Goal: Task Accomplishment & Management: Manage account settings

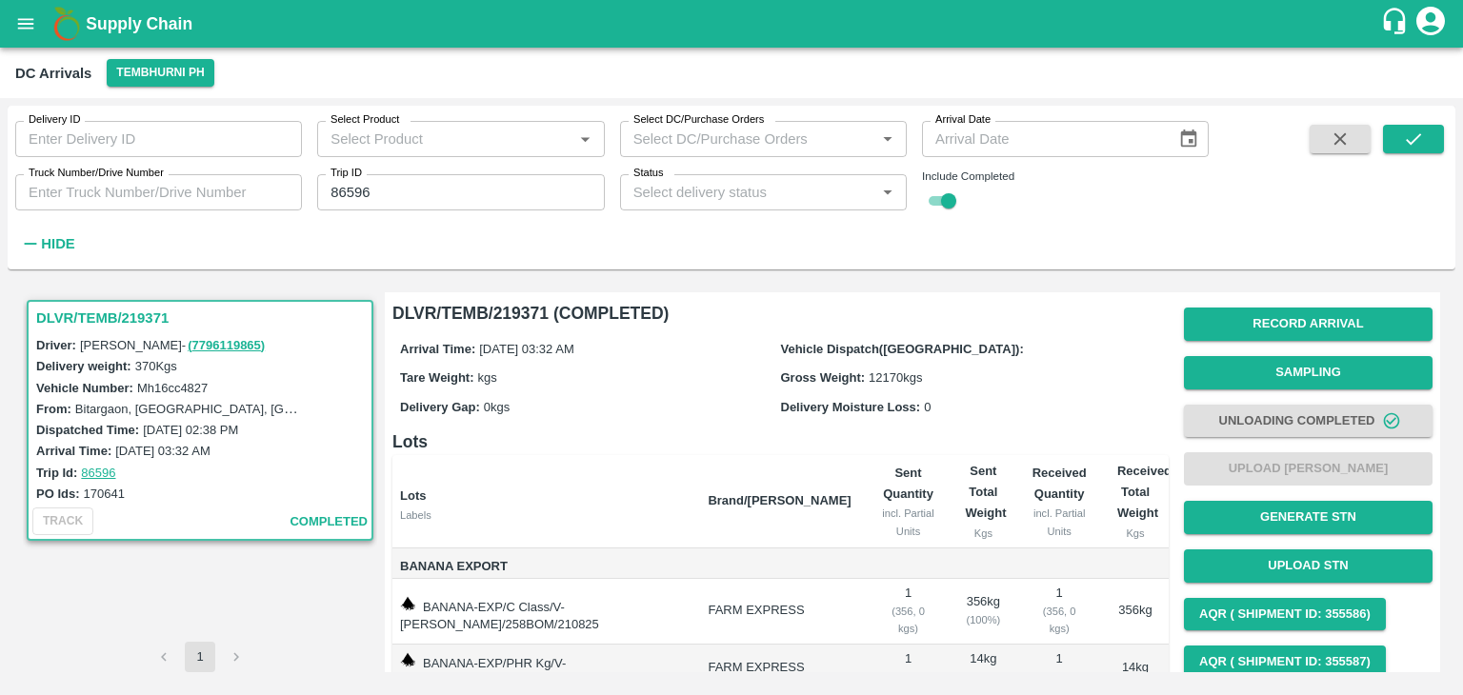
scroll to position [72, 0]
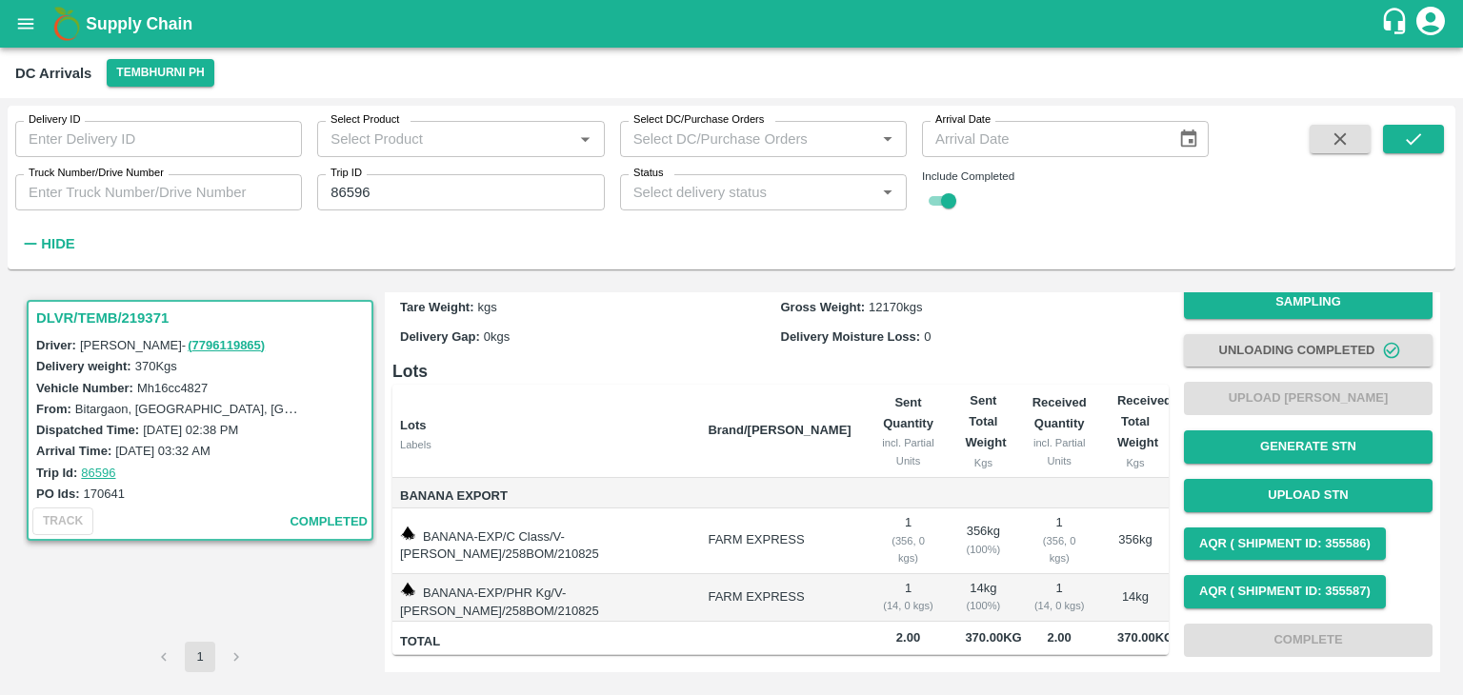
click at [1427, 132] on button "submit" at bounding box center [1413, 139] width 61 height 29
click at [1432, 141] on button "submit" at bounding box center [1413, 139] width 61 height 29
click at [1408, 142] on icon "submit" at bounding box center [1413, 138] width 15 height 11
click at [1424, 133] on button "submit" at bounding box center [1413, 139] width 61 height 29
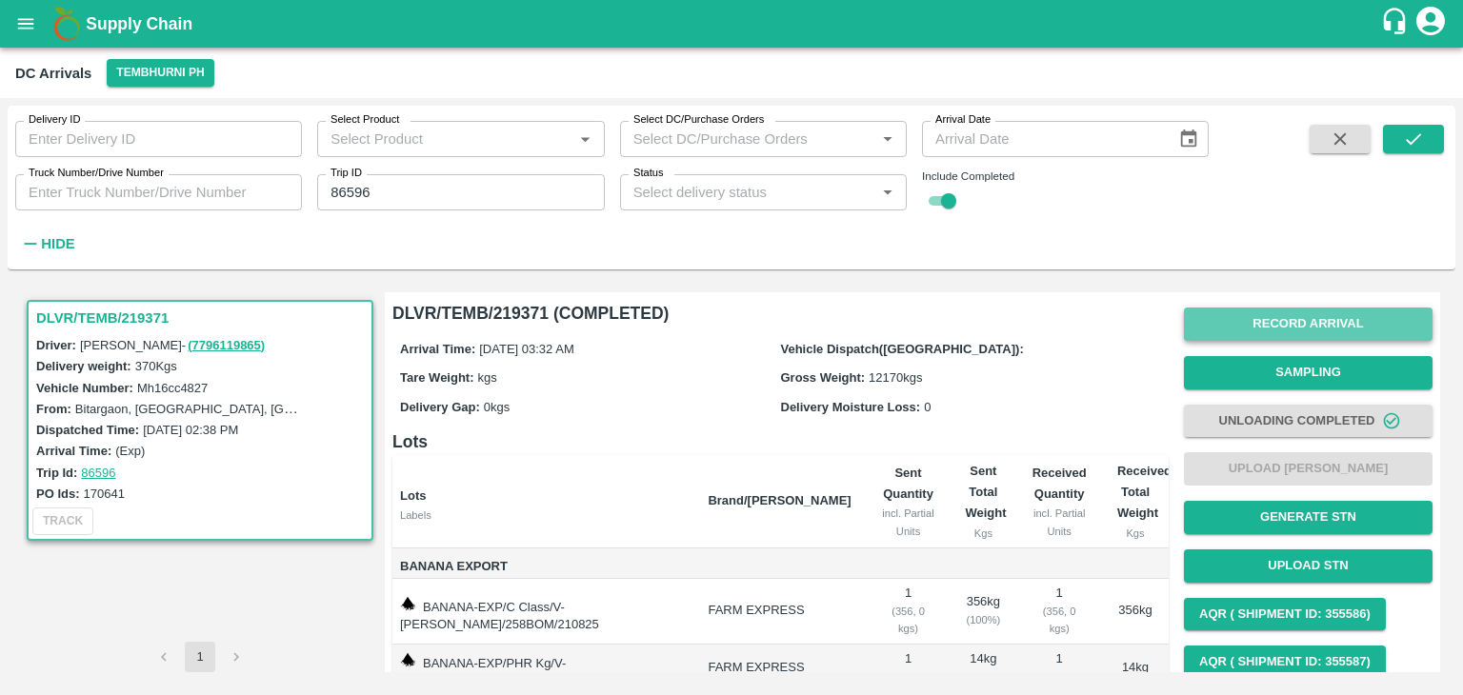
click at [1249, 328] on button "Record Arrival" at bounding box center [1308, 324] width 249 height 33
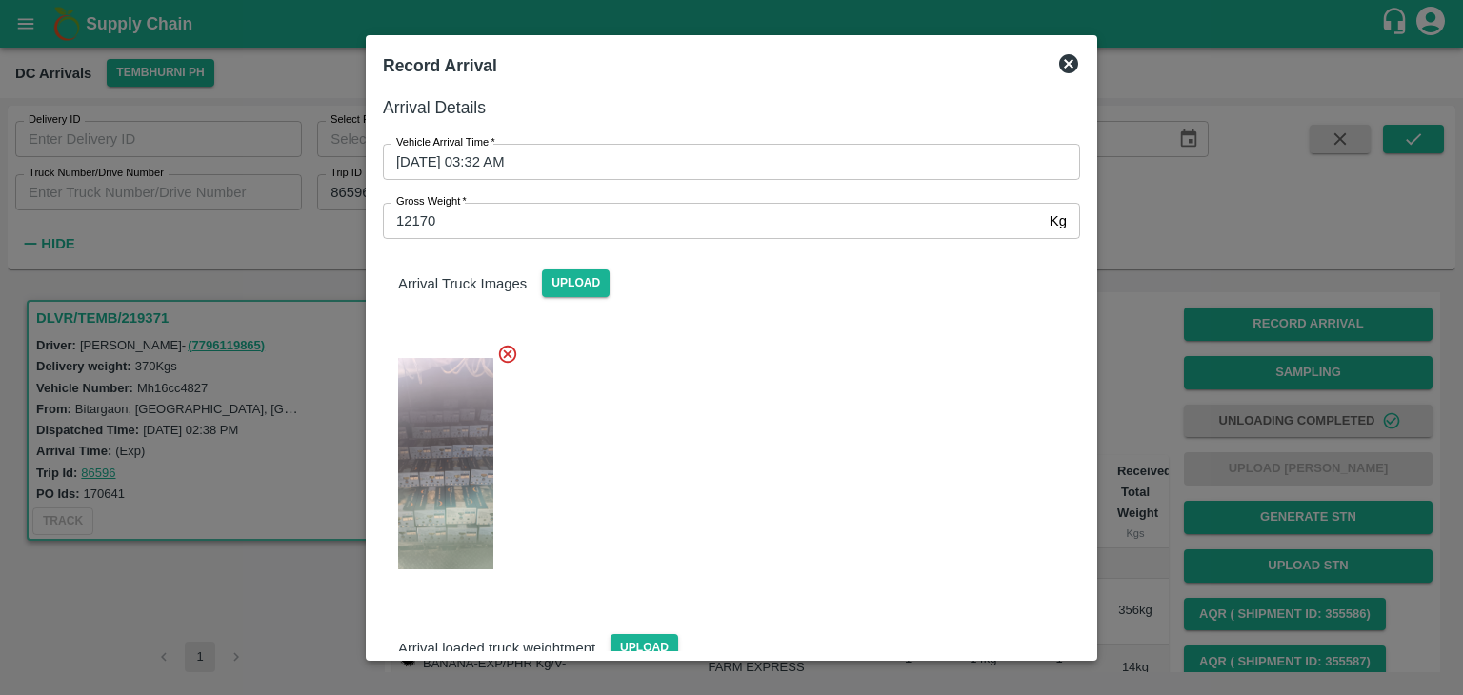
click at [1069, 63] on icon at bounding box center [1068, 63] width 23 height 23
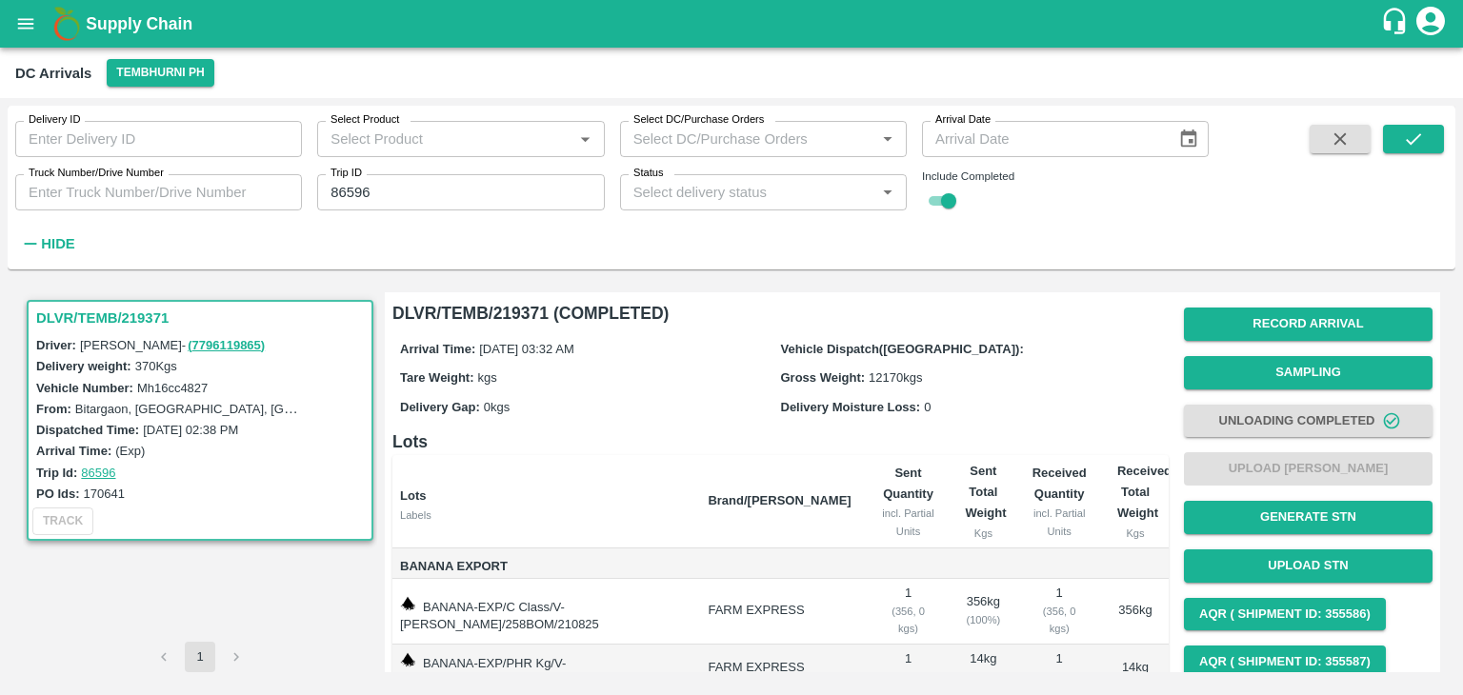
scroll to position [72, 0]
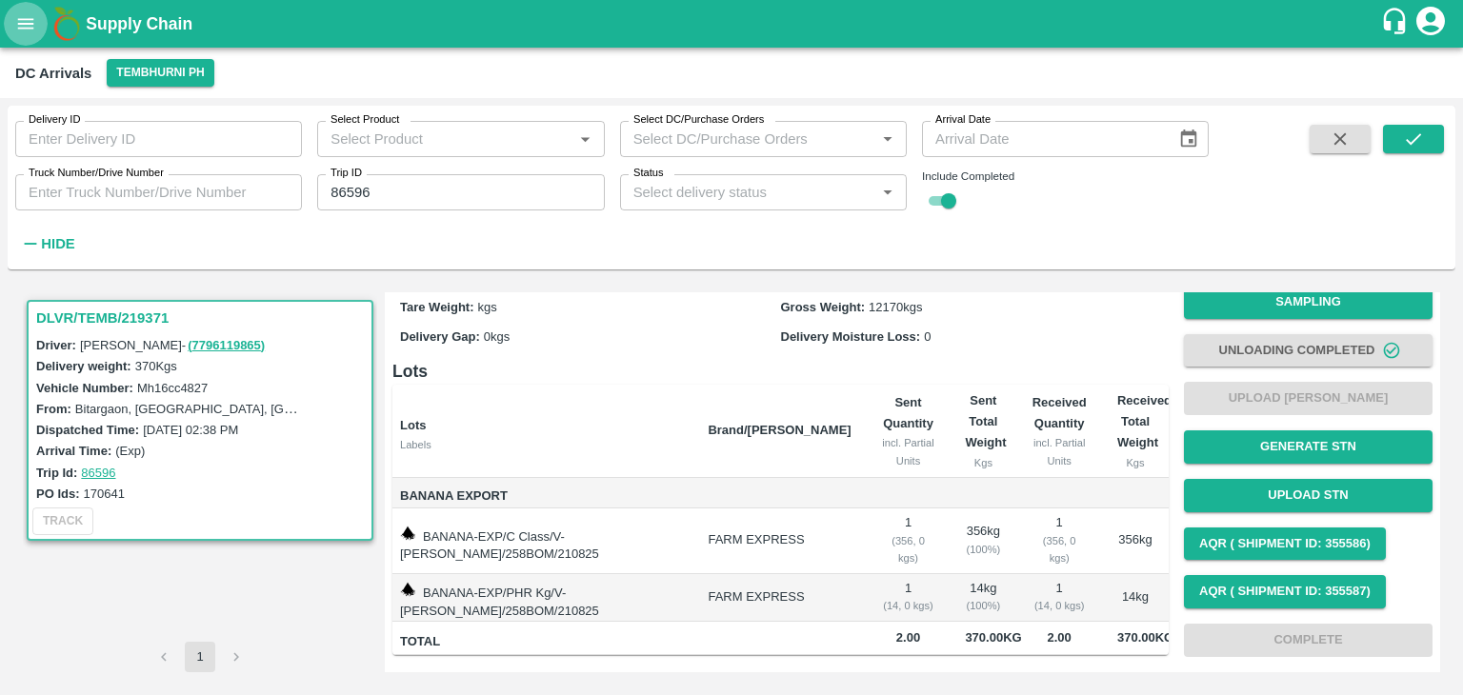
click at [10, 9] on button "open drawer" at bounding box center [26, 24] width 44 height 44
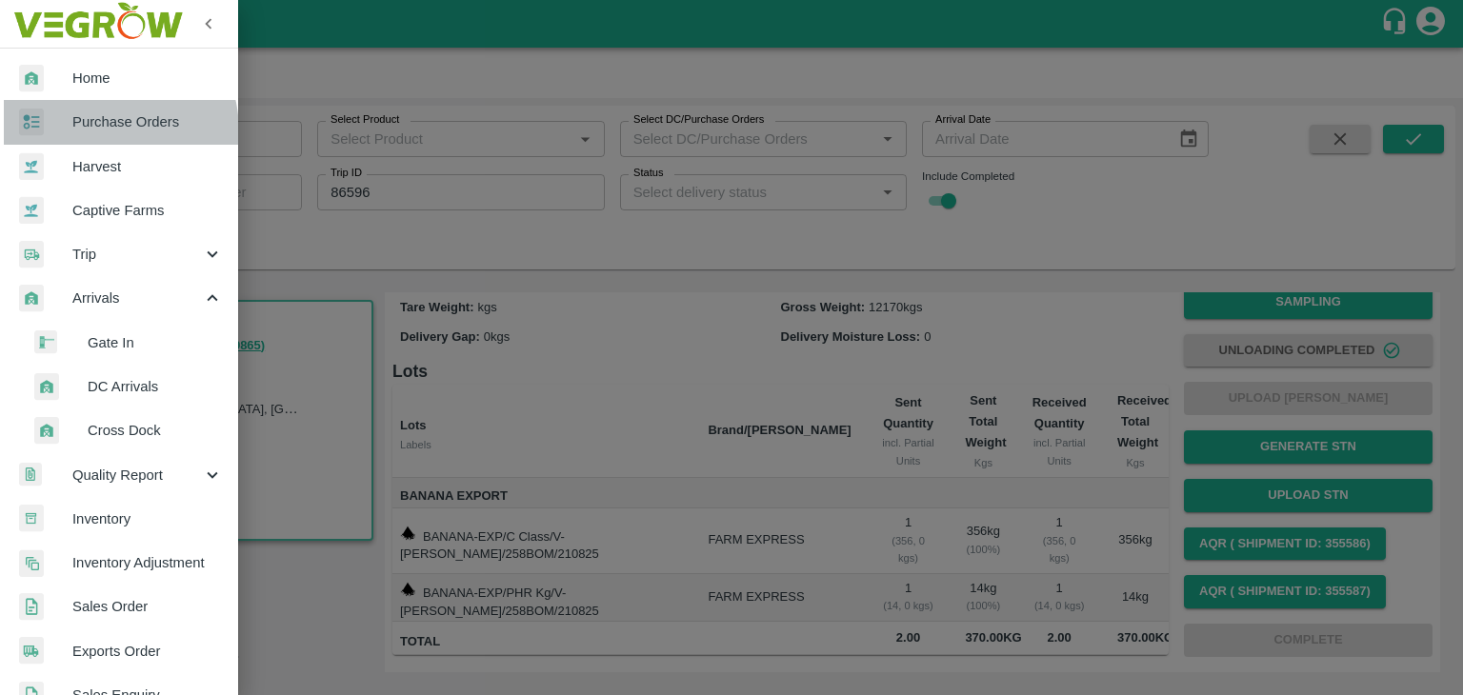
click at [89, 131] on span "Purchase Orders" at bounding box center [147, 121] width 150 height 21
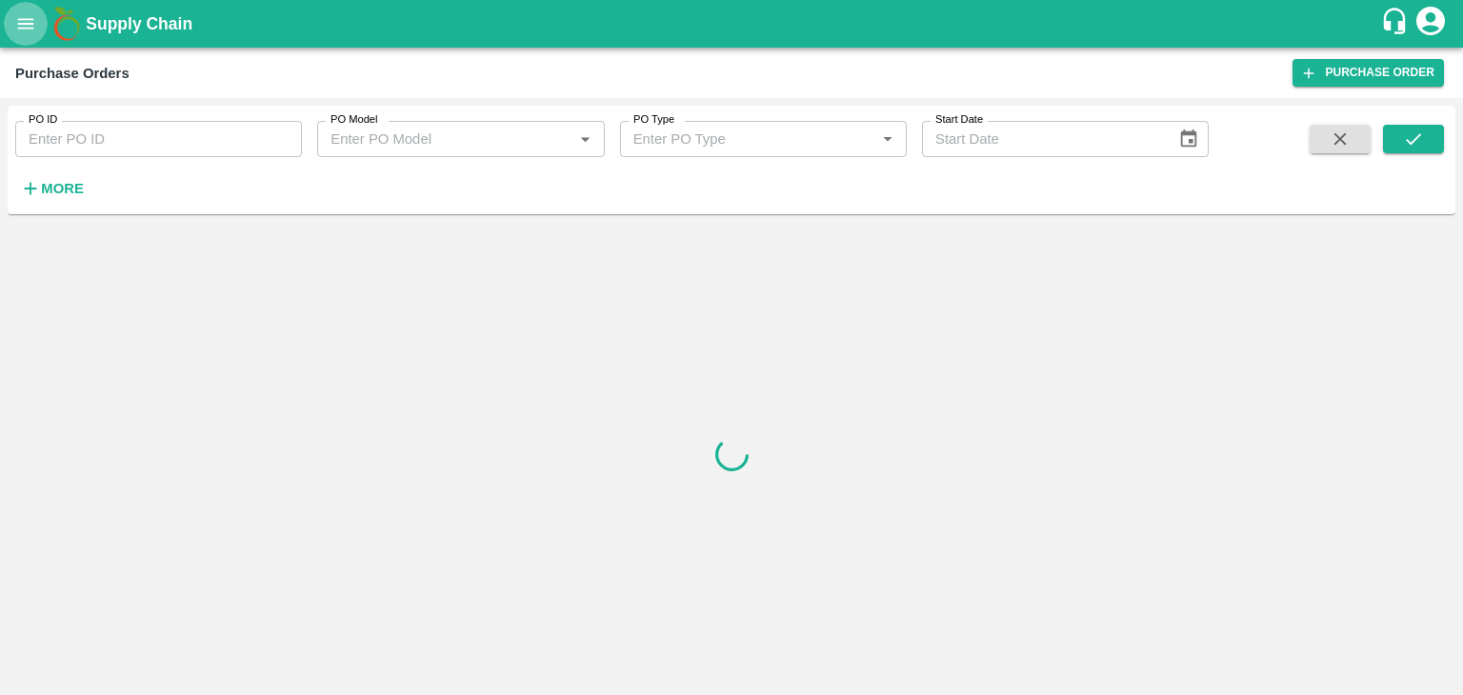
click at [32, 30] on icon "open drawer" at bounding box center [25, 23] width 21 height 21
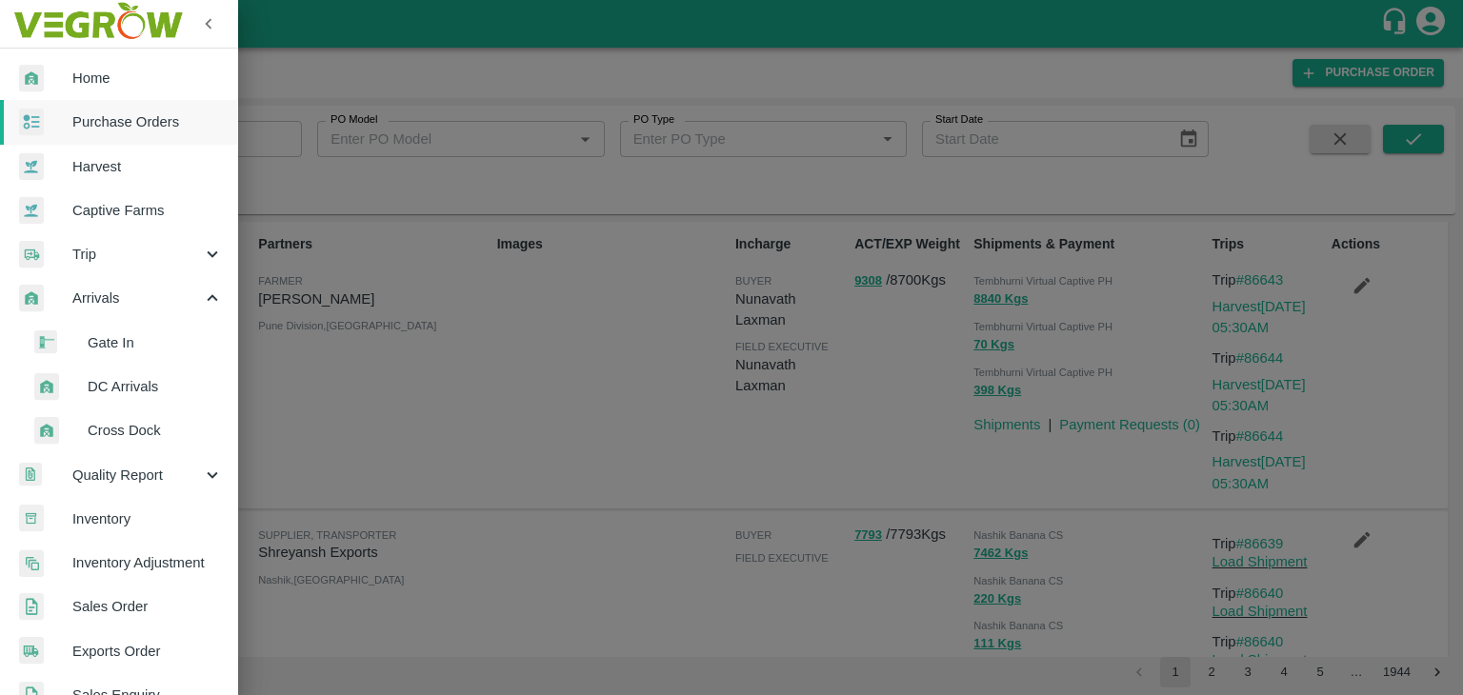
click at [145, 382] on span "DC Arrivals" at bounding box center [155, 386] width 135 height 21
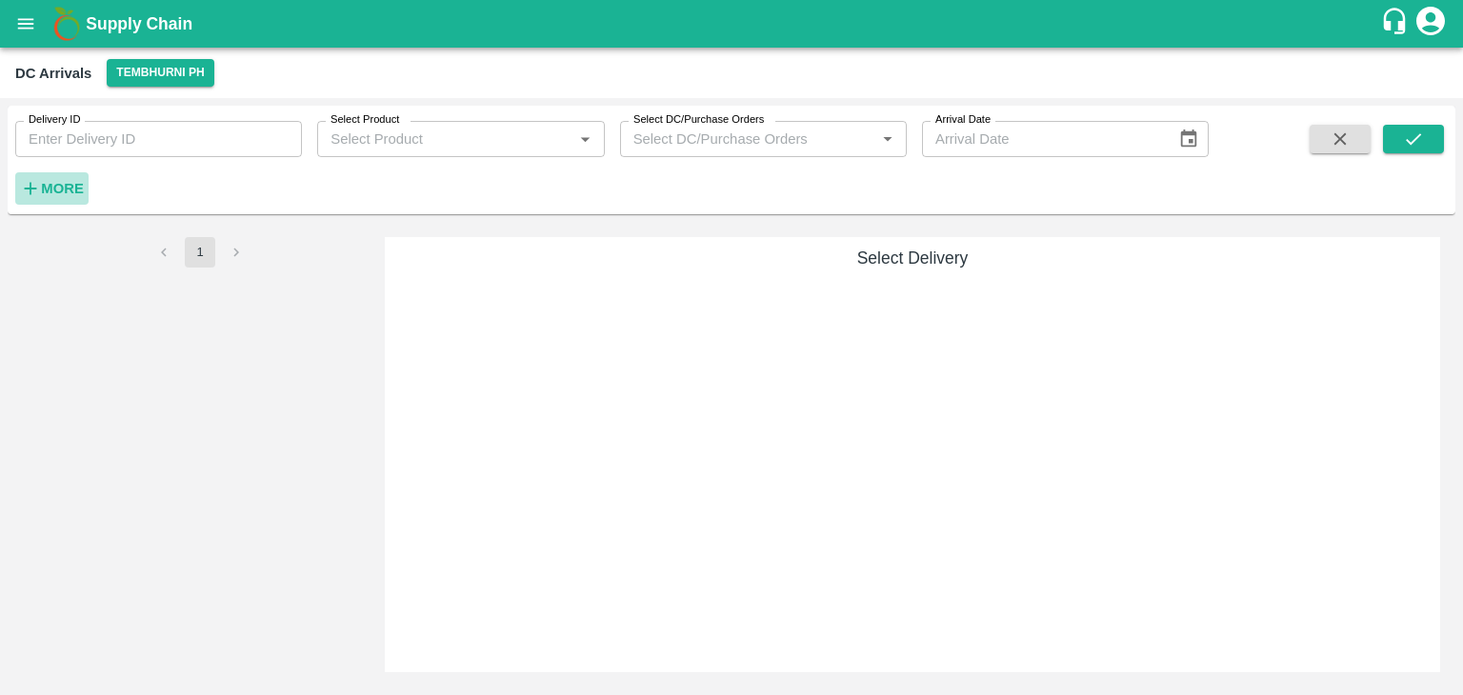
click at [76, 181] on strong "More" at bounding box center [62, 188] width 43 height 15
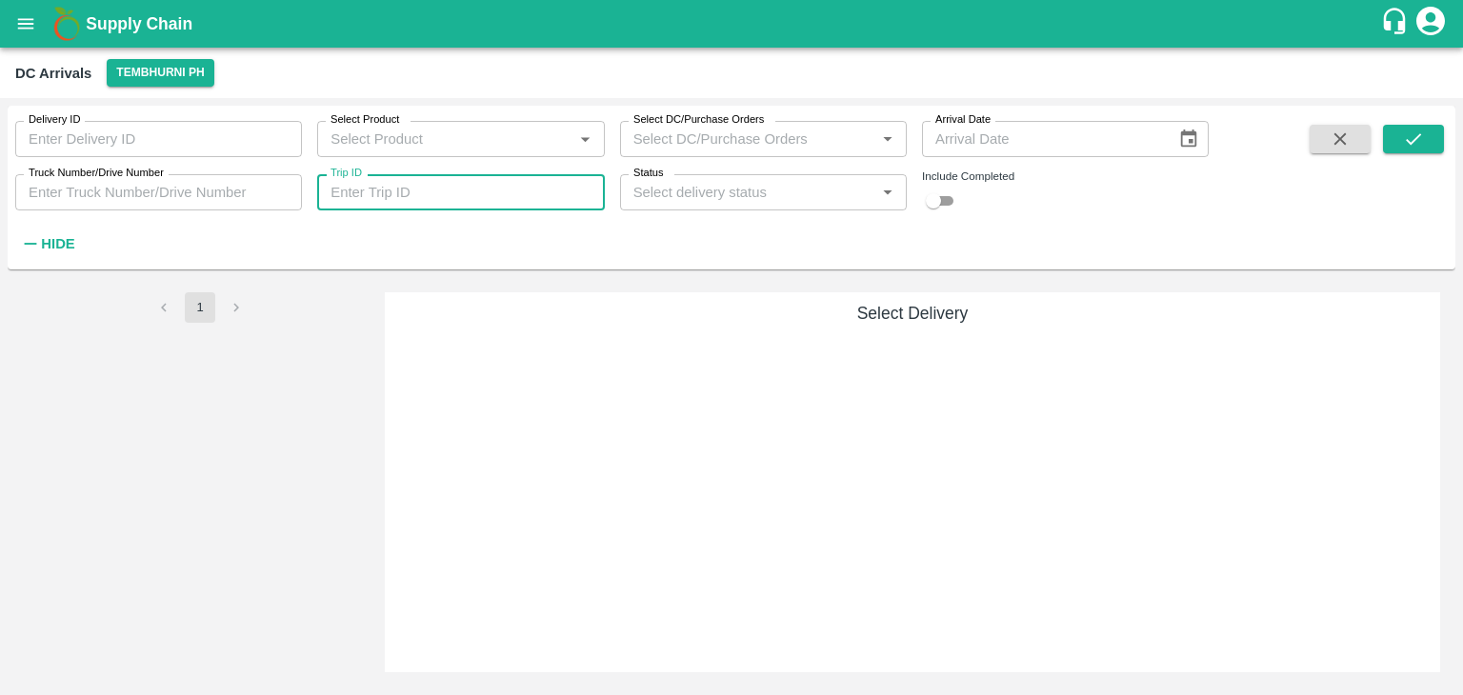
click at [420, 191] on input "Trip ID" at bounding box center [460, 192] width 287 height 36
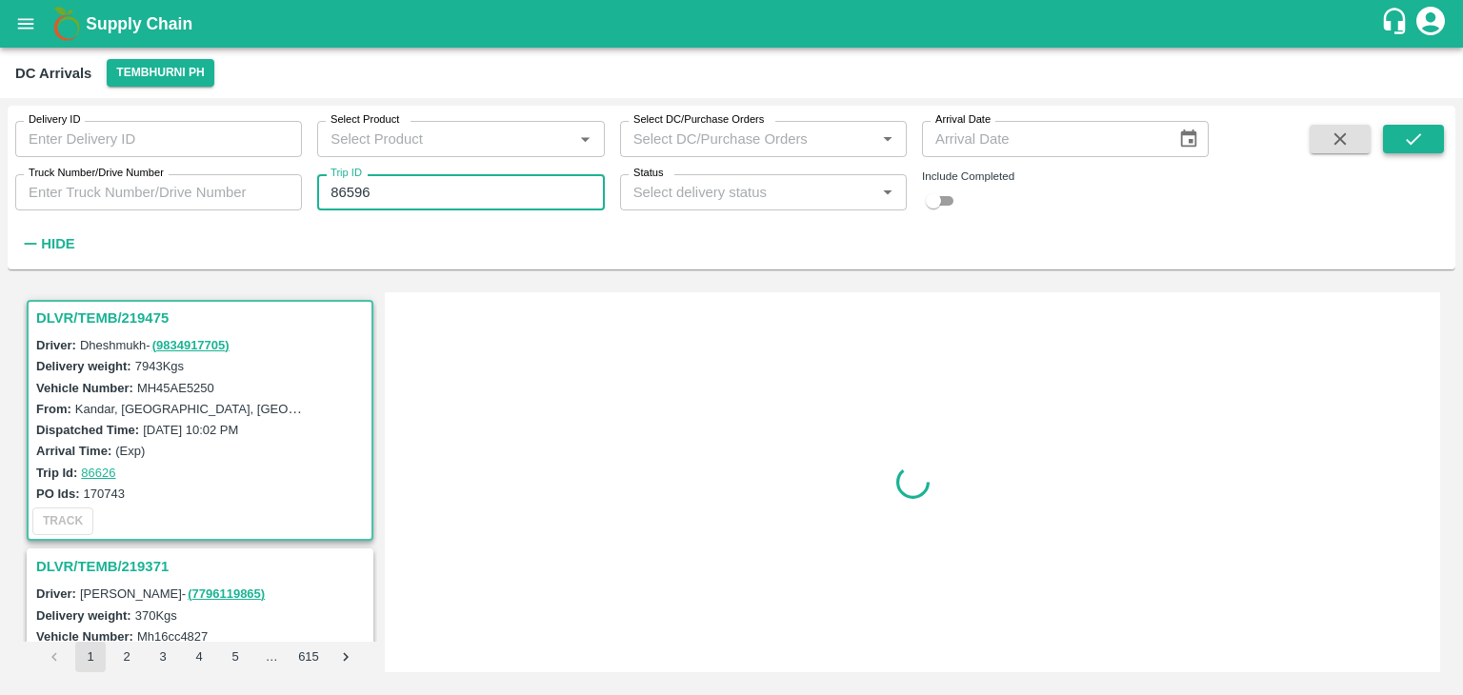
type input "86596"
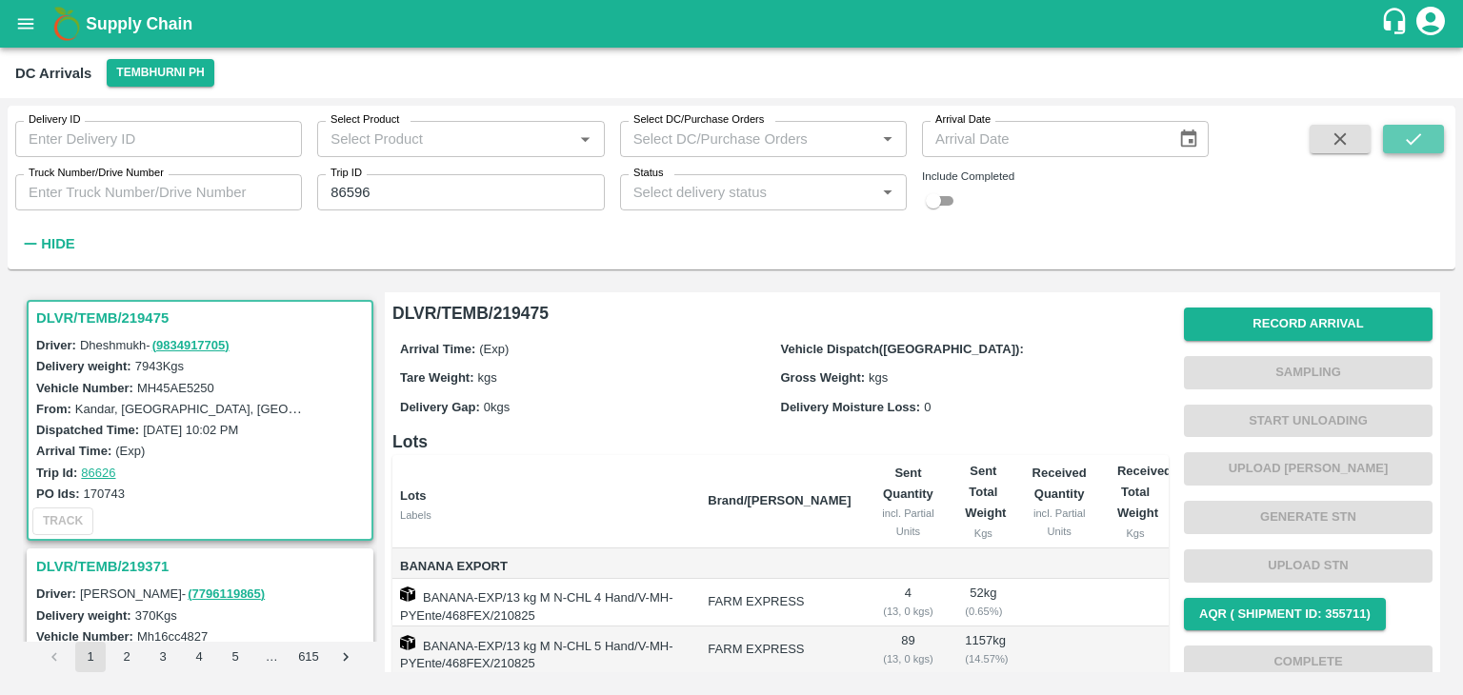
click at [1431, 135] on button "submit" at bounding box center [1413, 139] width 61 height 29
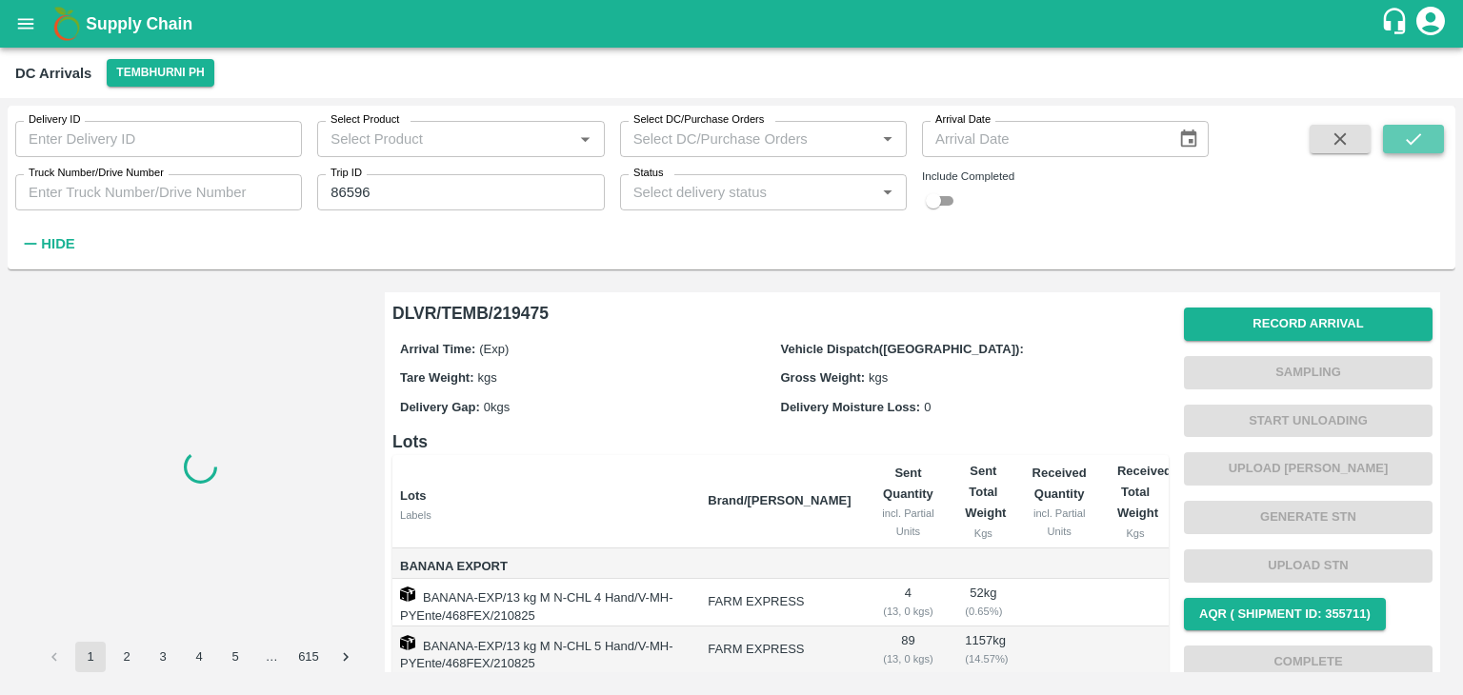
click at [1431, 135] on button "submit" at bounding box center [1413, 139] width 61 height 29
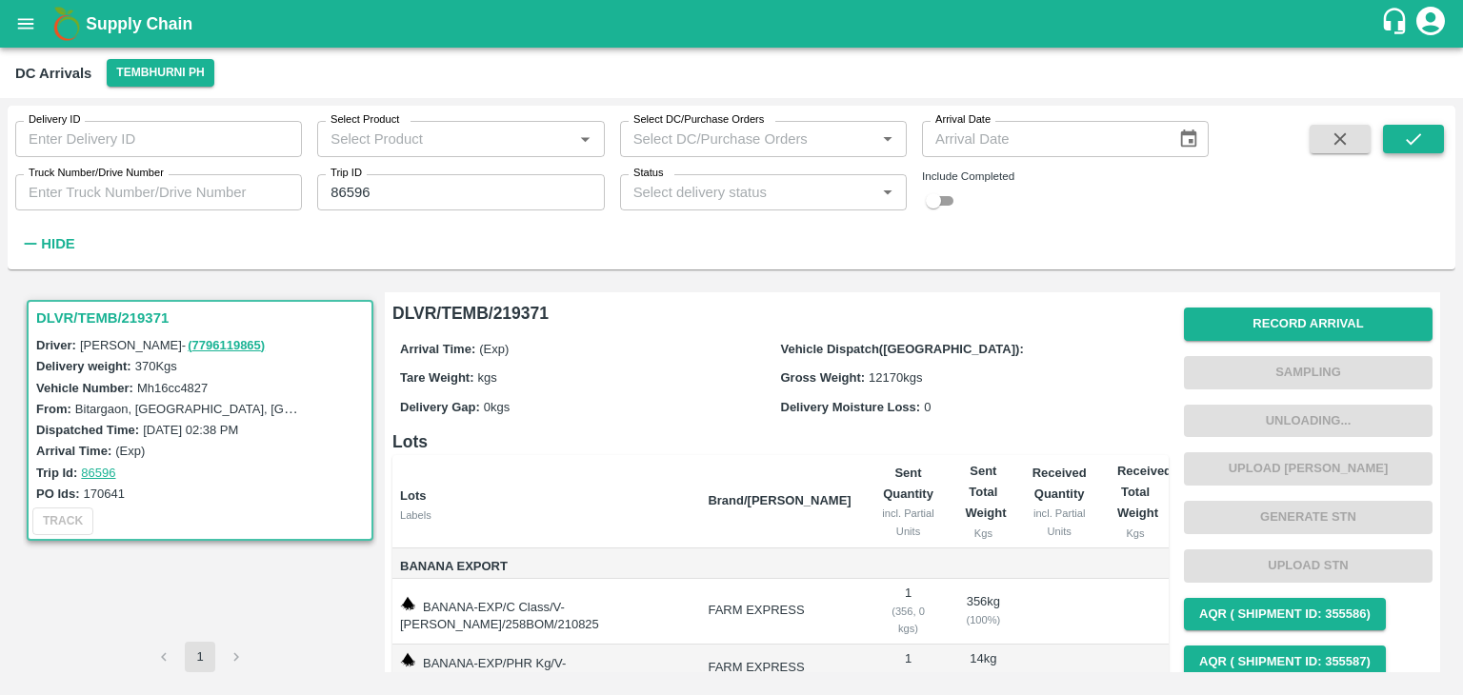
click at [1431, 135] on button "submit" at bounding box center [1413, 139] width 61 height 29
click at [1252, 319] on button "Record Arrival" at bounding box center [1308, 324] width 249 height 33
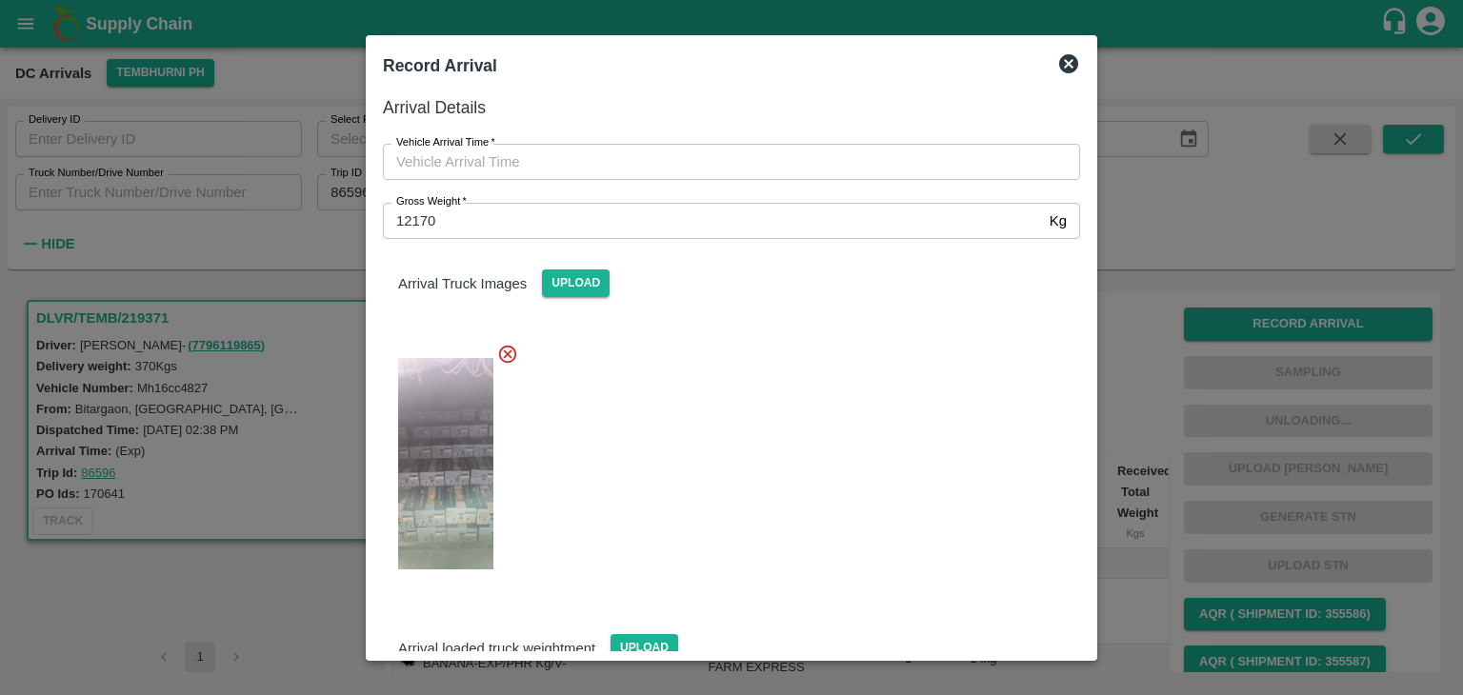
type input "DD/MM/YYYY hh:mm aa"
click at [735, 144] on input "DD/MM/YYYY hh:mm aa" at bounding box center [725, 162] width 684 height 36
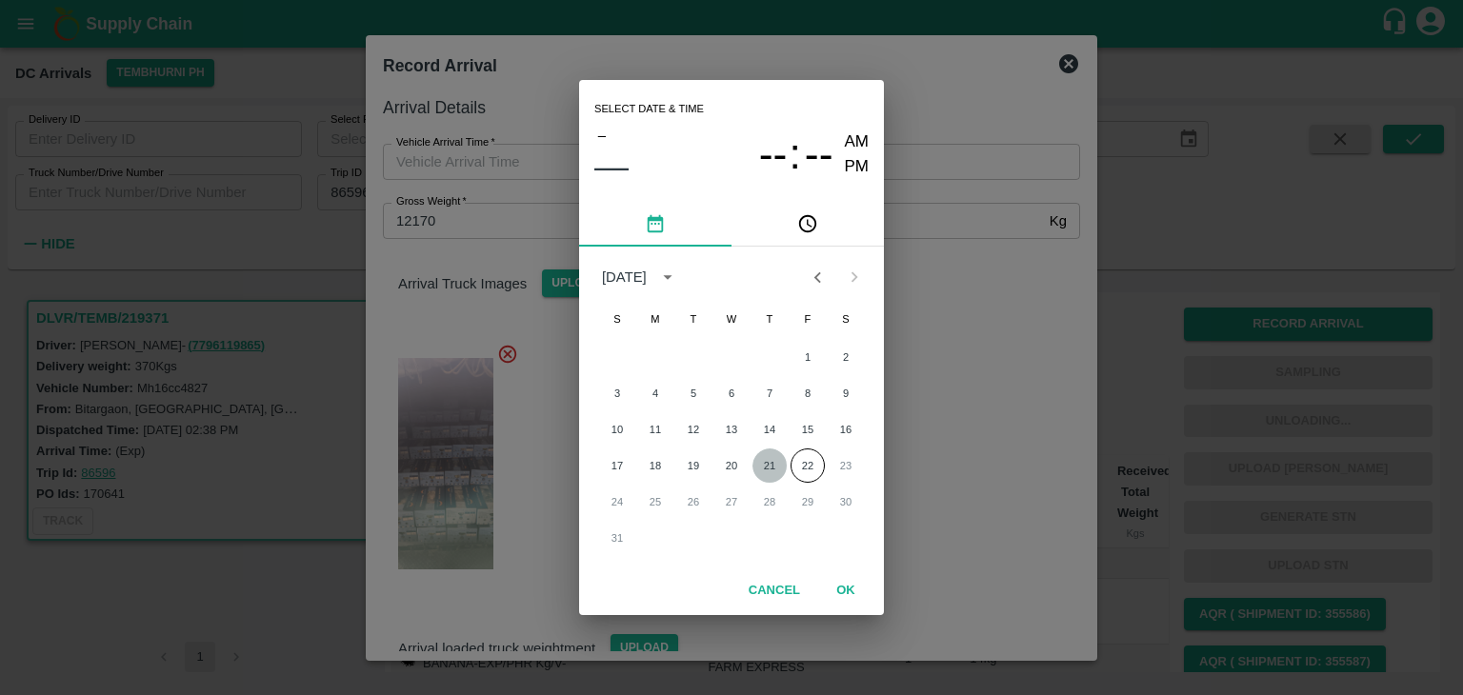
click at [762, 465] on button "21" at bounding box center [769, 466] width 34 height 34
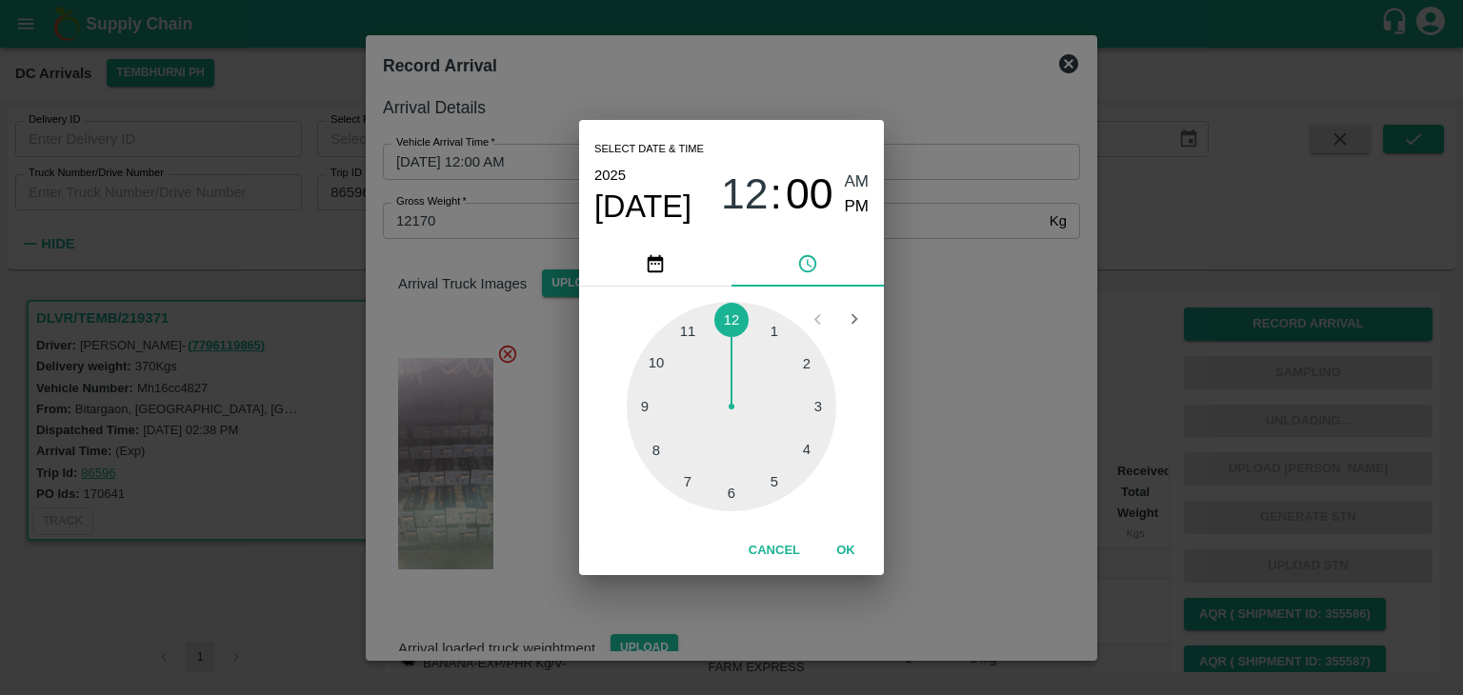
click at [664, 350] on div at bounding box center [732, 407] width 210 height 210
click at [853, 208] on span "PM" at bounding box center [857, 207] width 25 height 26
type input "21/08/2025 10:52 PM"
click at [838, 557] on button "OK" at bounding box center [845, 550] width 61 height 33
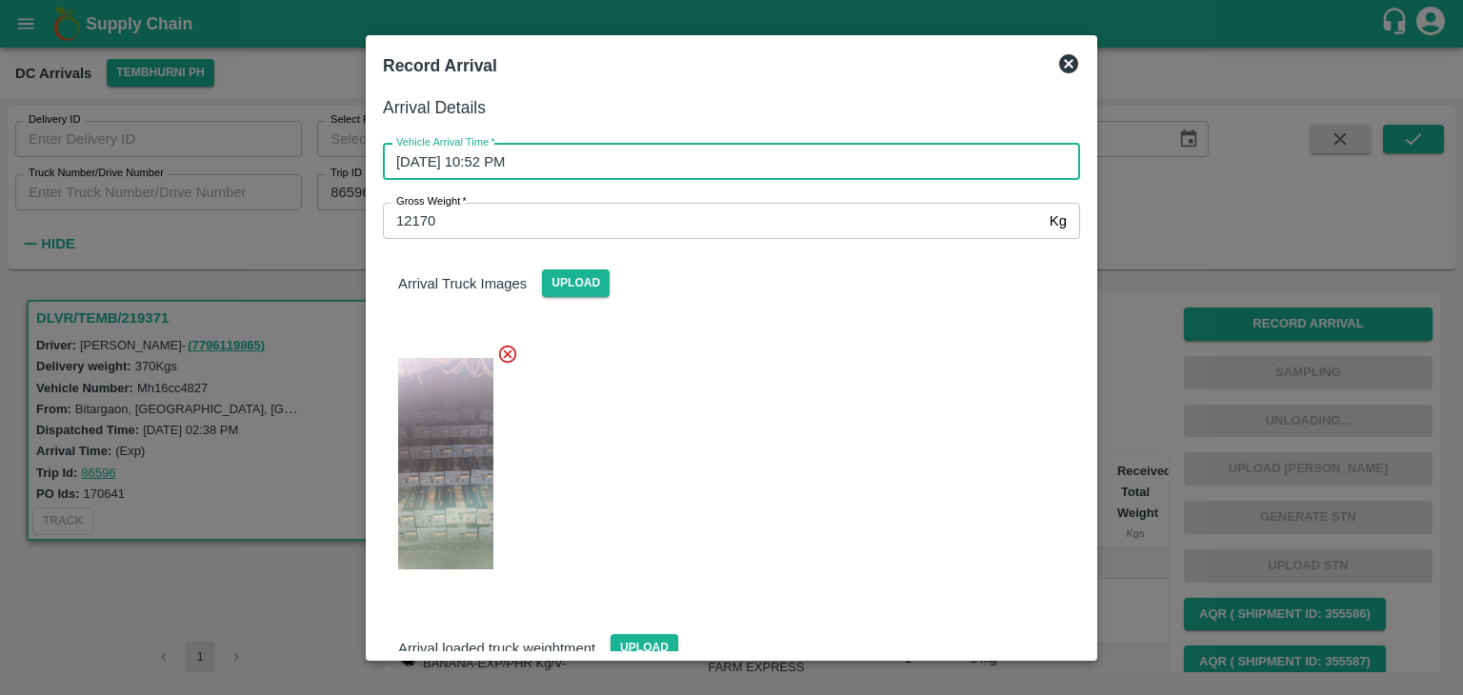
scroll to position [81, 0]
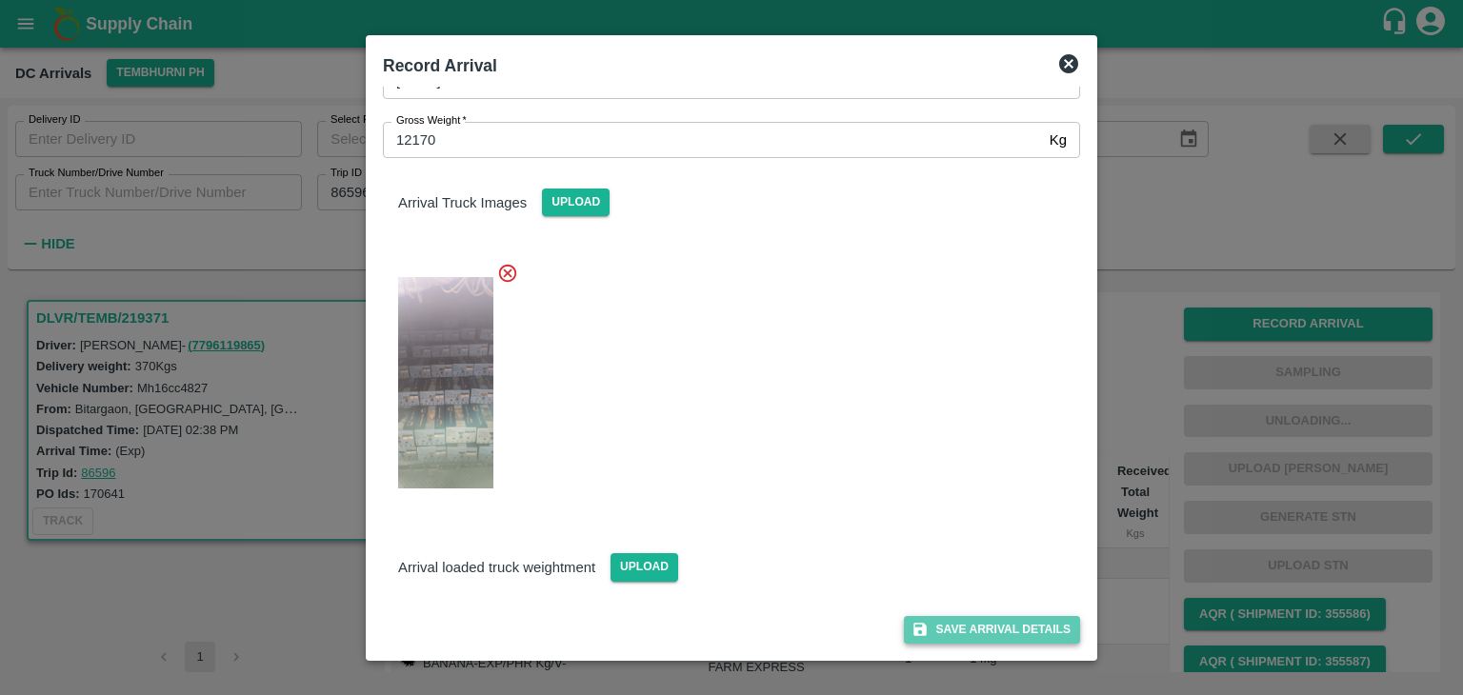
click at [927, 625] on button "Save Arrival Details" at bounding box center [992, 630] width 176 height 28
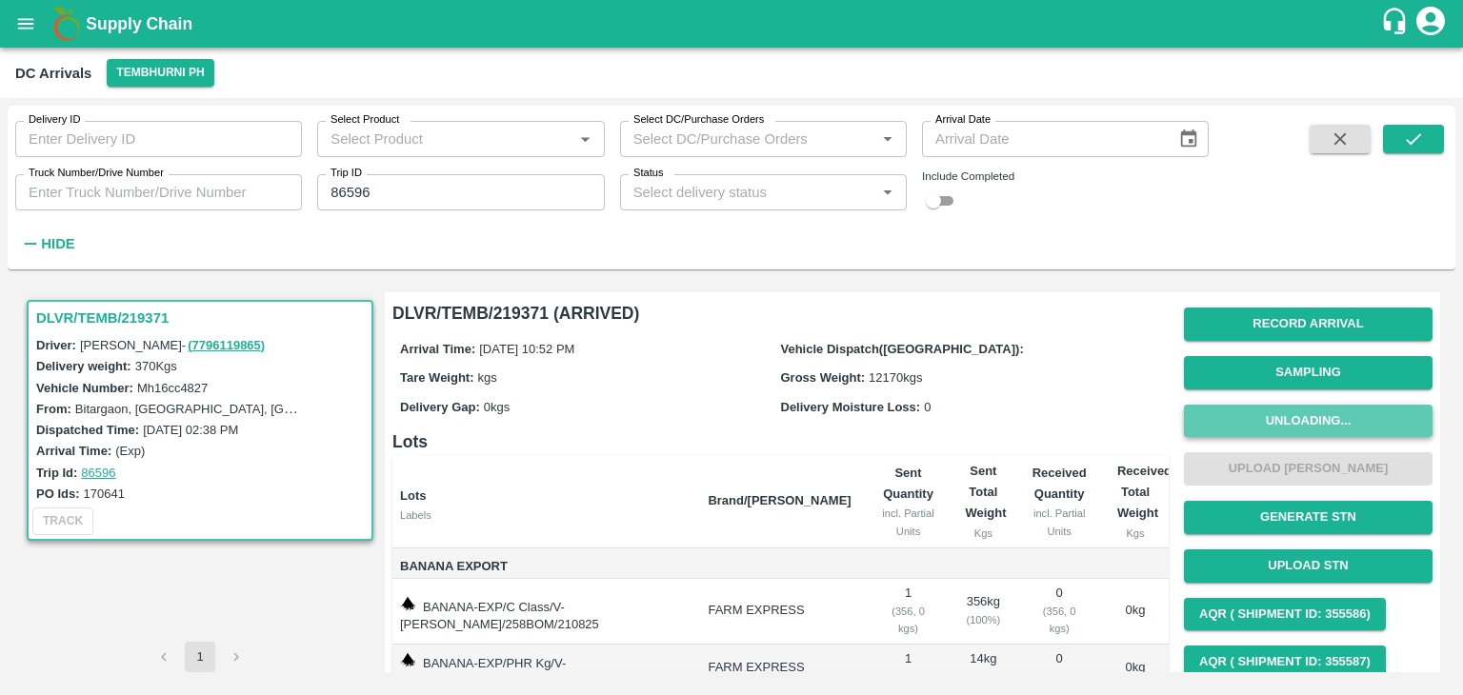
click at [1283, 416] on button "Unloading..." at bounding box center [1308, 421] width 249 height 33
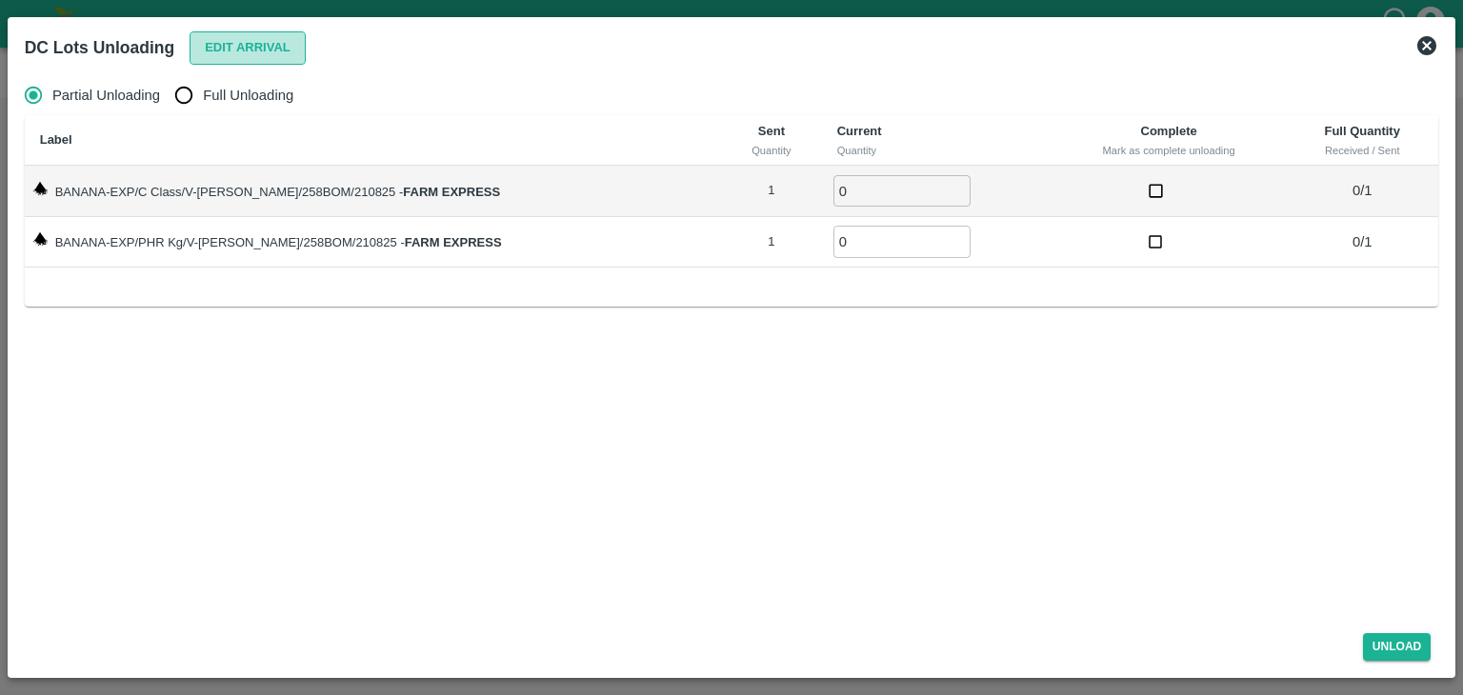
click at [230, 50] on button "Edit Arrival" at bounding box center [248, 47] width 116 height 33
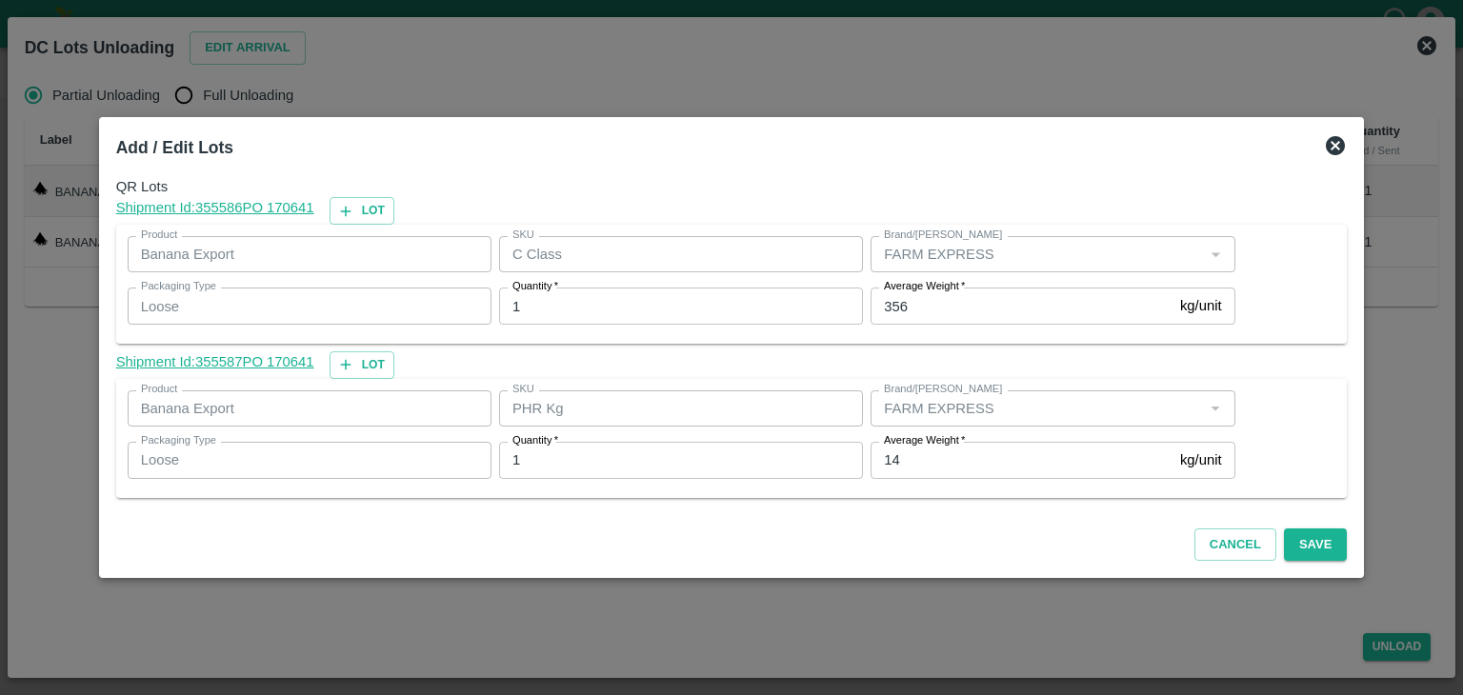
click at [974, 480] on div "Average Weight   * 14 kg/unit Average Weight" at bounding box center [1048, 459] width 371 height 51
click at [980, 460] on input "14" at bounding box center [1022, 460] width 302 height 36
type input "12"
click at [1311, 551] on button "Save" at bounding box center [1315, 545] width 63 height 33
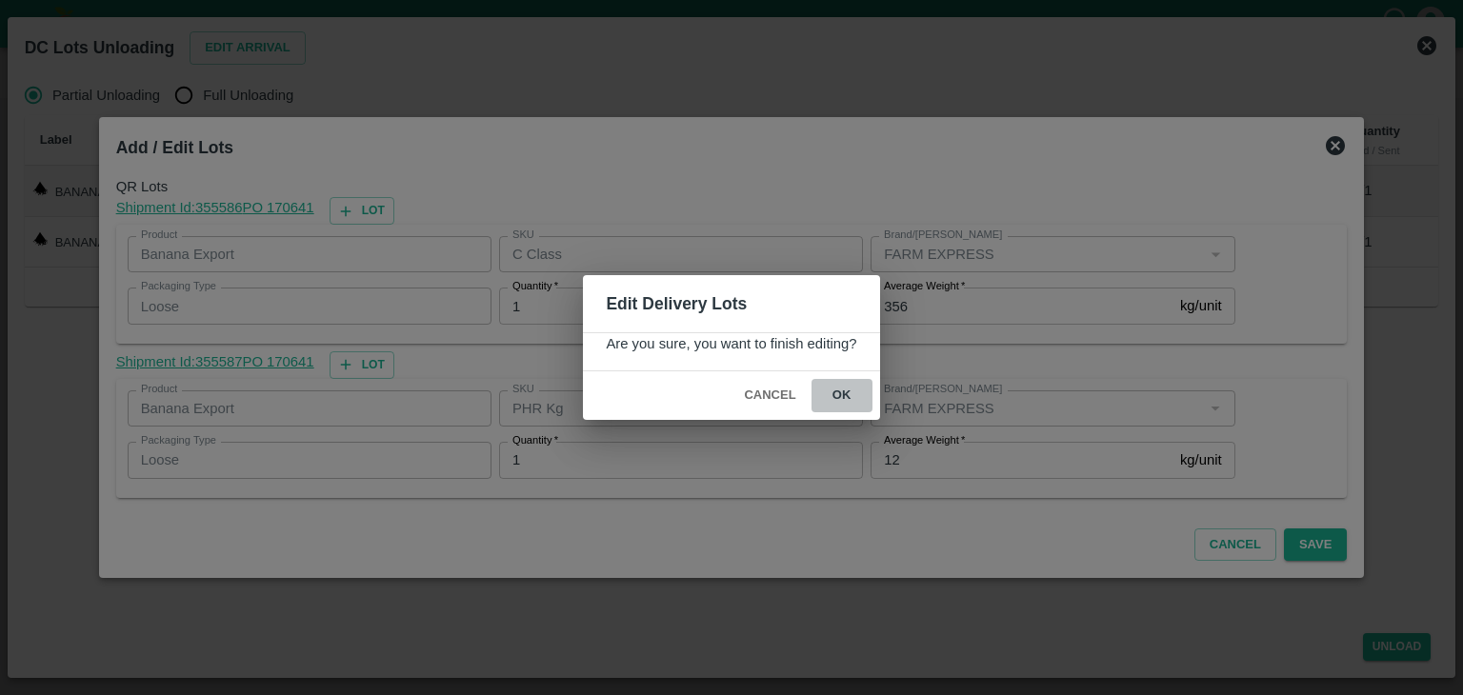
click at [833, 386] on button "ok" at bounding box center [841, 395] width 61 height 33
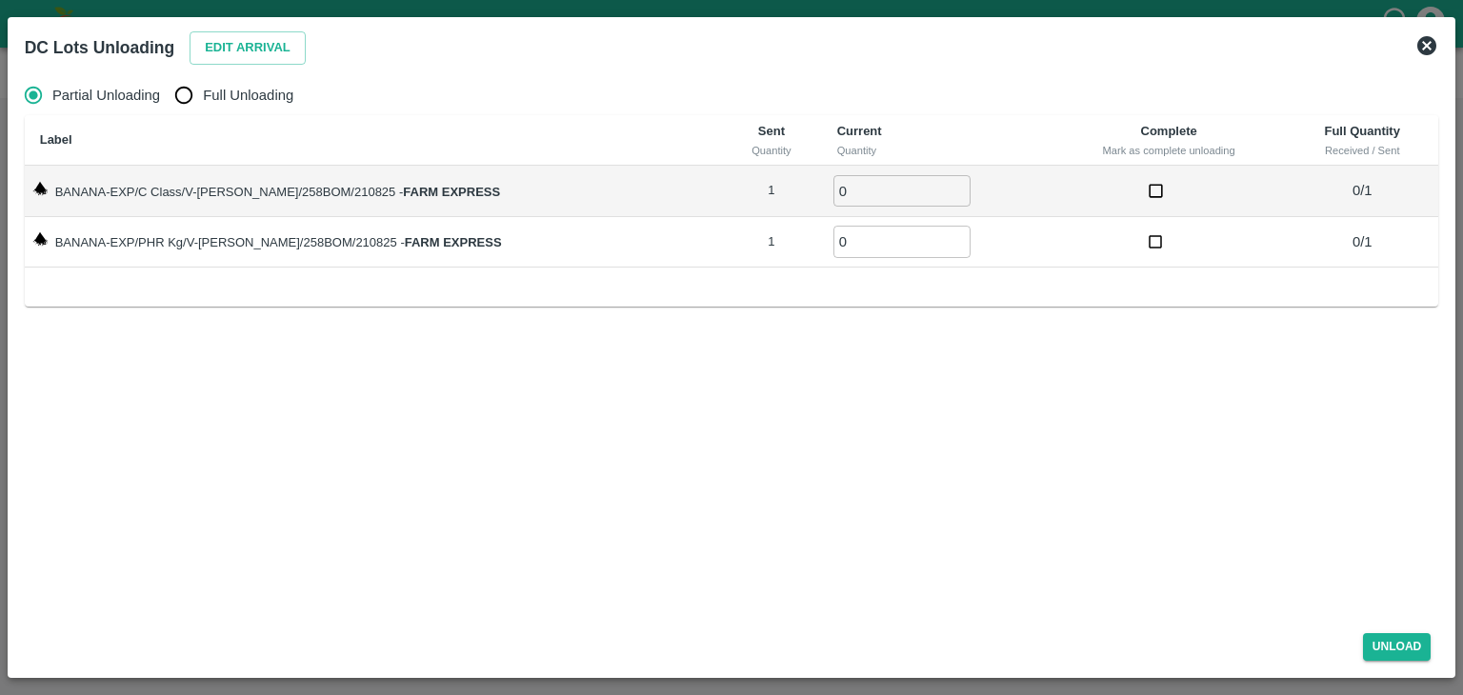
click at [210, 85] on span "Full Unloading" at bounding box center [248, 95] width 90 height 21
click at [203, 85] on input "Full Unloading" at bounding box center [184, 95] width 38 height 38
radio input "true"
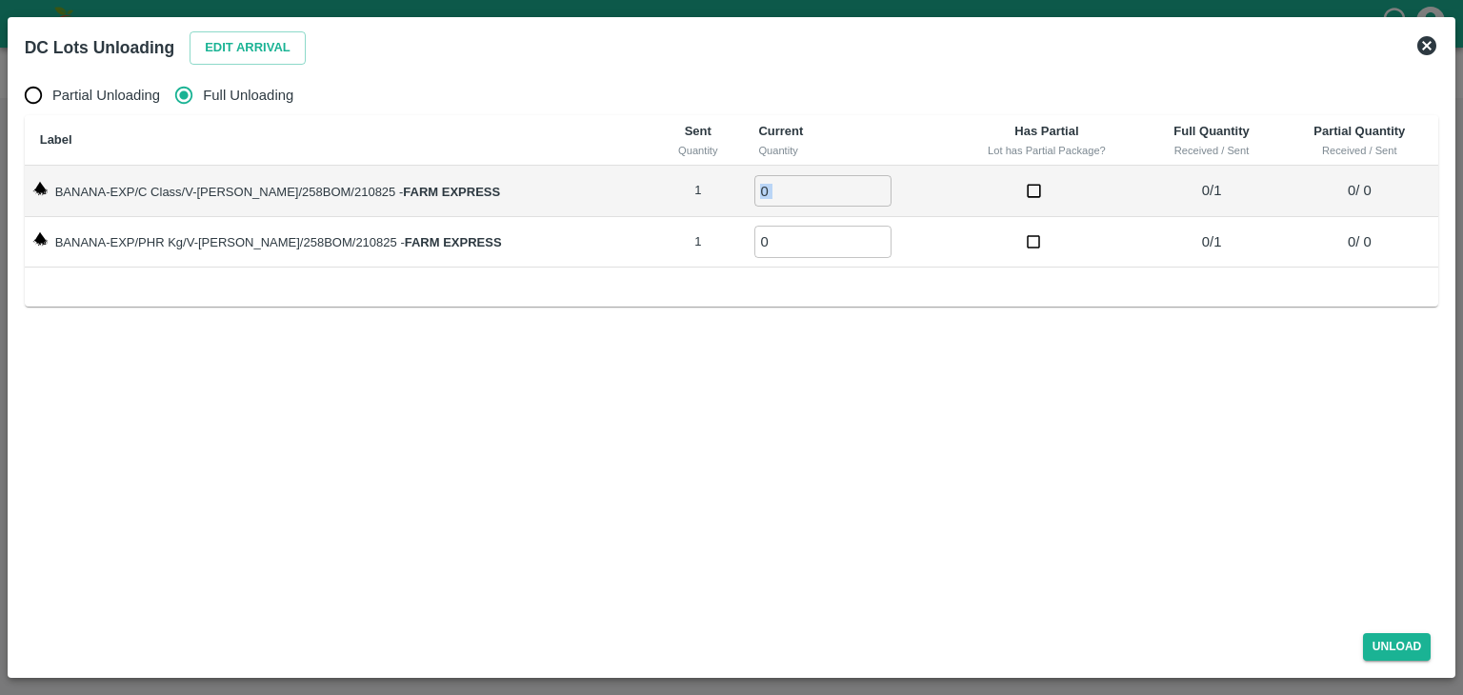
drag, startPoint x: 781, startPoint y: 213, endPoint x: 768, endPoint y: 186, distance: 30.7
click at [768, 186] on td "0 ​" at bounding box center [847, 191] width 208 height 51
click at [768, 186] on input "0" at bounding box center [822, 190] width 137 height 31
type input "01"
click at [761, 232] on input "0" at bounding box center [822, 241] width 137 height 31
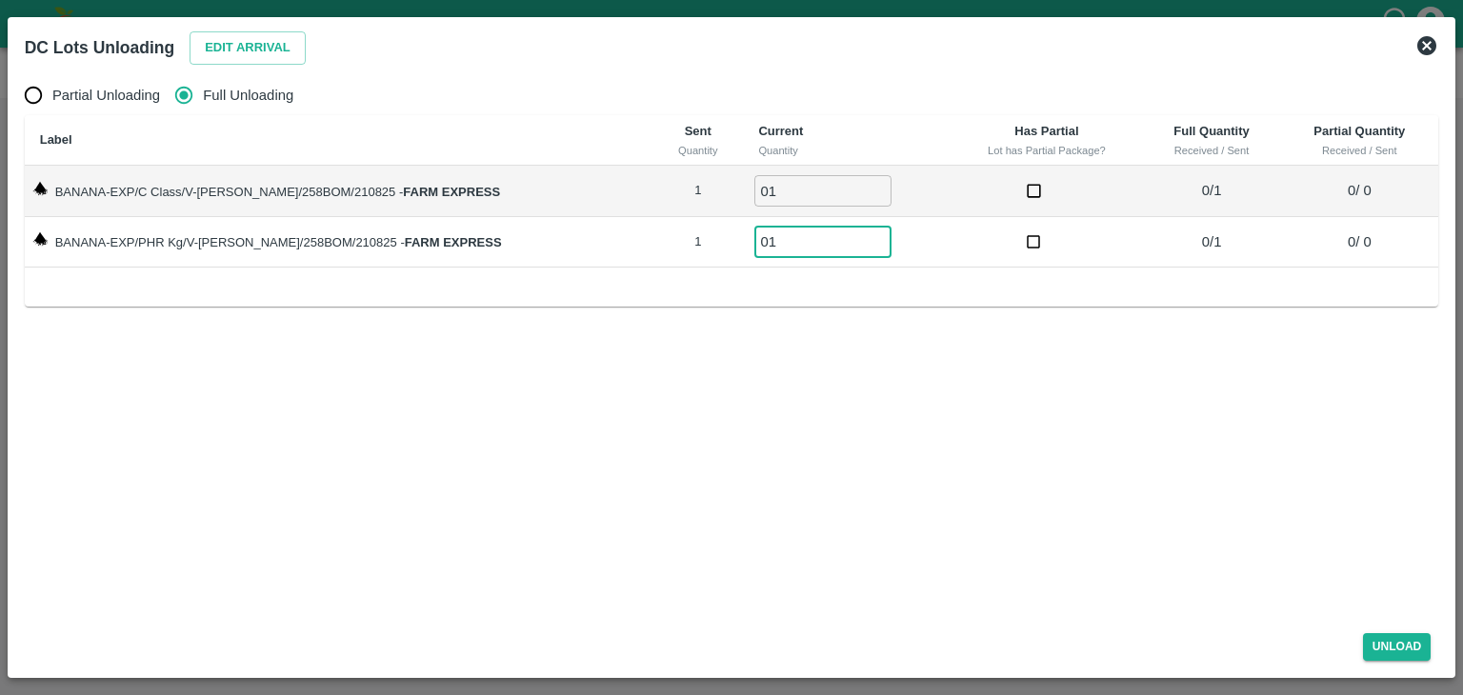
type input "01"
click at [1394, 663] on div "Unload" at bounding box center [732, 643] width 1430 height 50
click at [1395, 651] on button "Unload" at bounding box center [1397, 647] width 69 height 28
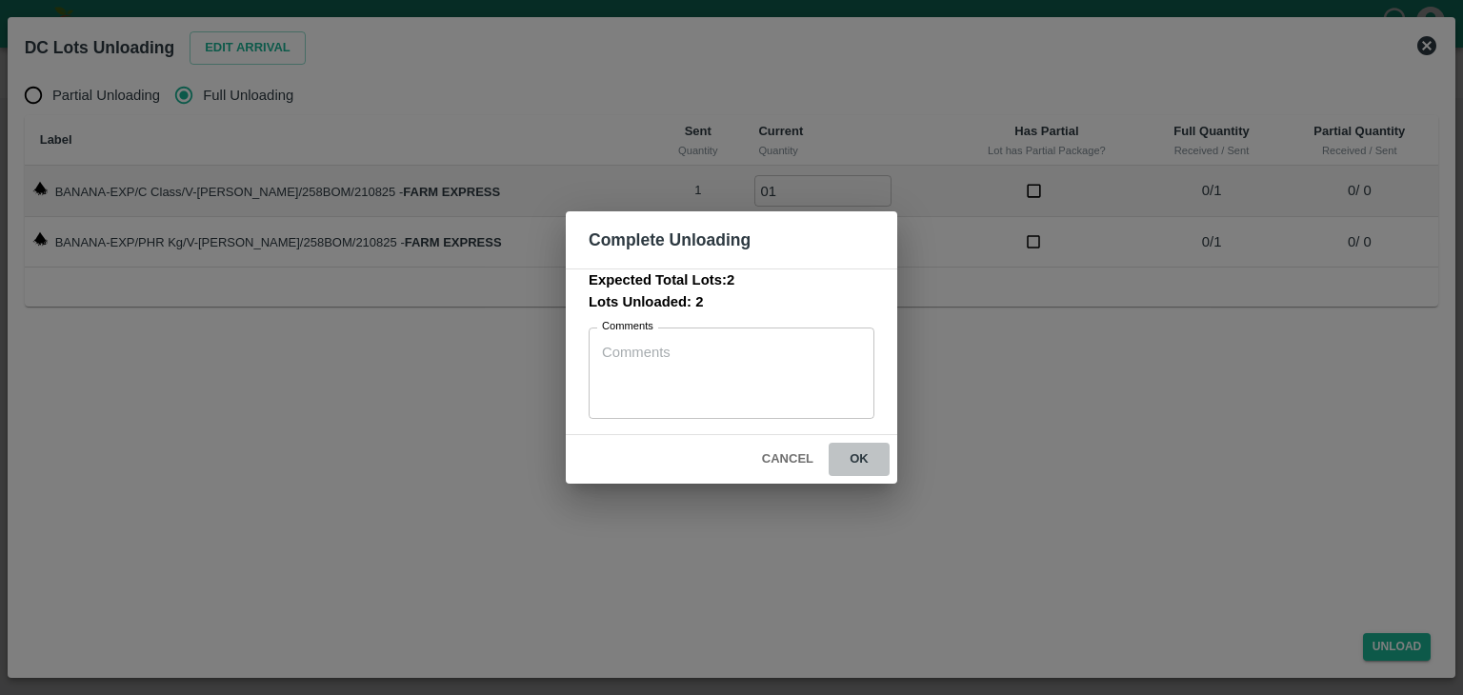
click at [881, 465] on button "ok" at bounding box center [859, 459] width 61 height 33
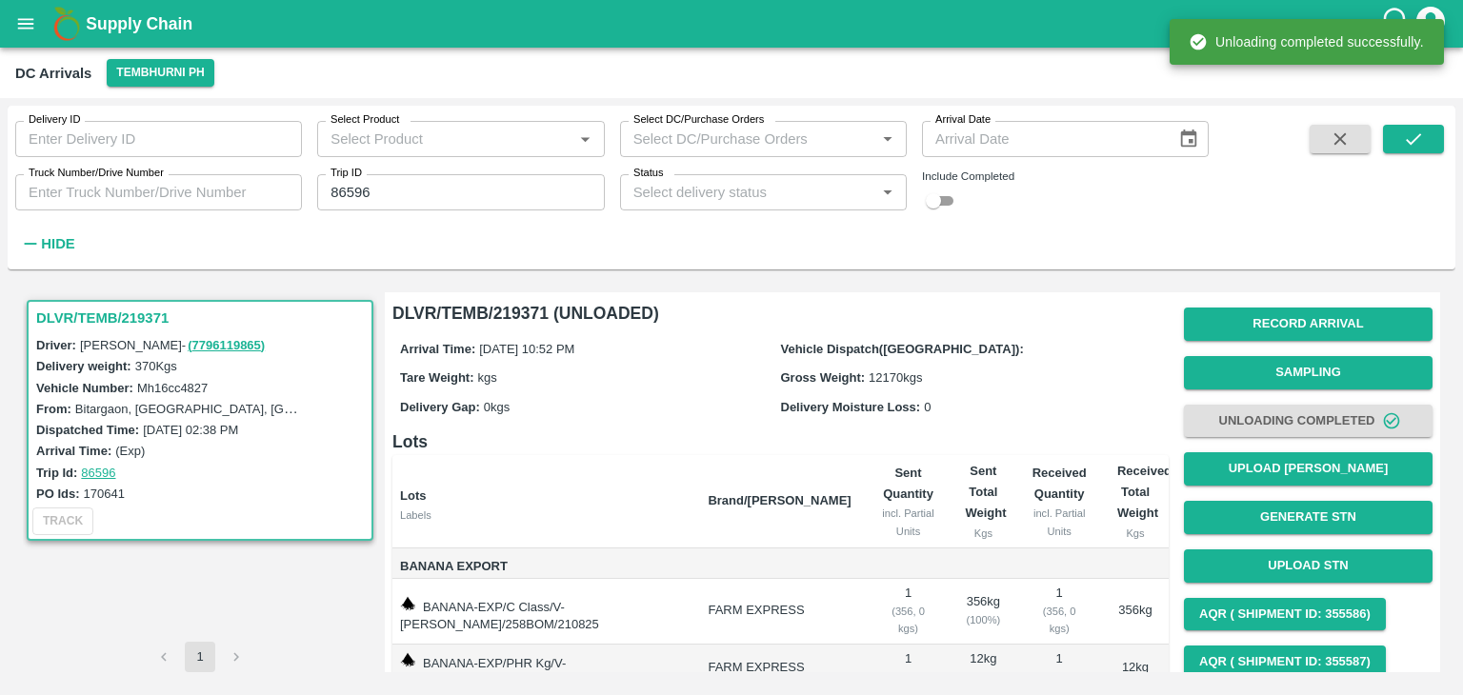
scroll to position [72, 0]
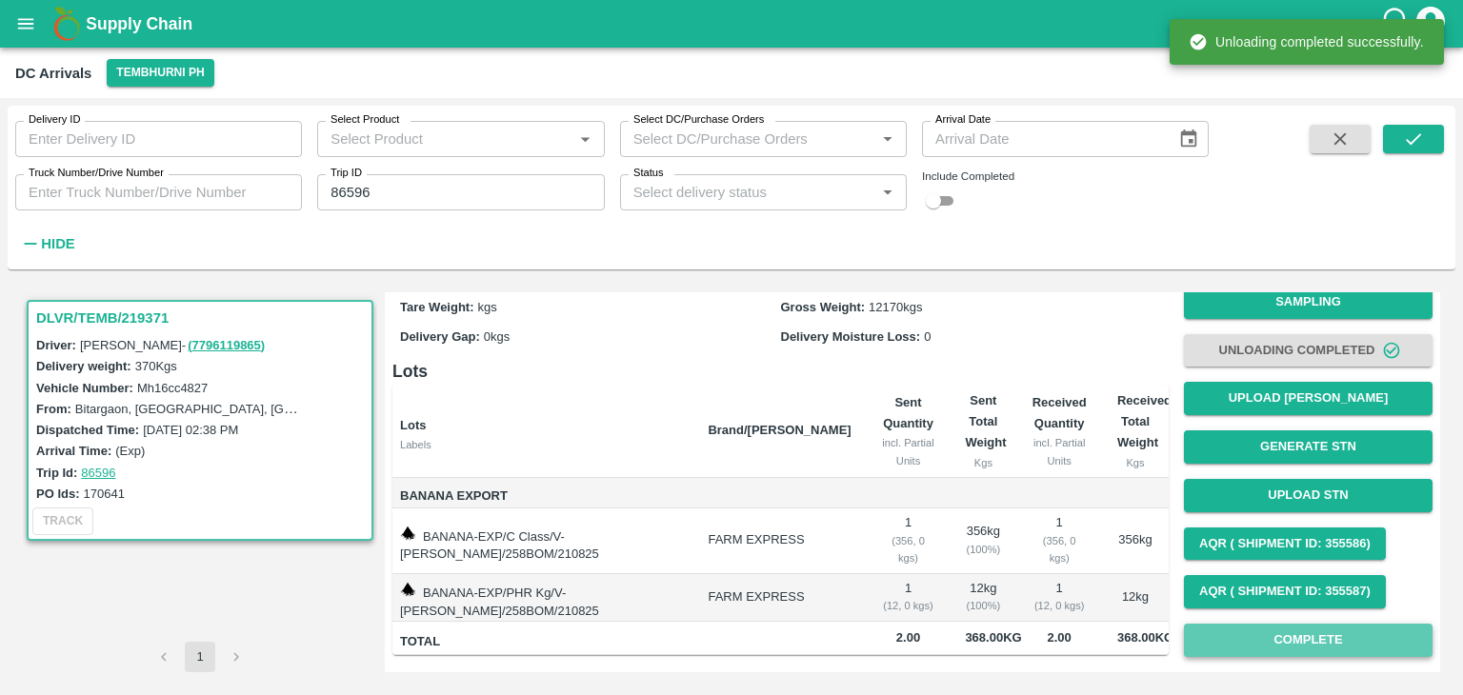
click at [1291, 639] on button "Complete" at bounding box center [1308, 640] width 249 height 33
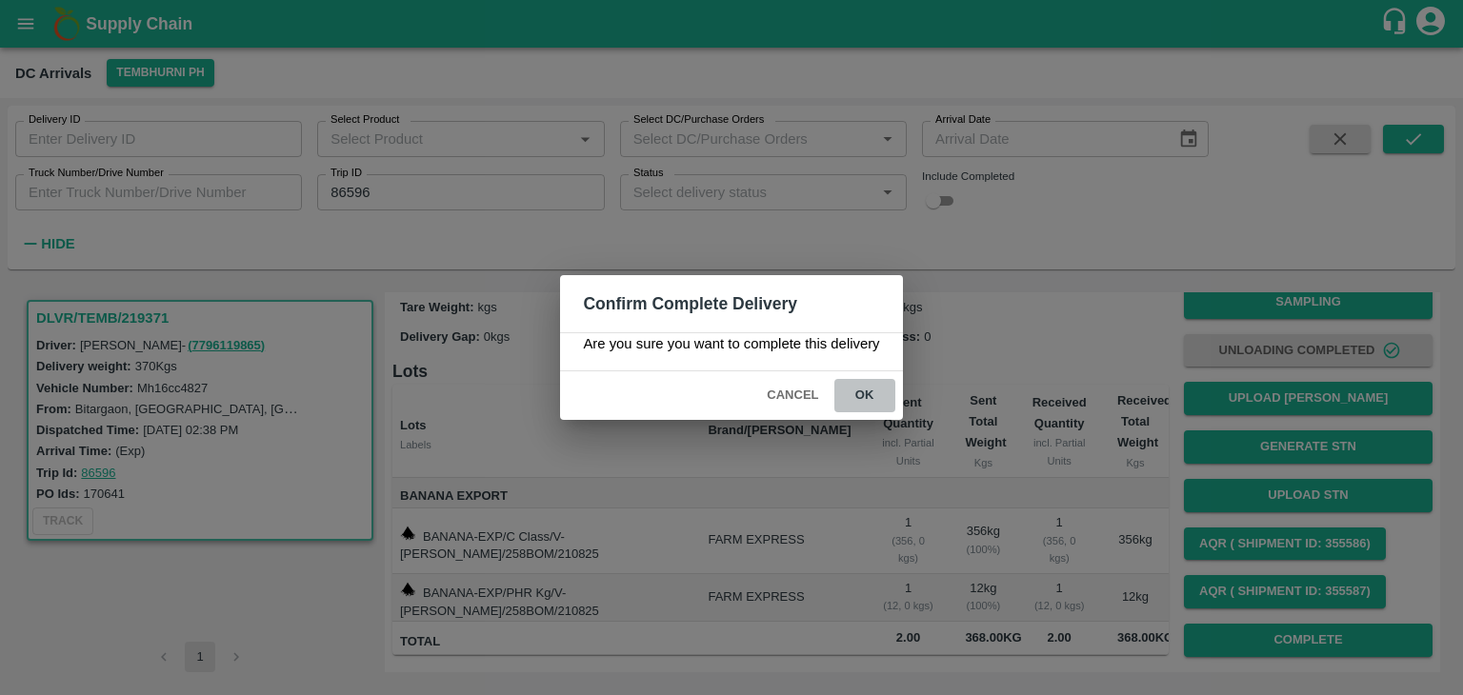
click at [863, 395] on button "ok" at bounding box center [864, 395] width 61 height 33
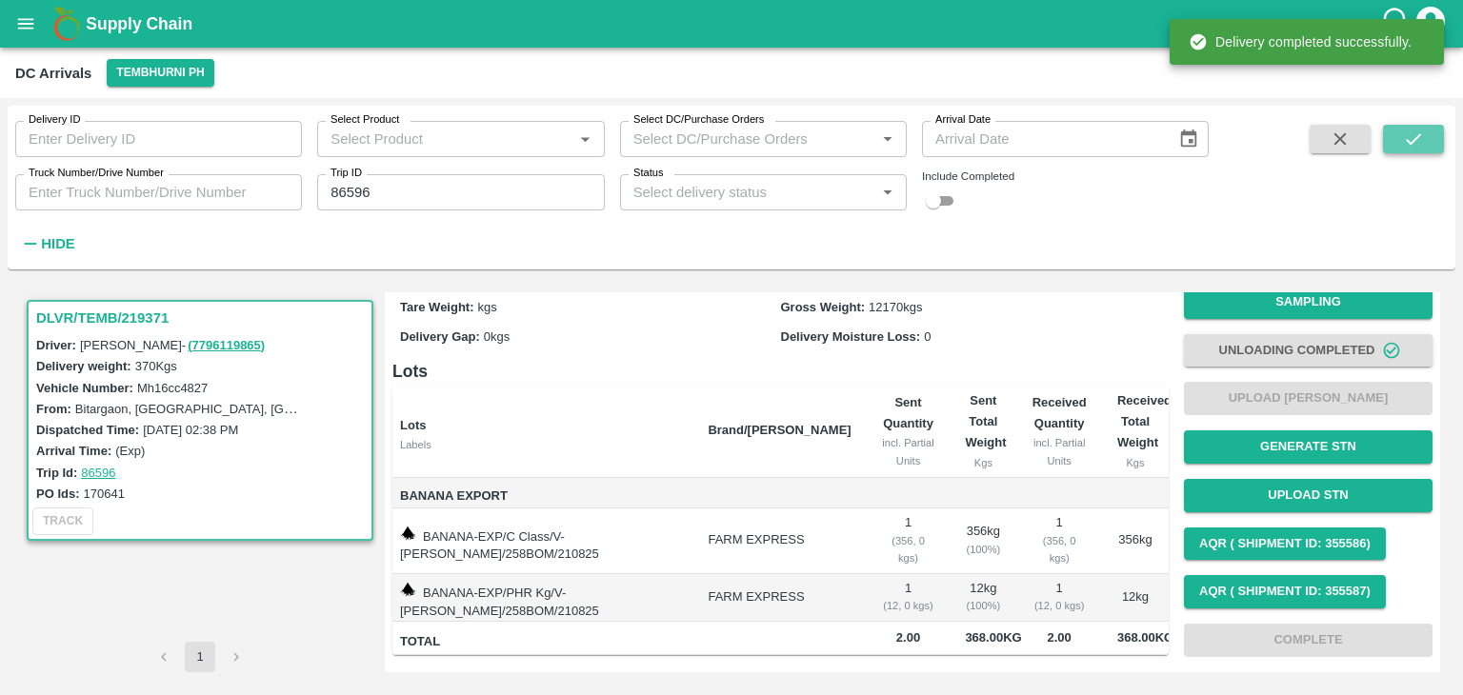
click at [1425, 149] on button "submit" at bounding box center [1413, 139] width 61 height 29
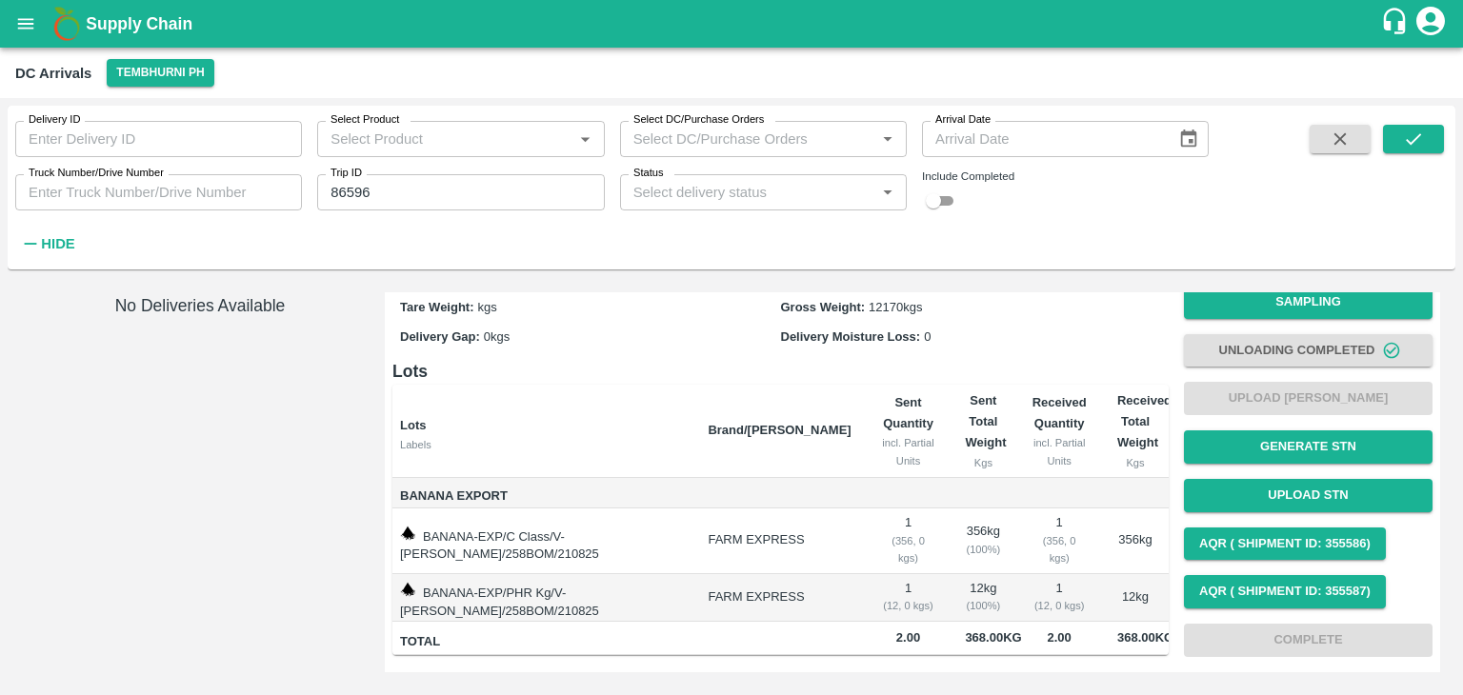
click at [8, 8] on div "Supply Chain" at bounding box center [731, 24] width 1463 height 48
click at [23, 25] on icon "open drawer" at bounding box center [25, 23] width 21 height 21
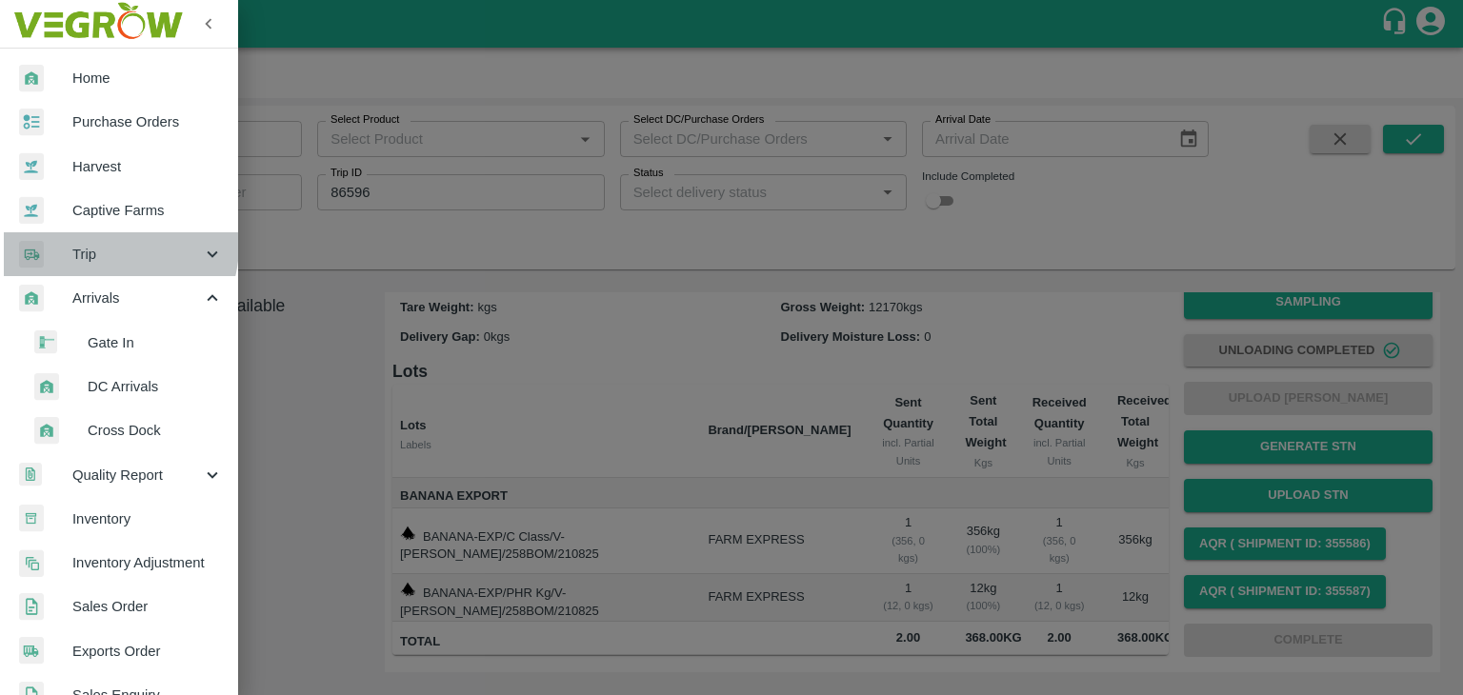
click at [100, 245] on span "Trip" at bounding box center [137, 254] width 130 height 21
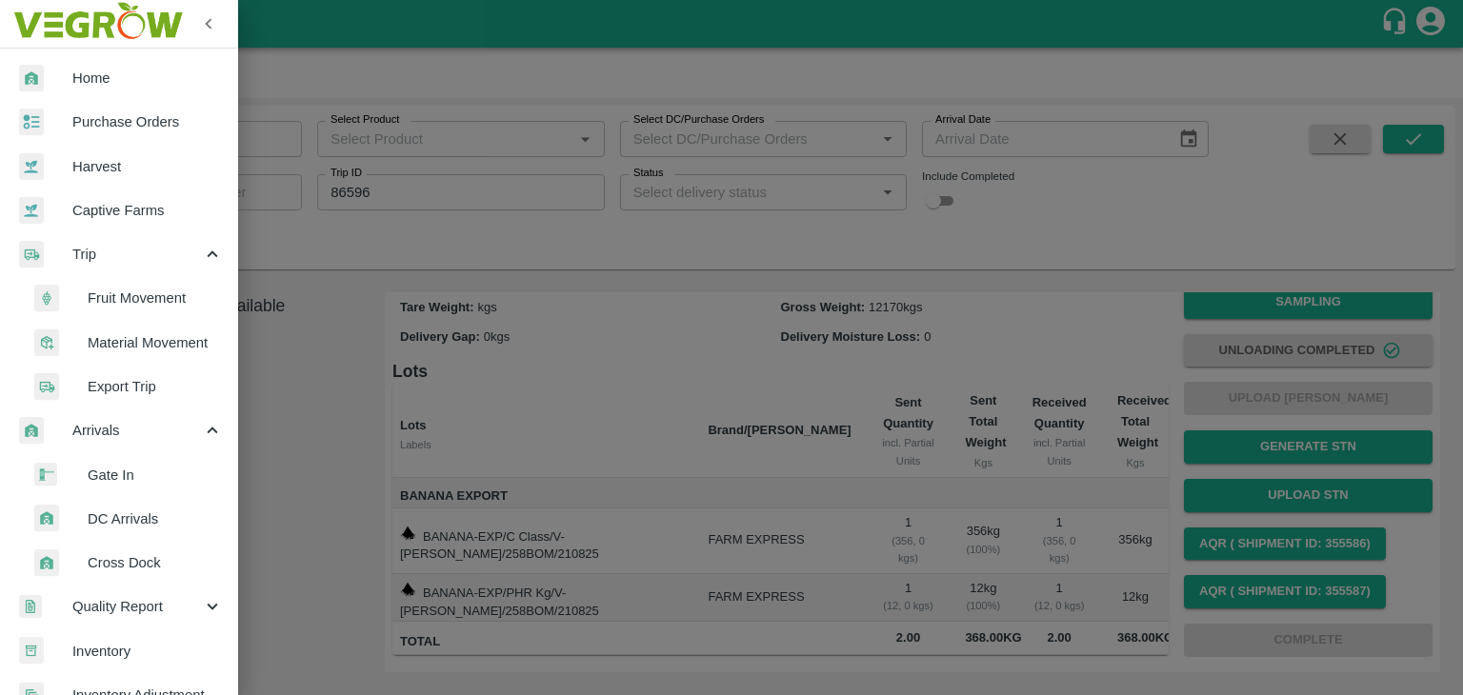
click at [117, 301] on span "Fruit Movement" at bounding box center [155, 298] width 135 height 21
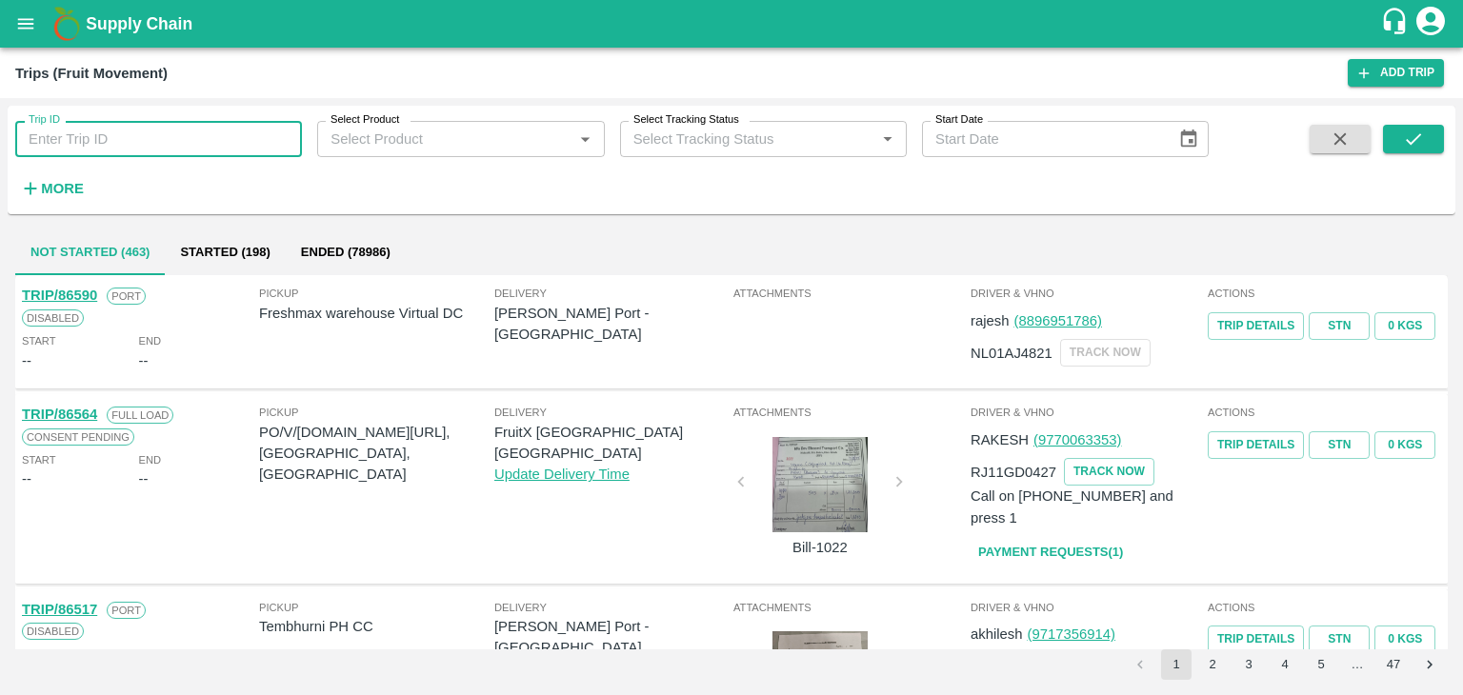
click at [124, 147] on input "Trip ID" at bounding box center [158, 139] width 287 height 36
type input "86596"
click at [1422, 137] on icon "submit" at bounding box center [1413, 139] width 21 height 21
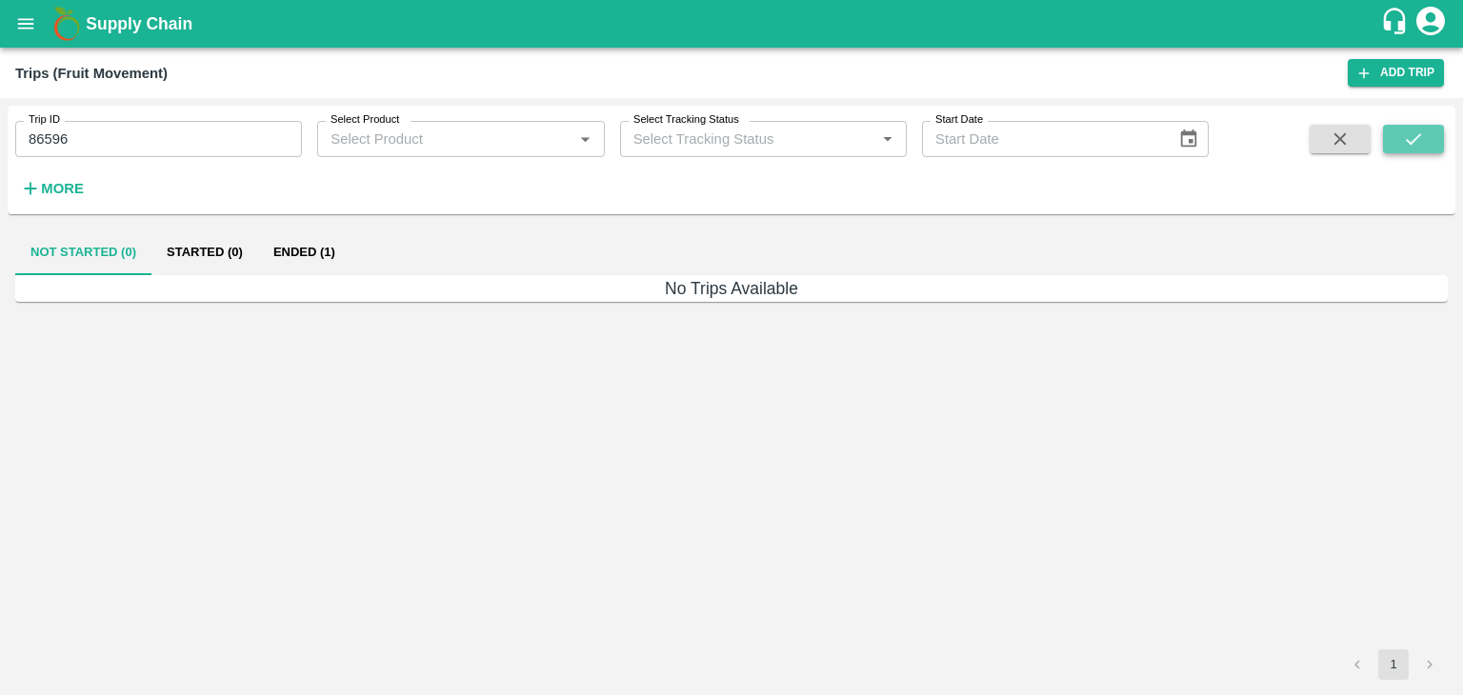
click at [1422, 137] on icon "submit" at bounding box center [1413, 139] width 21 height 21
click at [301, 253] on button "Ended (1)" at bounding box center [304, 253] width 92 height 46
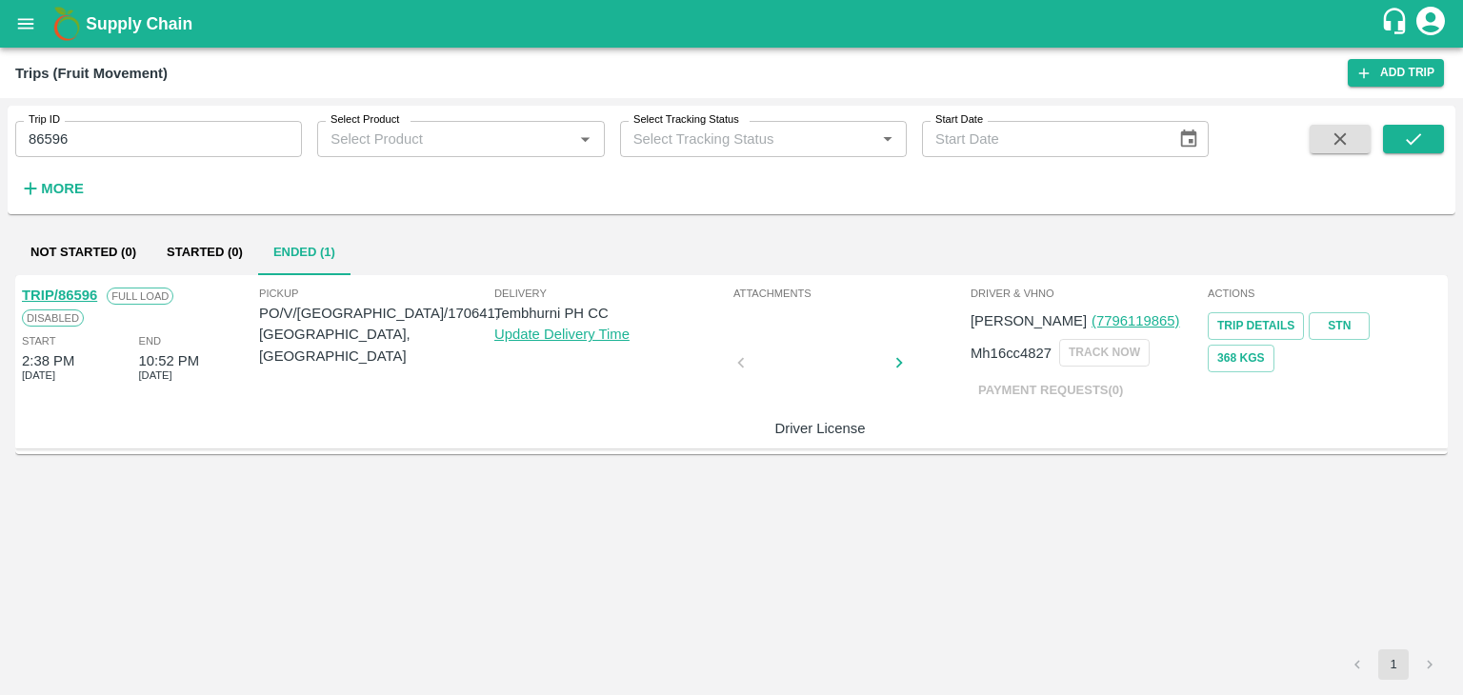
click at [83, 290] on link "TRIP/86596" at bounding box center [59, 295] width 75 height 15
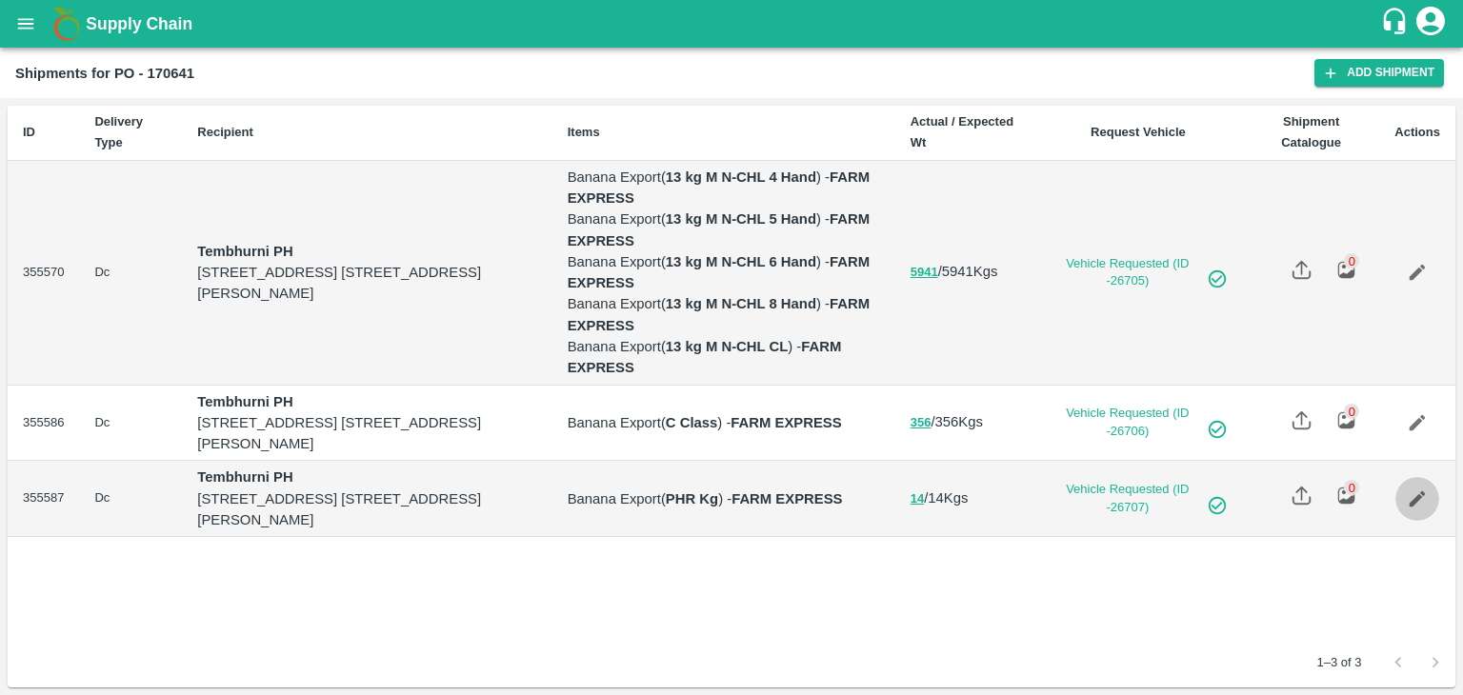
click at [1426, 489] on icon "Edit" at bounding box center [1417, 499] width 21 height 21
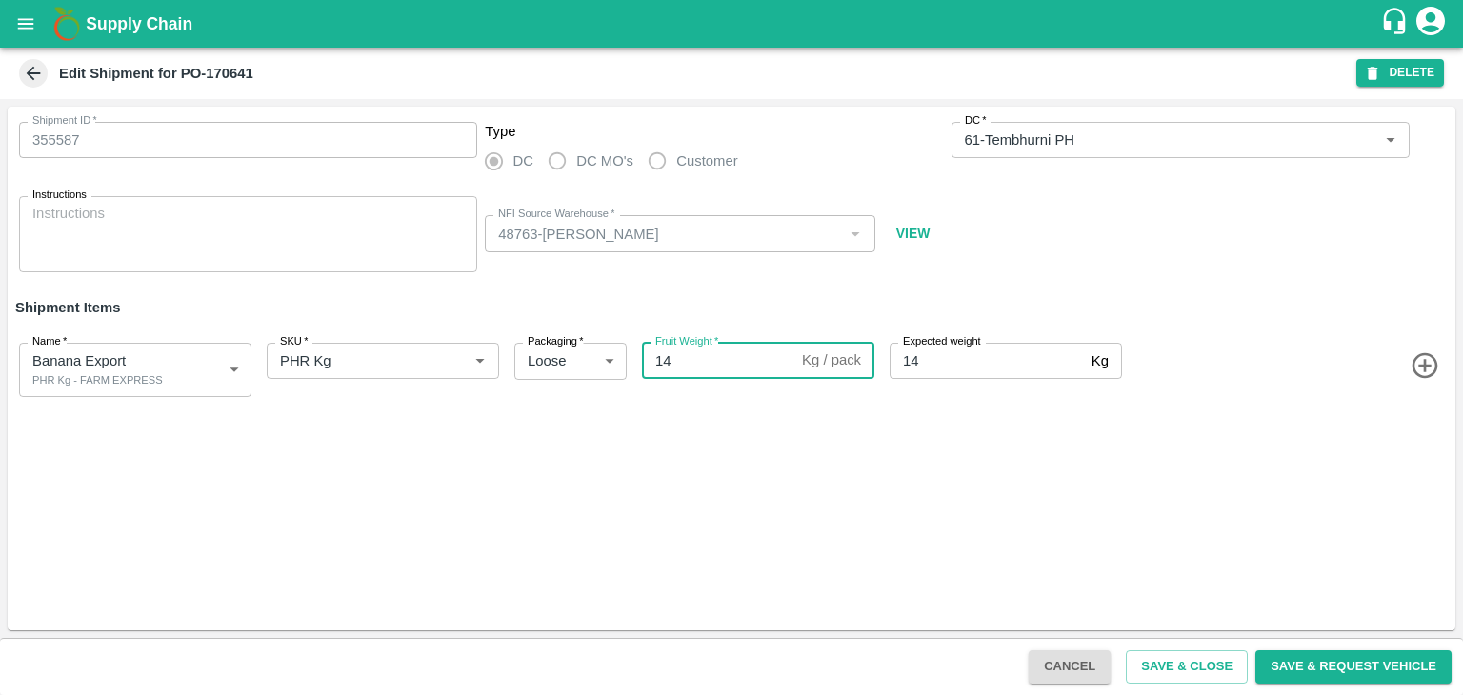
click at [691, 351] on input "14" at bounding box center [718, 361] width 152 height 36
type input "12"
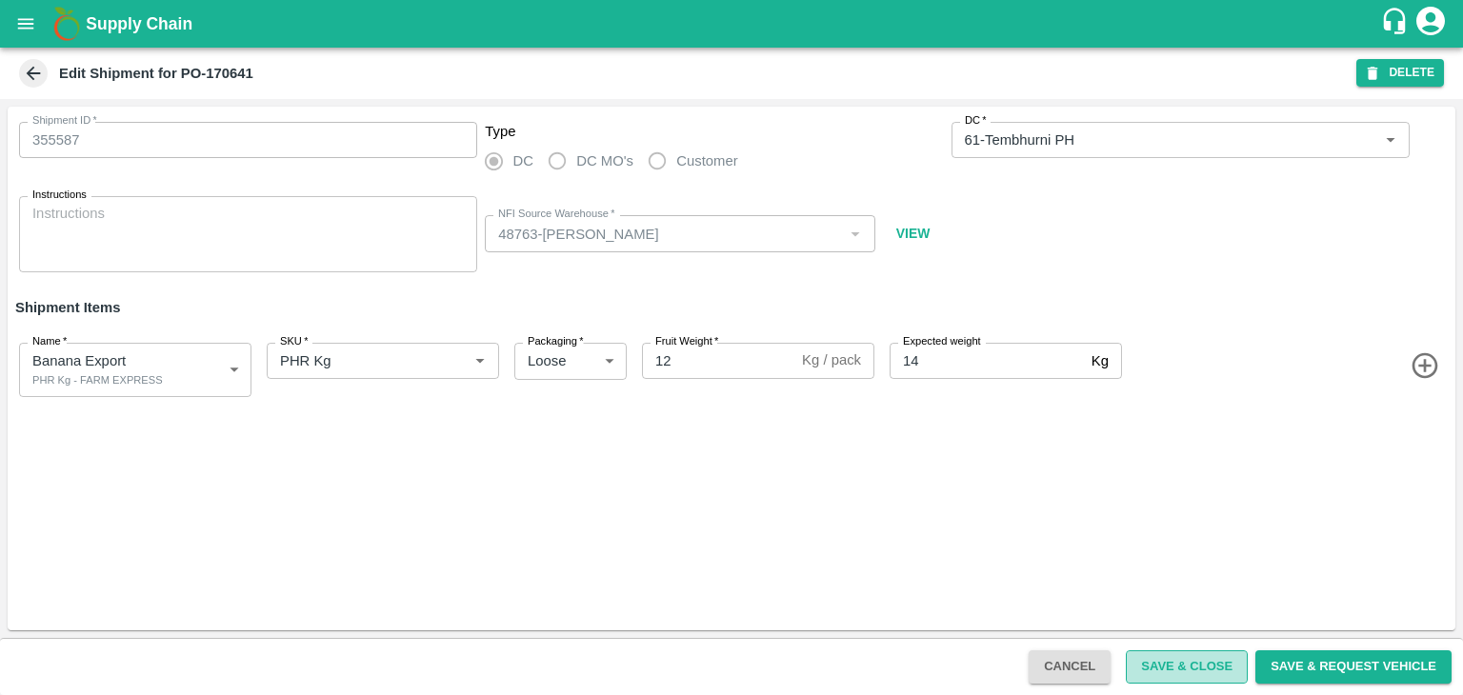
click at [1182, 653] on button "Save & Close" at bounding box center [1187, 667] width 122 height 33
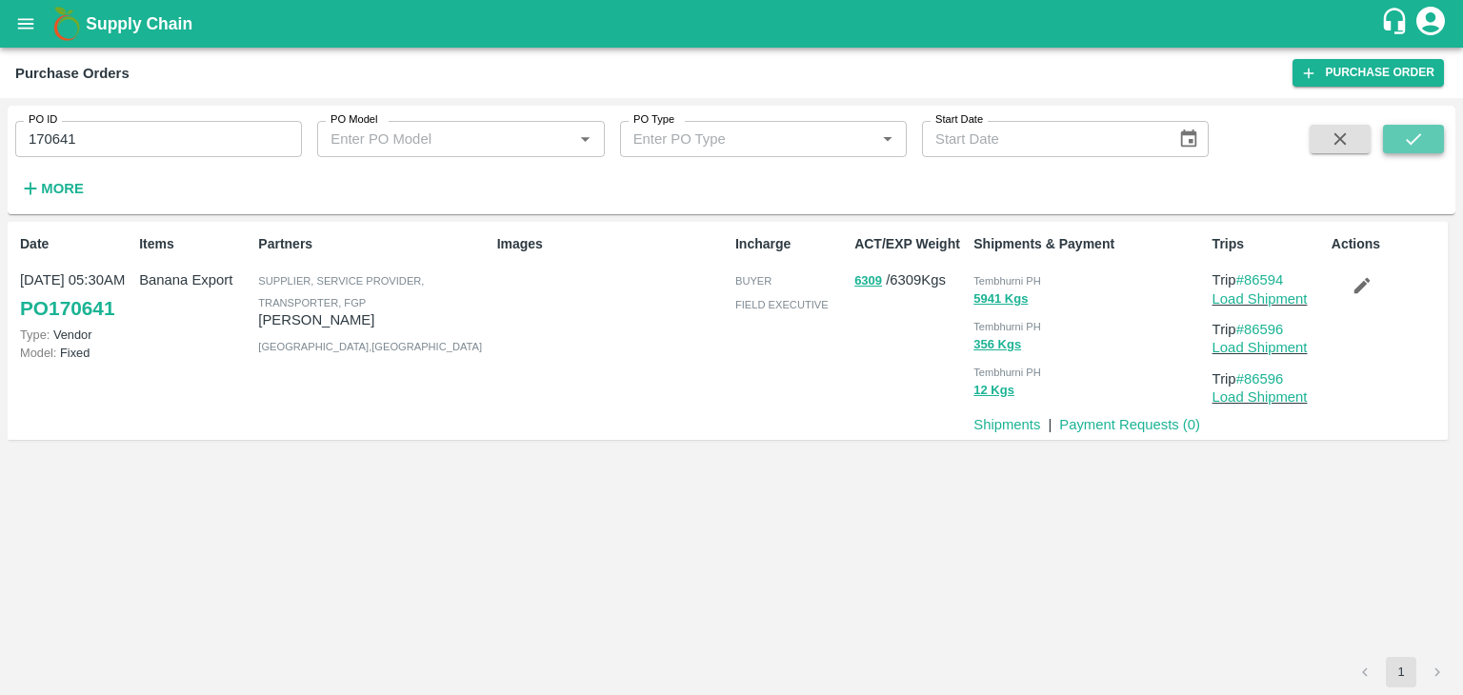
click at [1425, 138] on button "submit" at bounding box center [1413, 139] width 61 height 29
click at [1436, 138] on button "submit" at bounding box center [1413, 139] width 61 height 29
click at [1288, 298] on link "Load Shipment" at bounding box center [1259, 298] width 95 height 15
click at [1342, 278] on button "button" at bounding box center [1362, 286] width 61 height 32
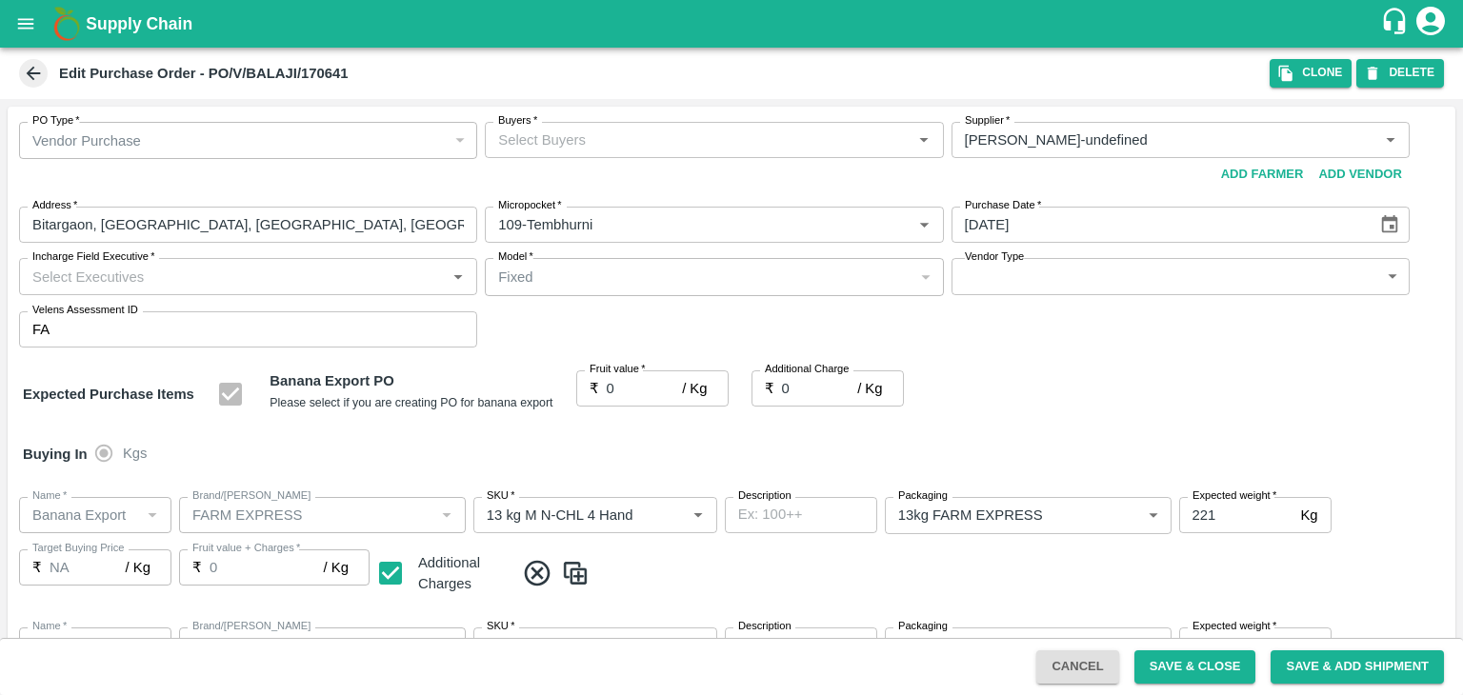
click at [549, 146] on input "Buyers   *" at bounding box center [698, 140] width 415 height 25
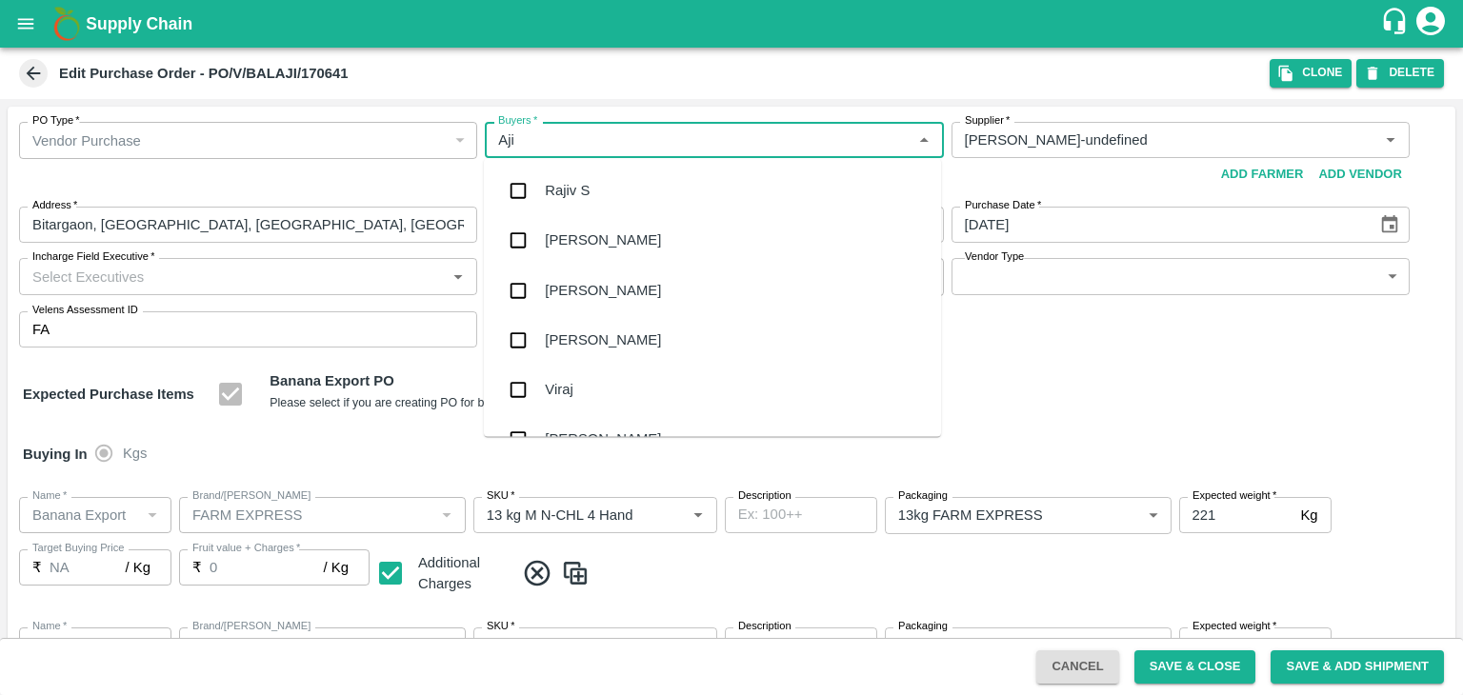
type input "Ajit"
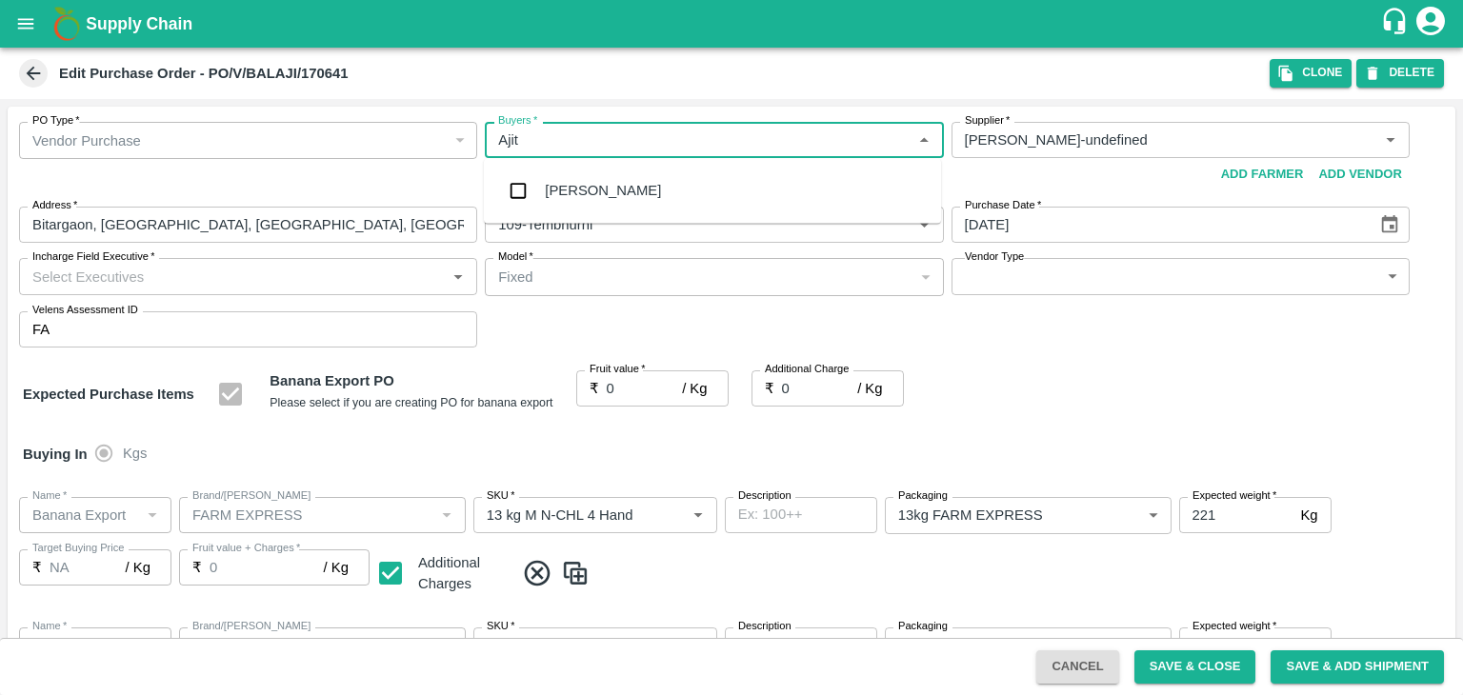
click at [579, 185] on div "Ajit Otari" at bounding box center [603, 190] width 116 height 21
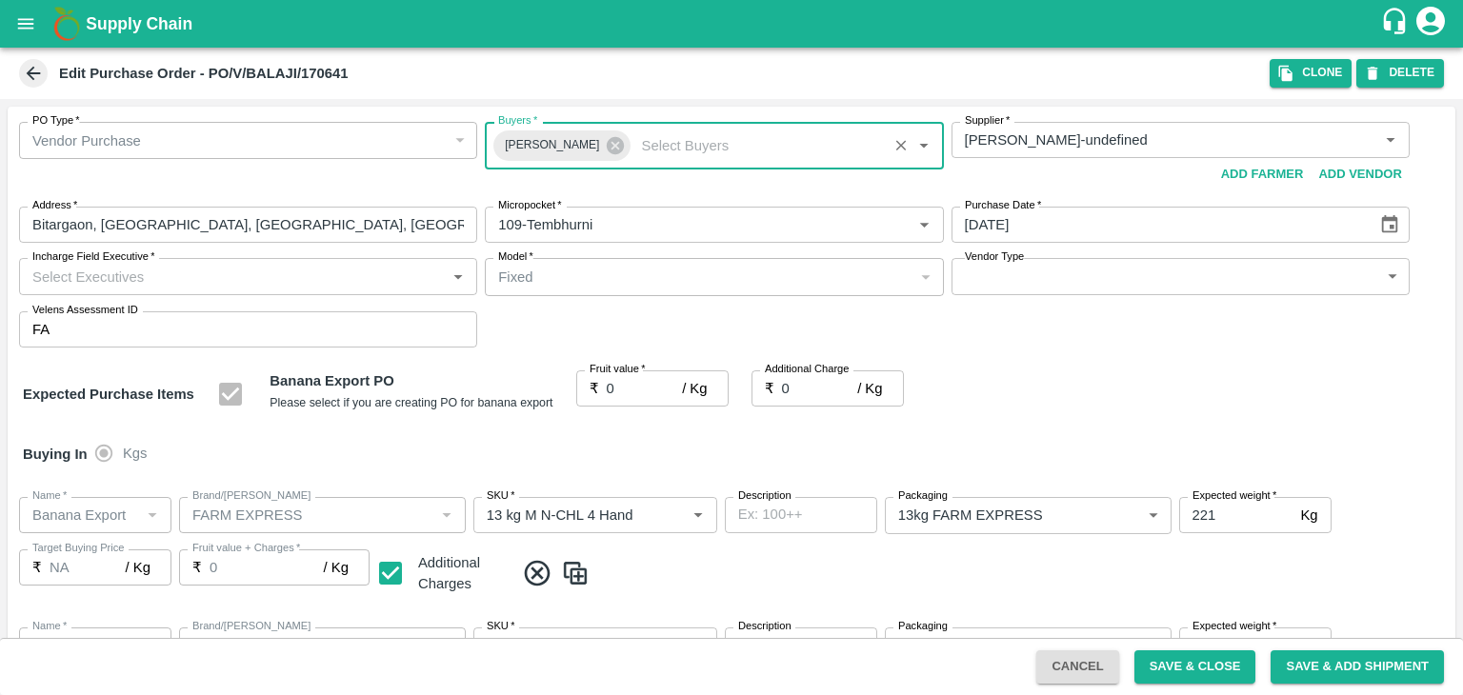
click at [236, 275] on input "Incharge Field Executive   *" at bounding box center [232, 276] width 415 height 25
type input "Jay"
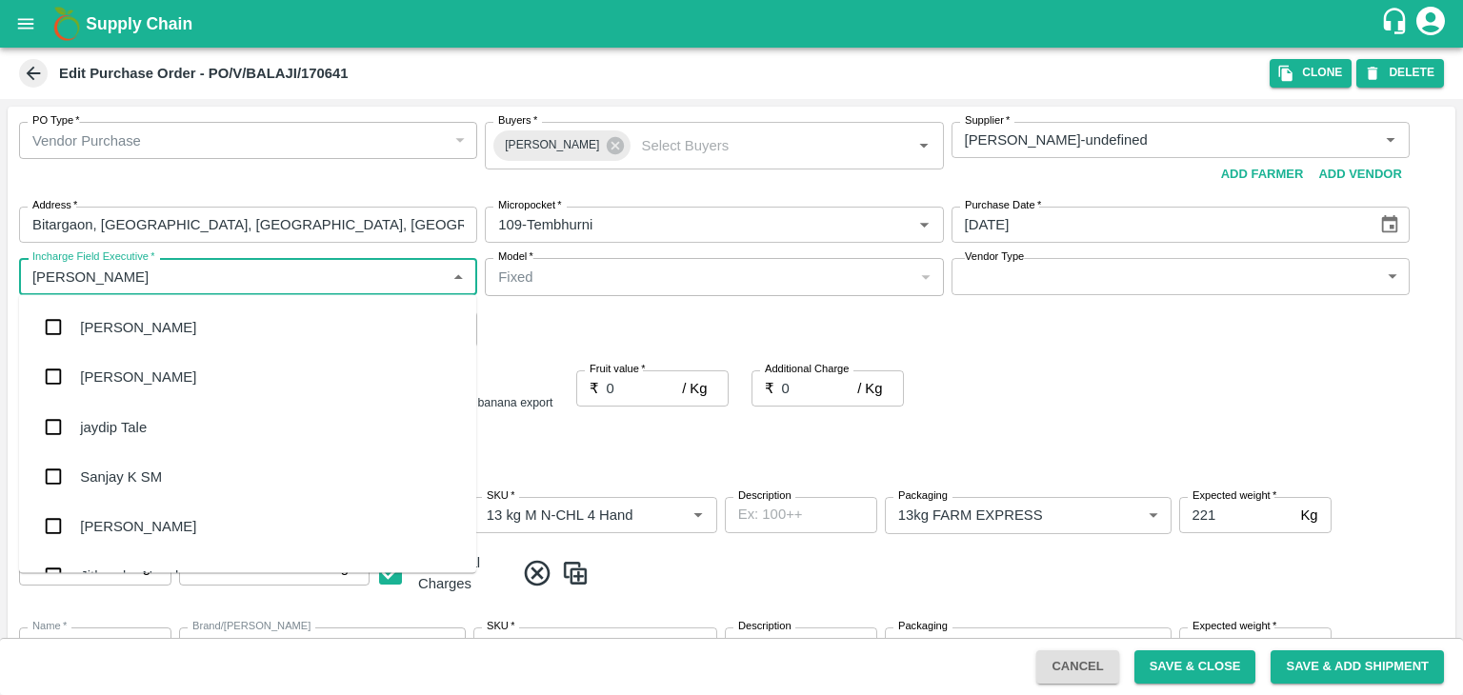
click at [174, 428] on div "jaydip Tale" at bounding box center [247, 427] width 457 height 50
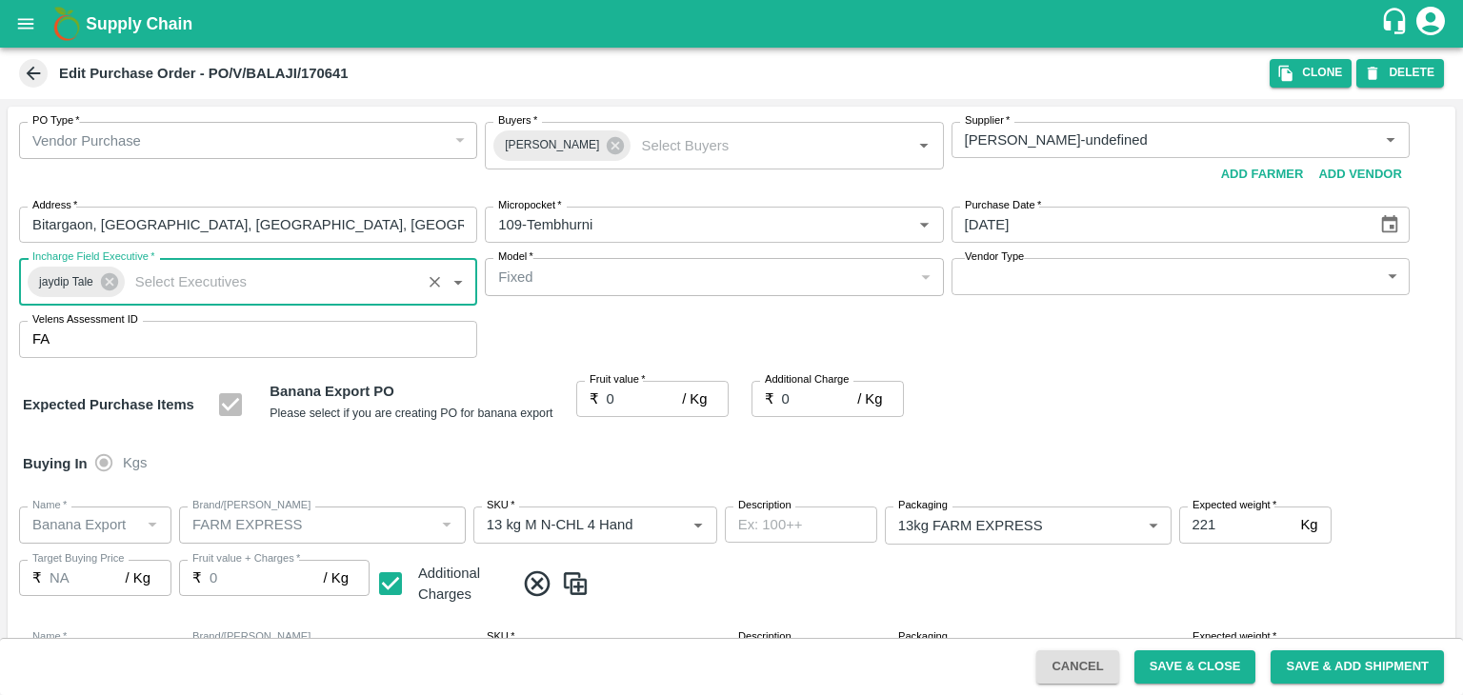
click at [1017, 270] on body "Supply Chain Edit Purchase Order - PO/V/BALAJI/170641 Clone DELETE PO Type   * …" at bounding box center [731, 347] width 1463 height 695
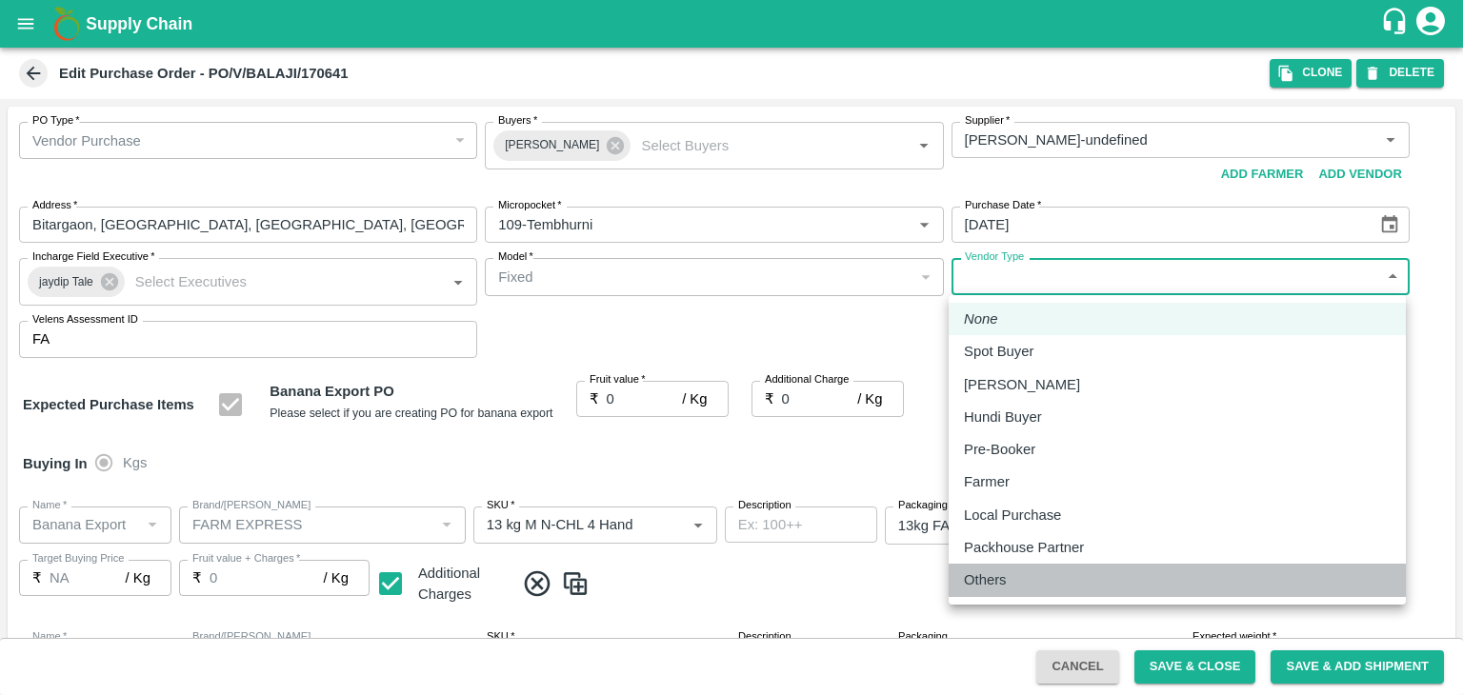
click at [994, 572] on p "Others" at bounding box center [985, 580] width 43 height 21
type input "OTHER"
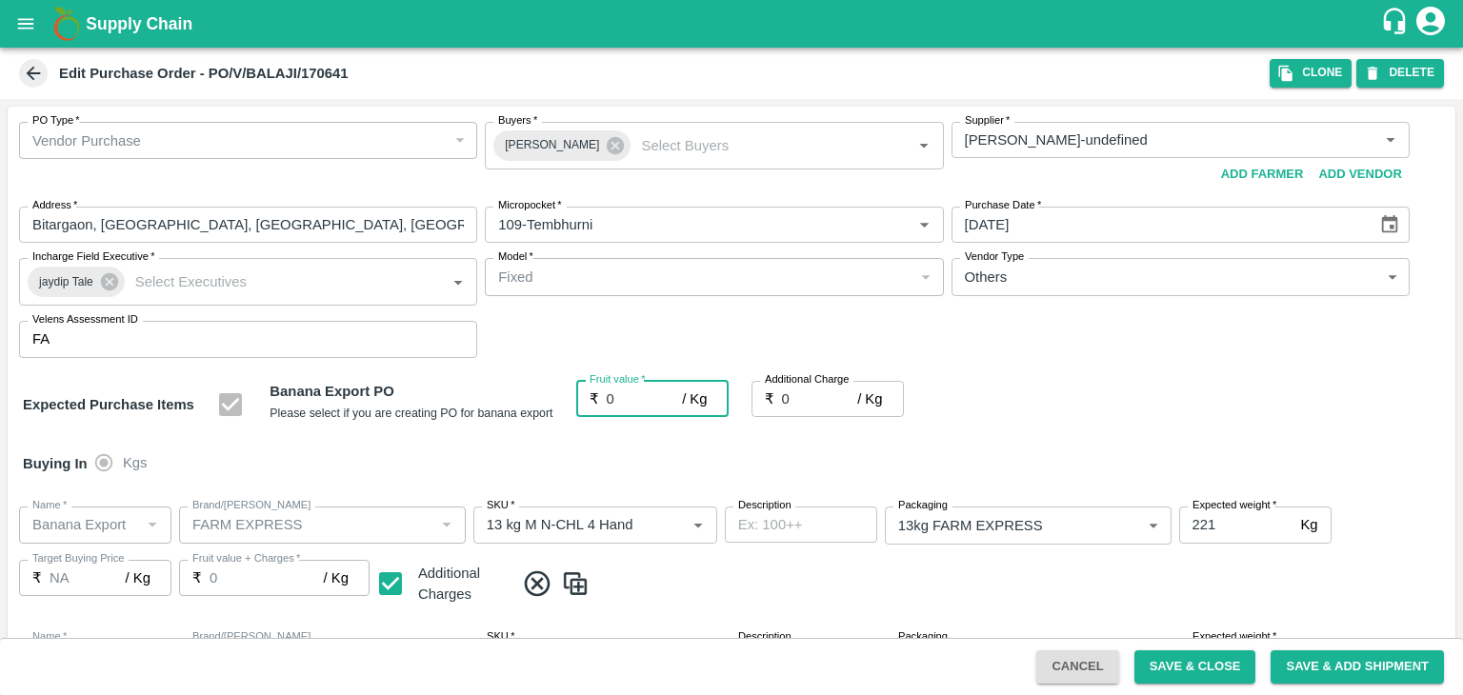
click at [635, 405] on input "0" at bounding box center [645, 399] width 76 height 36
type input "2"
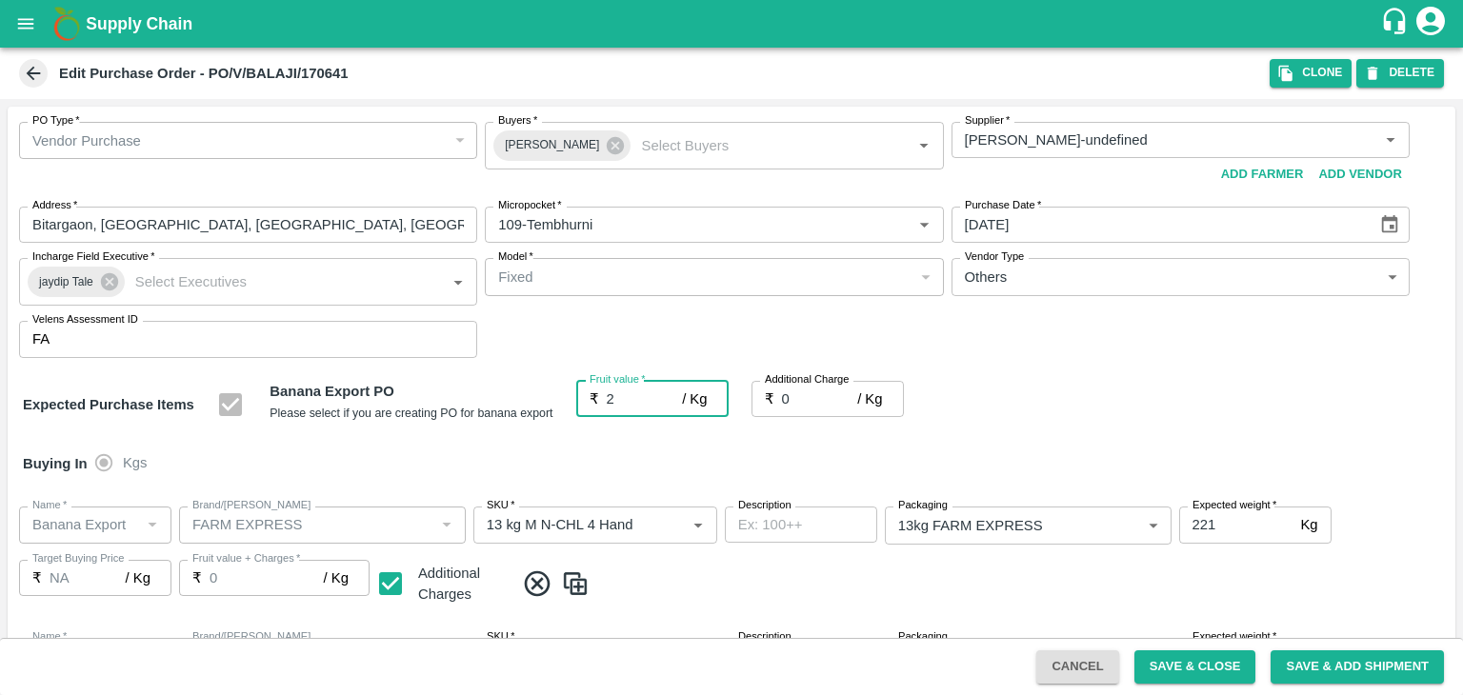
type input "2"
type input "24"
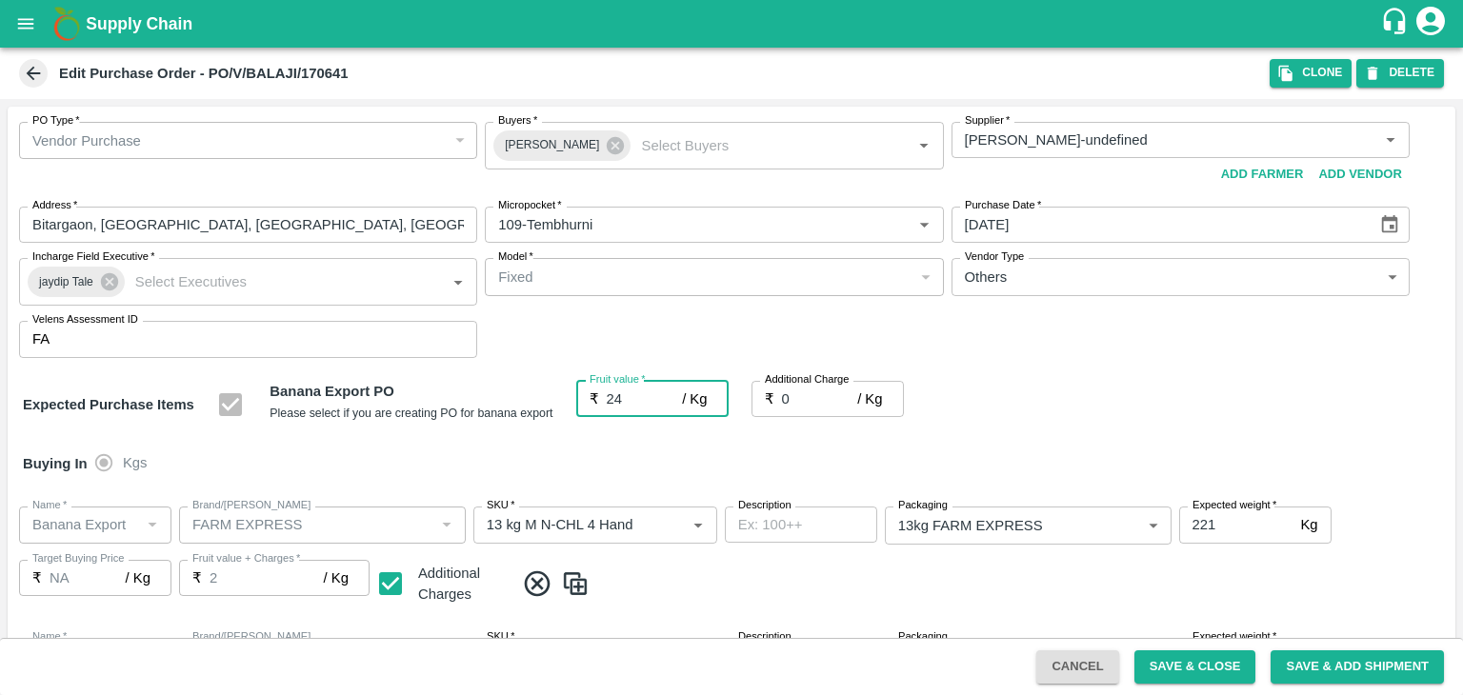
type input "24"
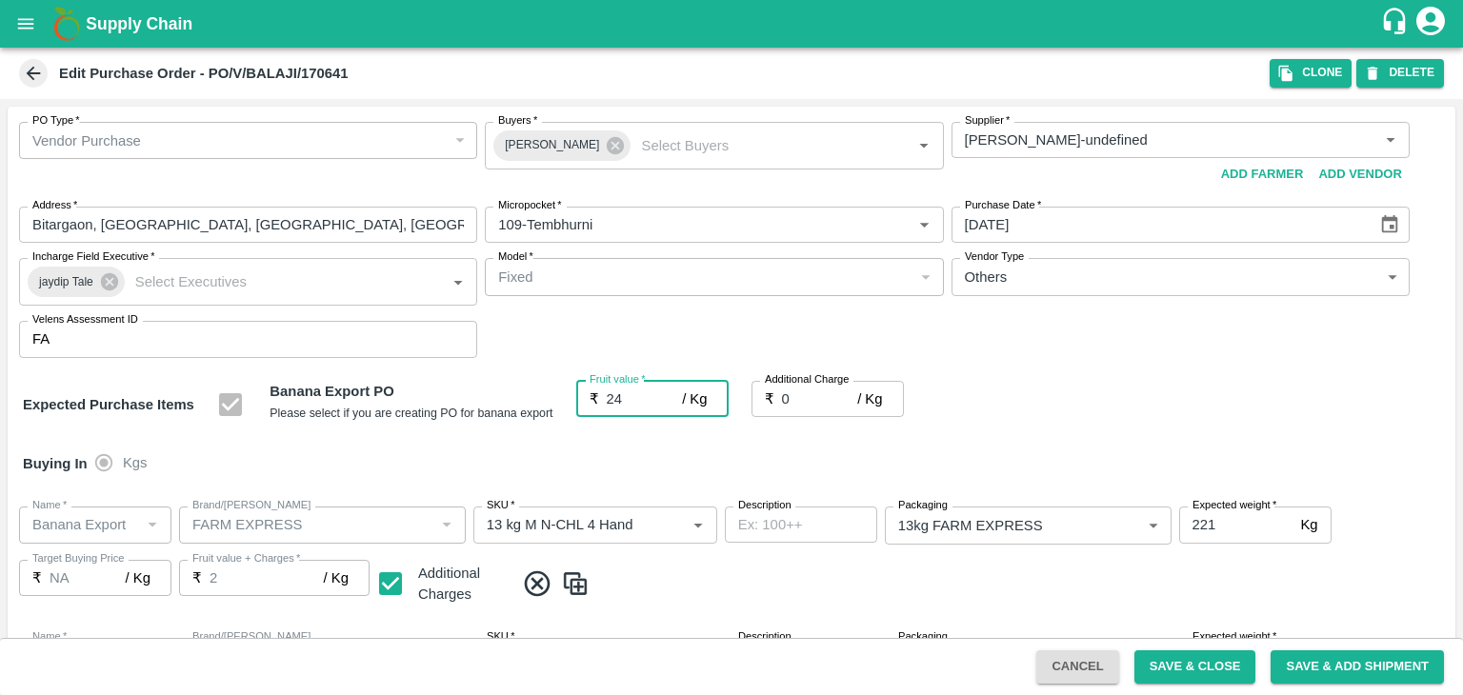
type input "24"
type input "24.4"
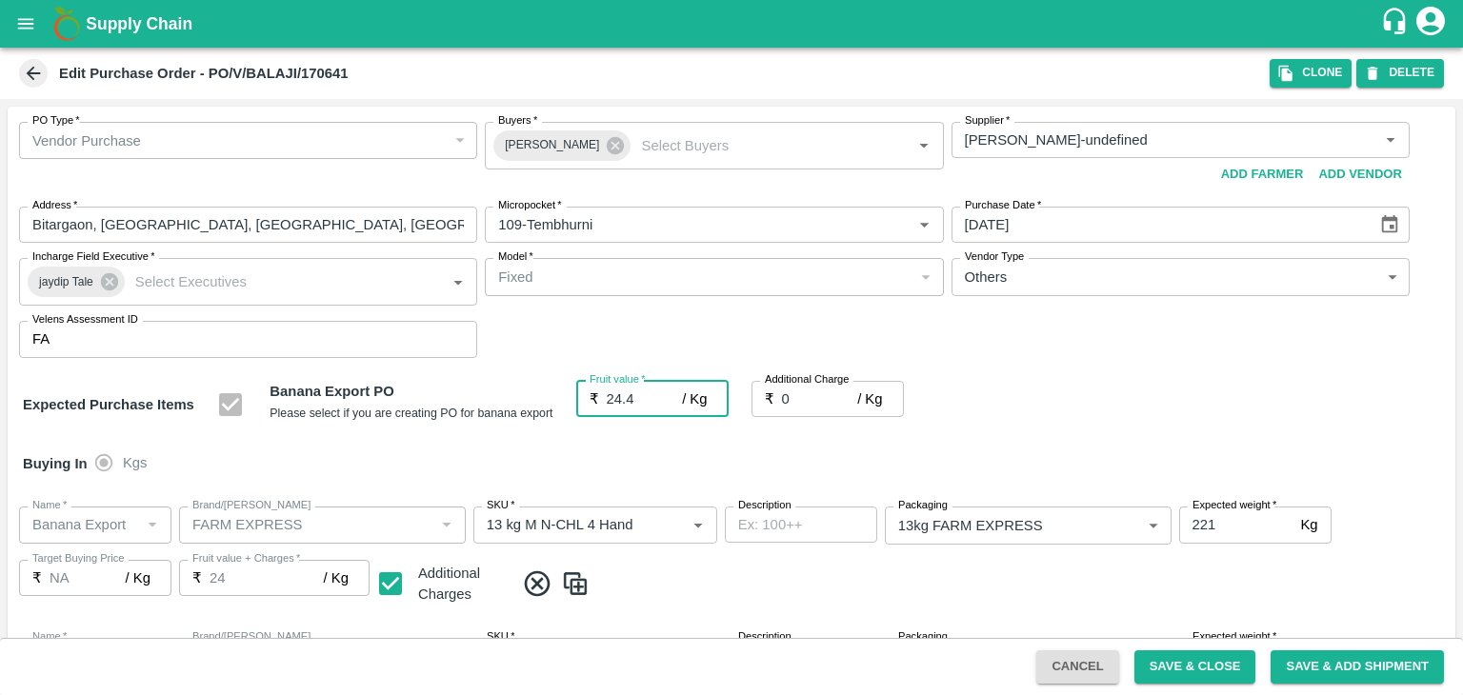
type input "24.4"
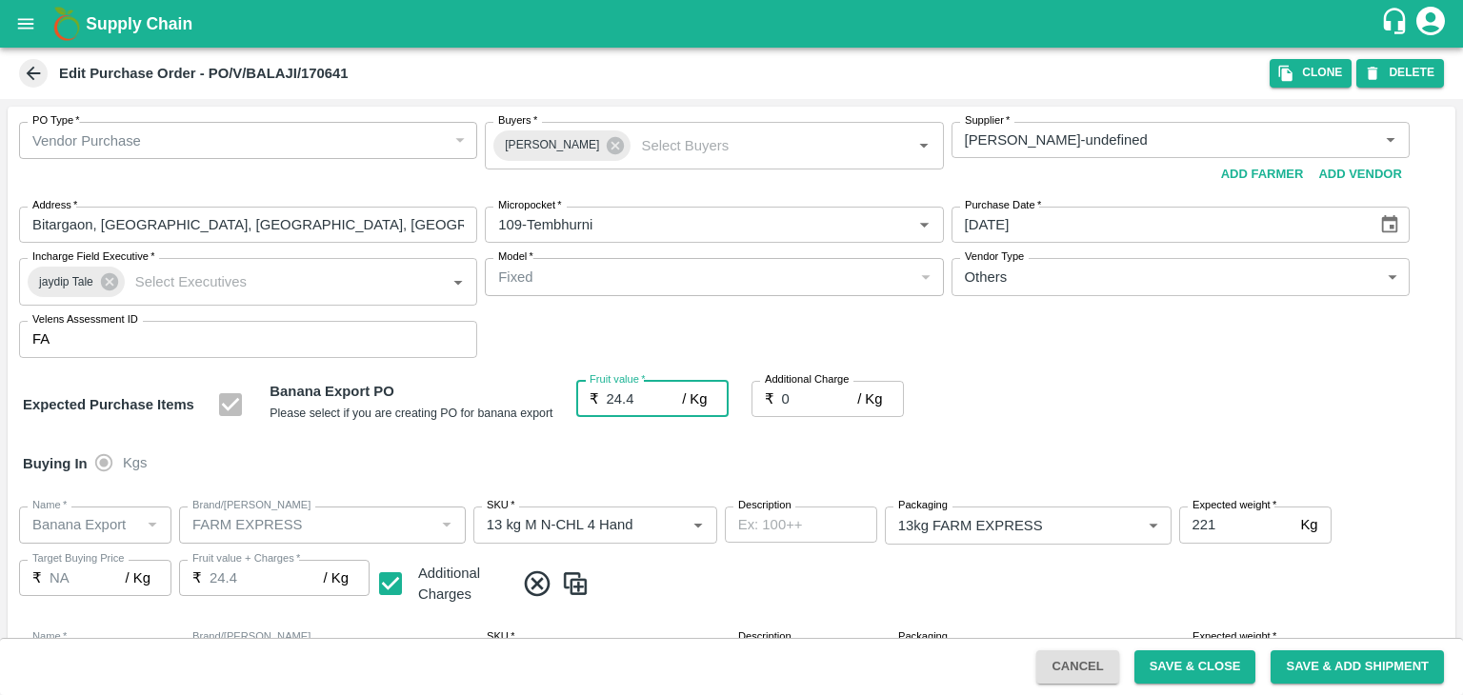
type input "24.4"
type input "2"
type input "26.4"
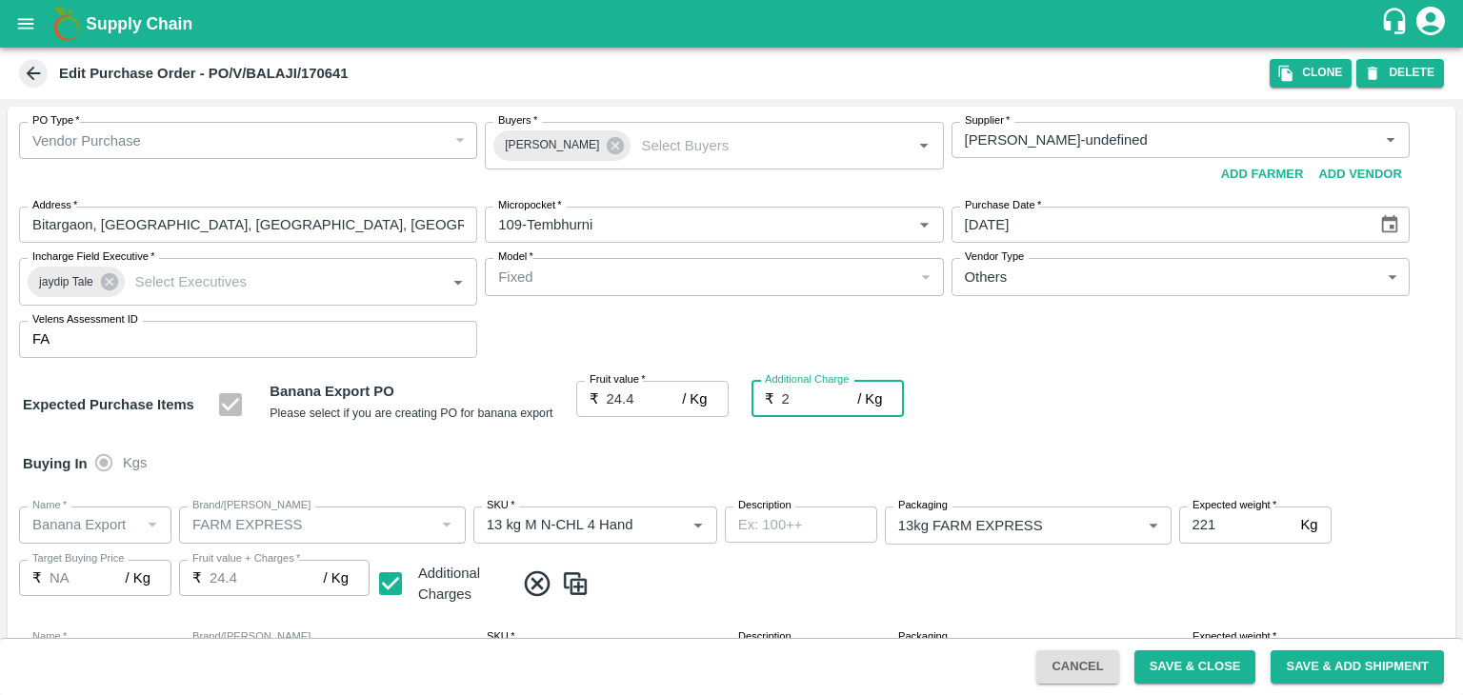
type input "26.4"
type input "2.7"
type input "27.099999999999998"
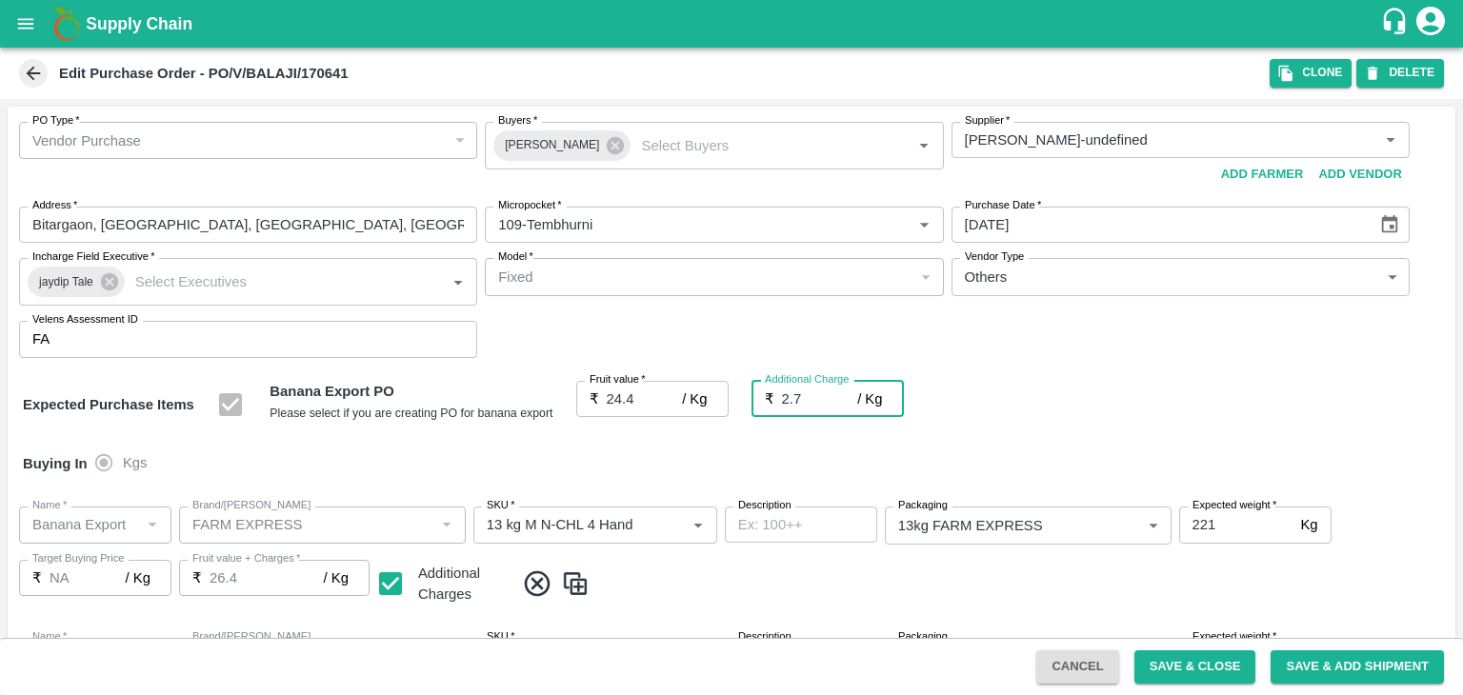
type input "27.099999999999998"
type input "2.75"
type input "27.15"
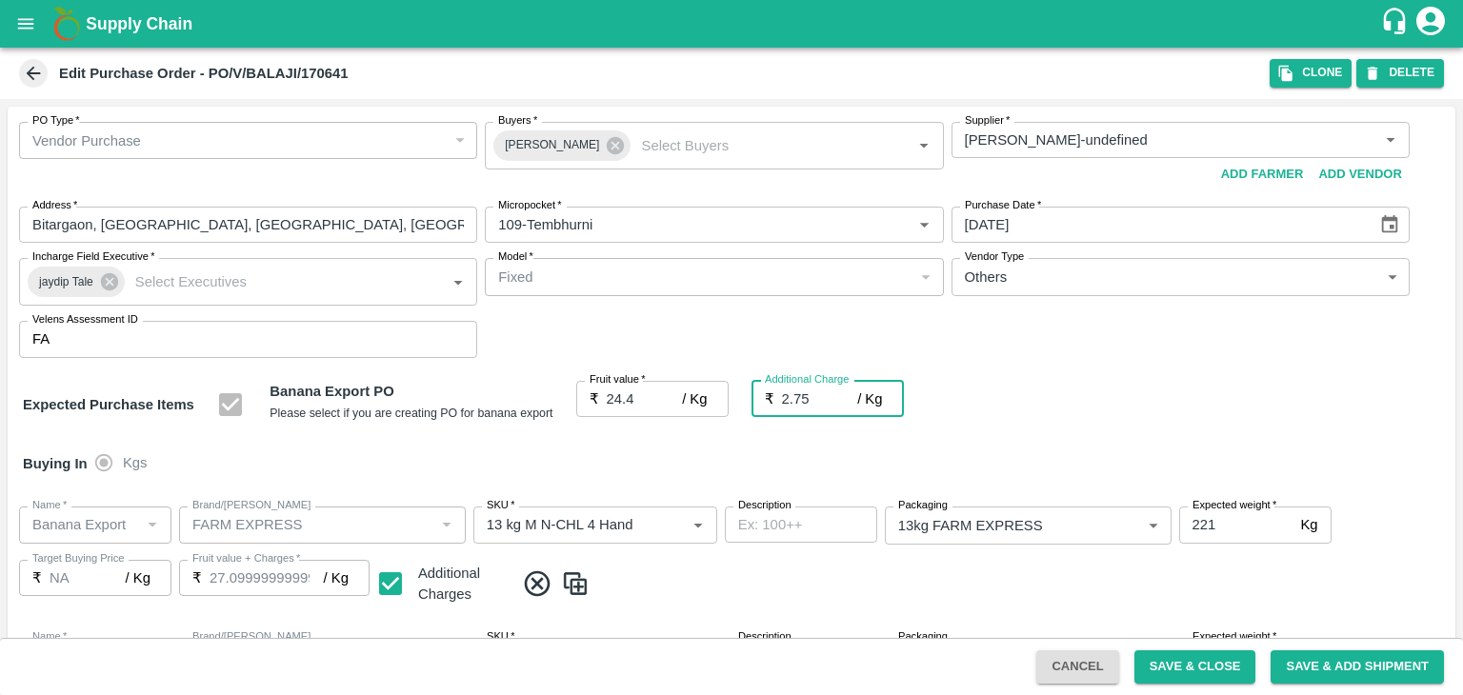
type input "27.15"
type input "2.75"
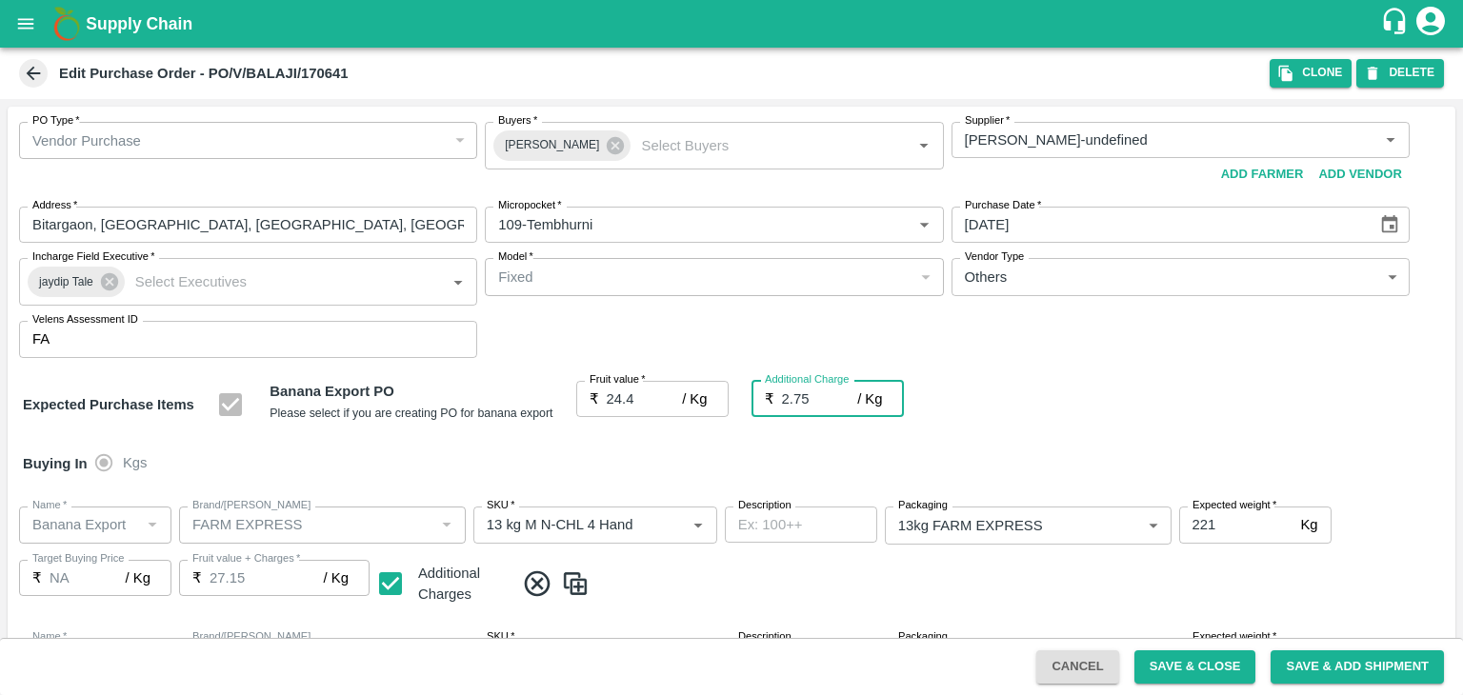
click at [678, 460] on div "Buying In Kgs" at bounding box center [732, 463] width 1448 height 55
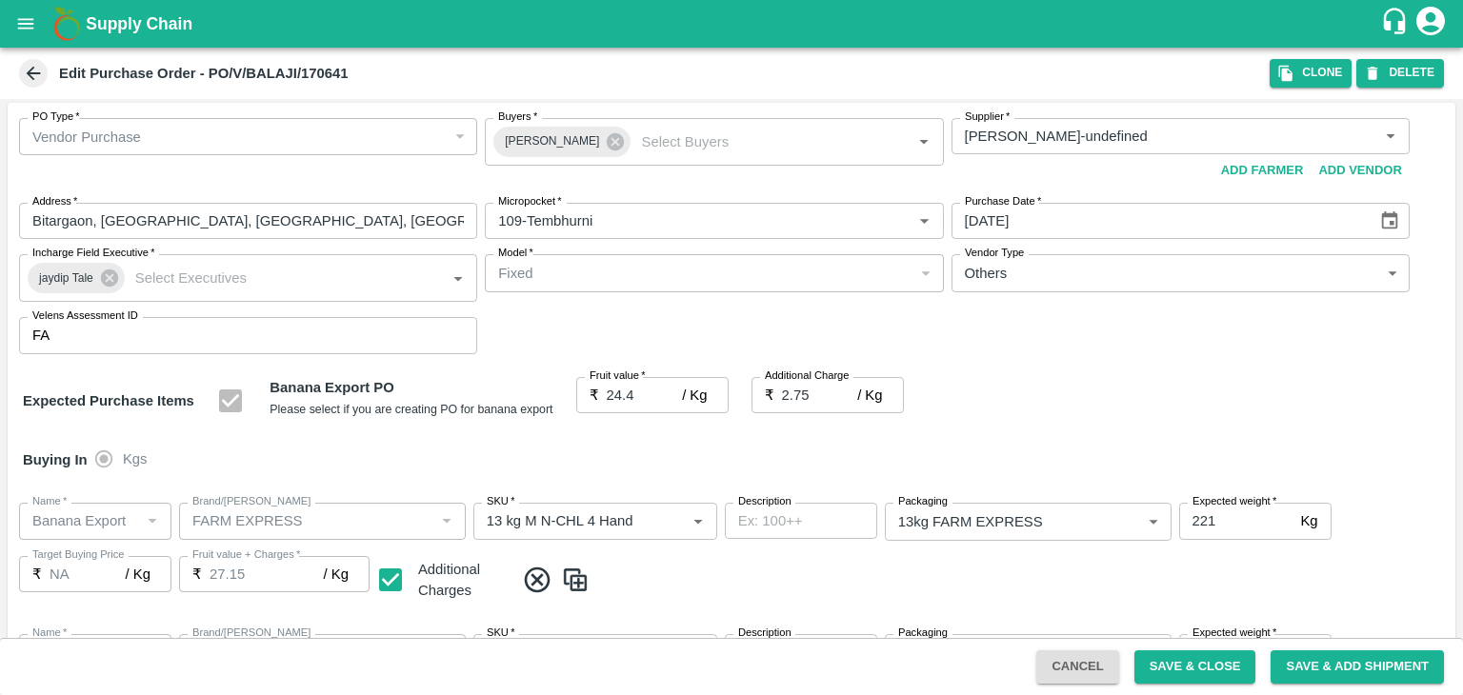
click at [1097, 443] on div "Buying In Kgs" at bounding box center [732, 459] width 1448 height 55
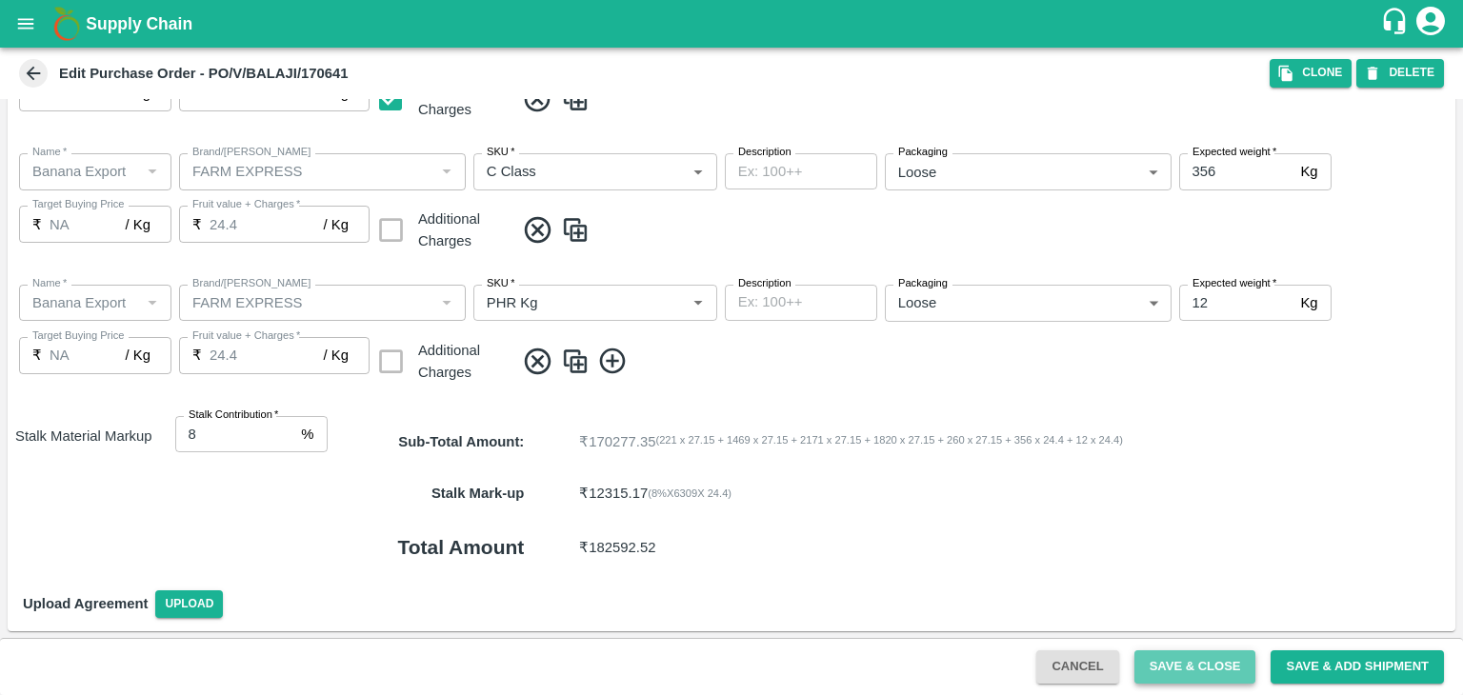
click at [1229, 673] on button "Save & Close" at bounding box center [1195, 667] width 122 height 33
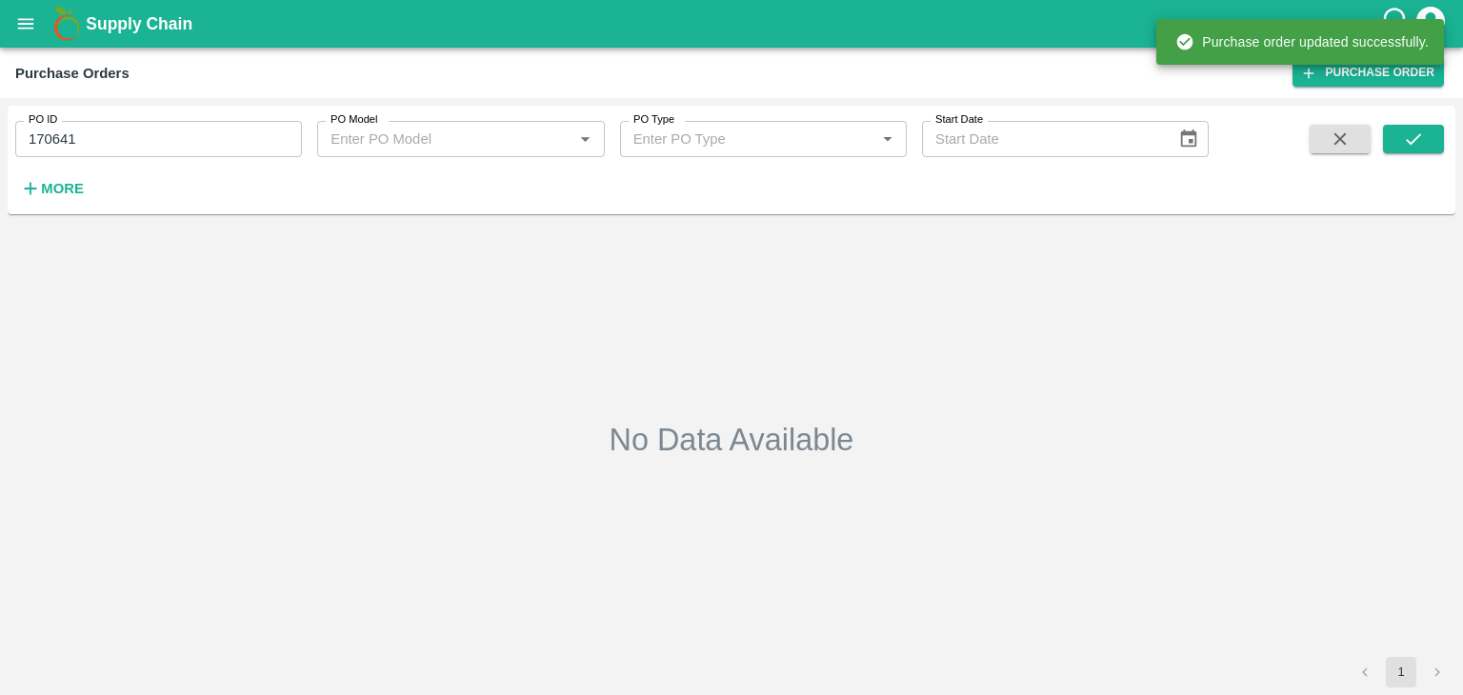
type input "170641"
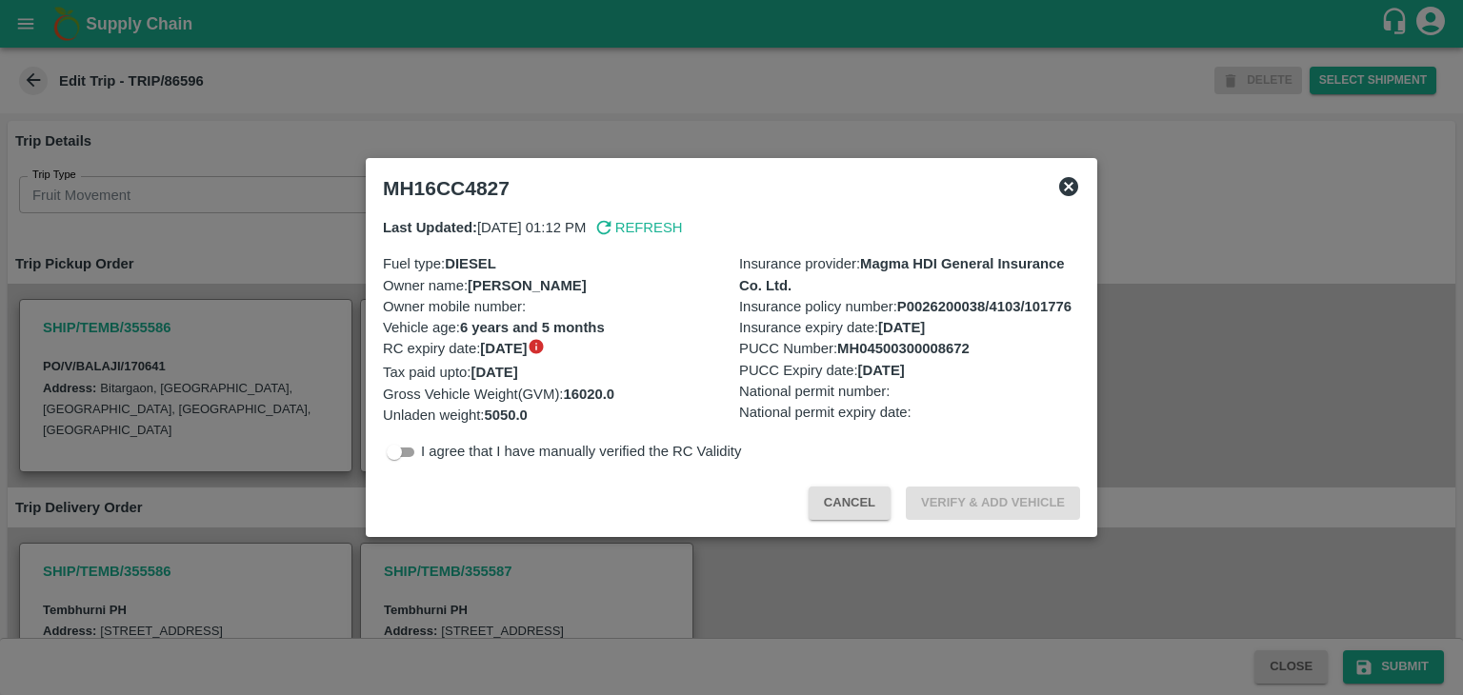
click at [499, 618] on div at bounding box center [731, 347] width 1463 height 695
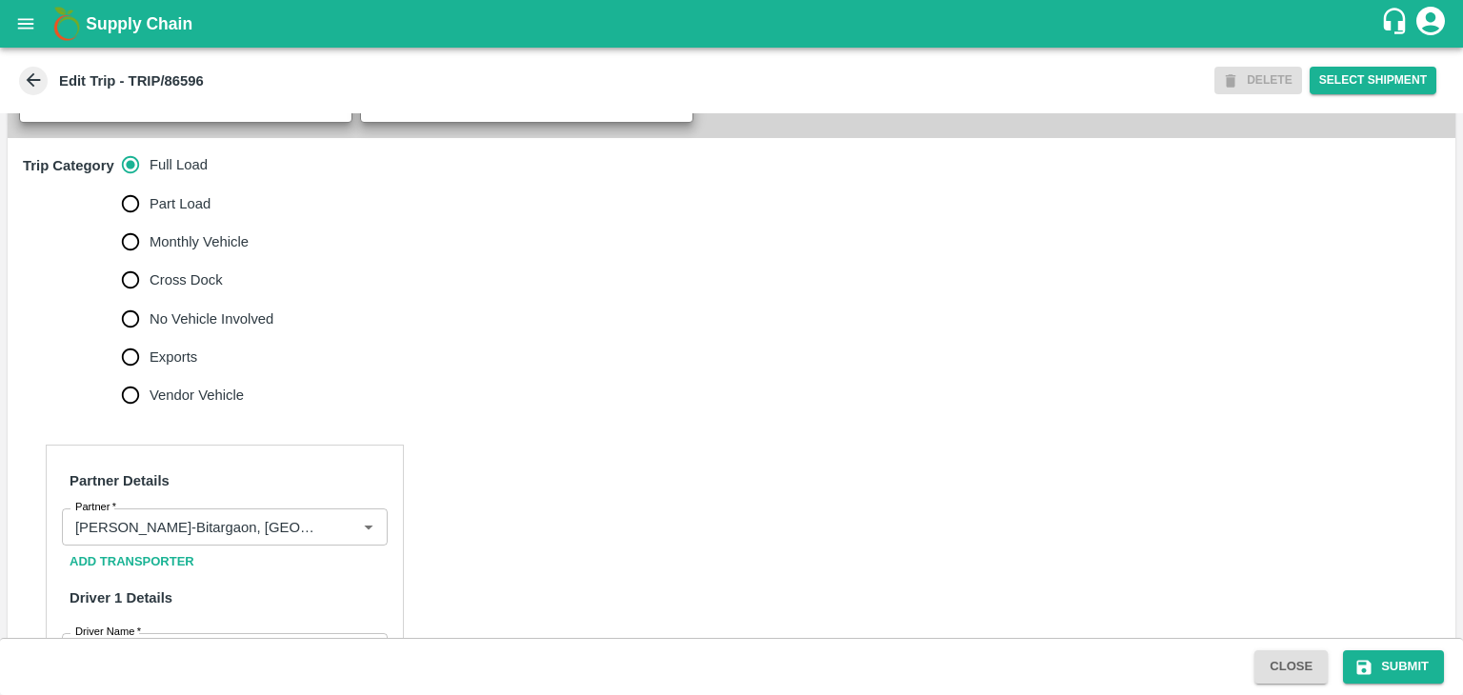
scroll to position [571, 0]
click at [169, 329] on span "No Vehicle Involved" at bounding box center [212, 318] width 124 height 21
click at [150, 332] on input "No Vehicle Involved" at bounding box center [130, 318] width 38 height 38
radio input "true"
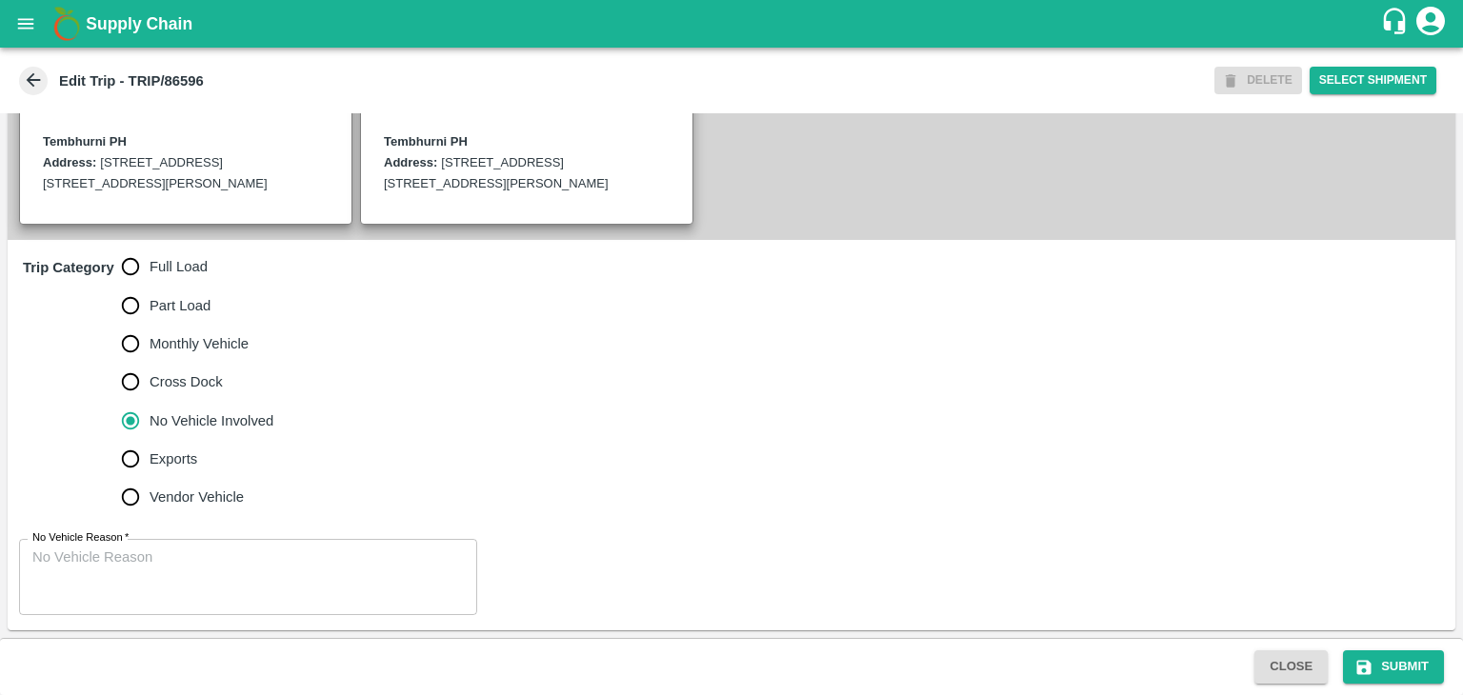
scroll to position [489, 0]
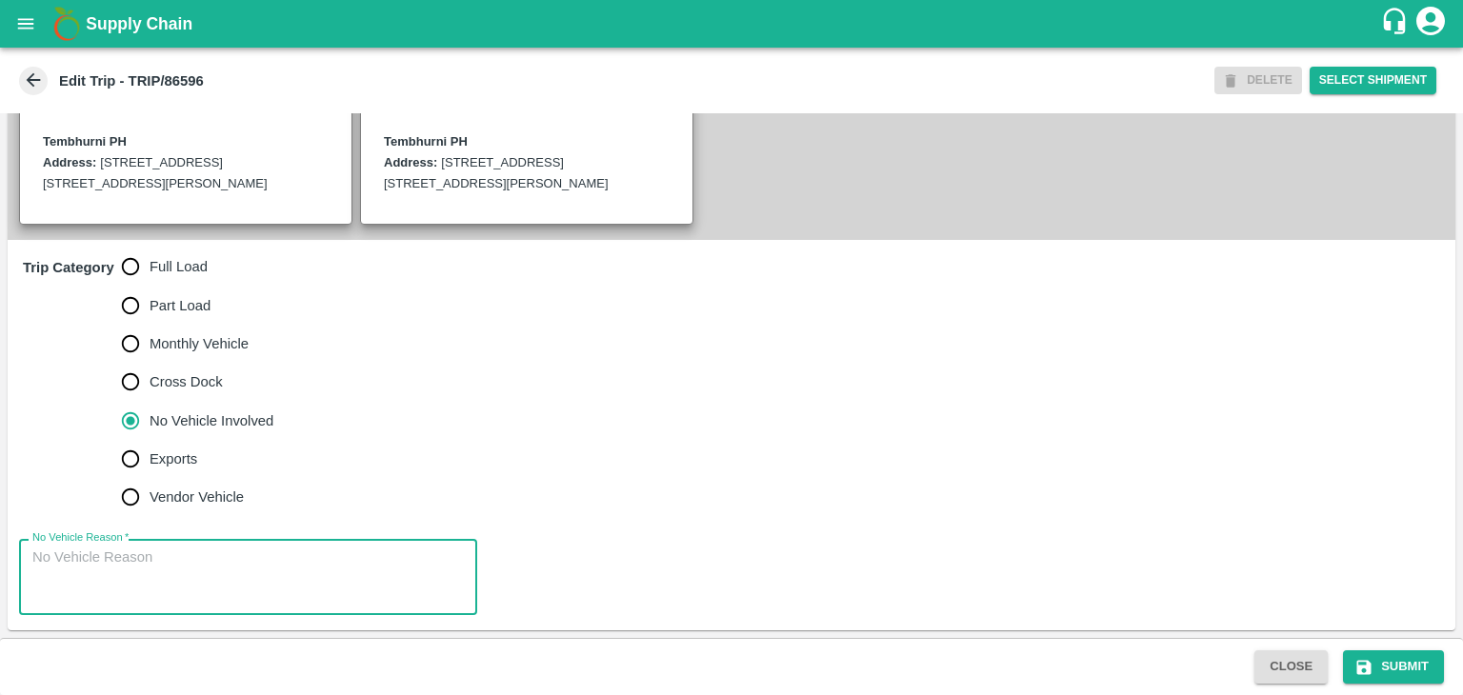
click at [263, 572] on textarea "No Vehicle Reason   *" at bounding box center [247, 578] width 431 height 60
type textarea "Field Dump"
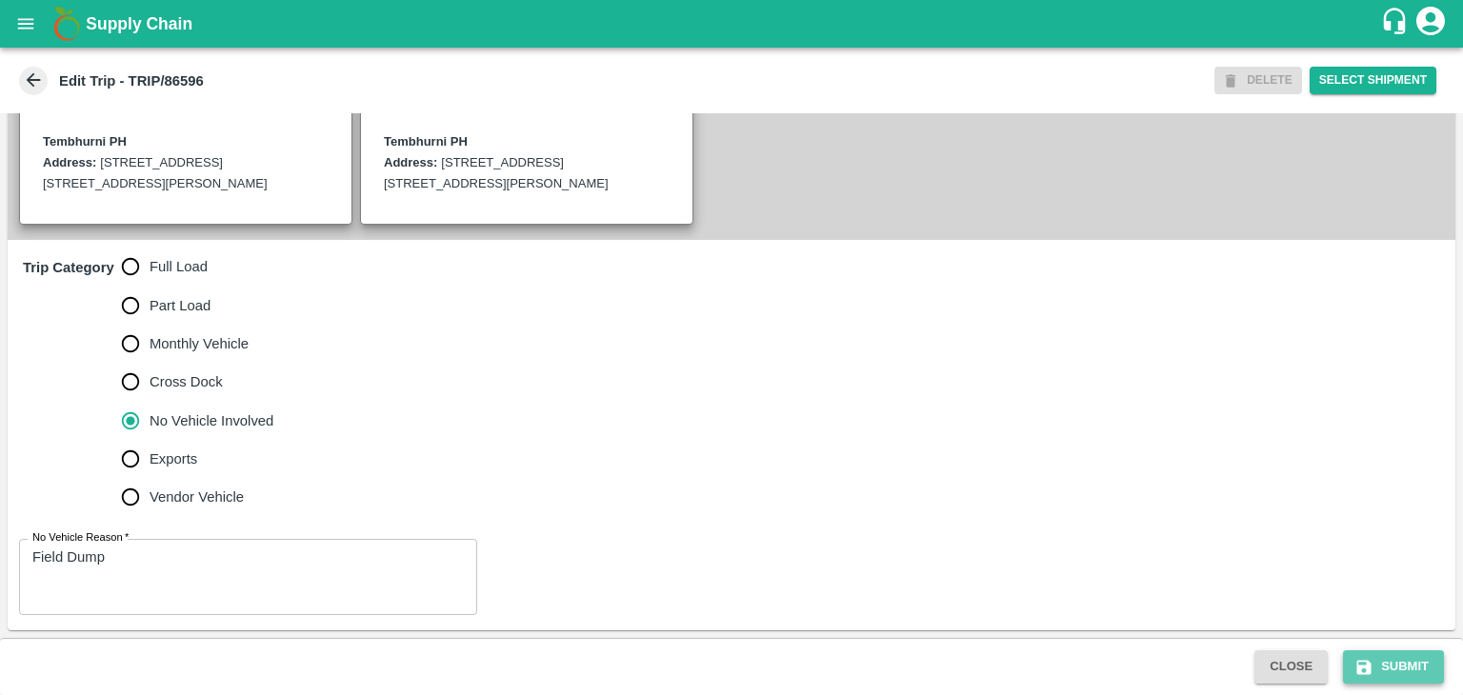
click at [1417, 665] on button "Submit" at bounding box center [1393, 667] width 101 height 33
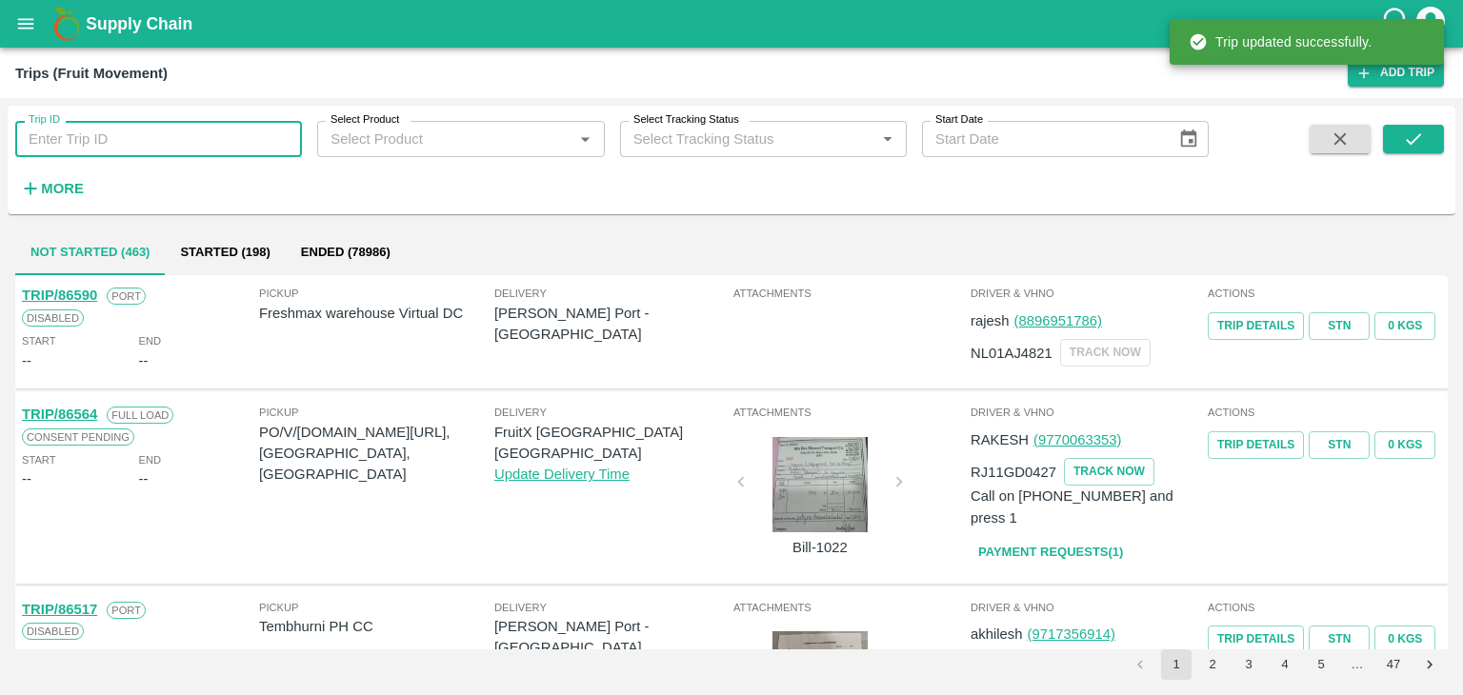
click at [113, 146] on input "Trip ID" at bounding box center [158, 139] width 287 height 36
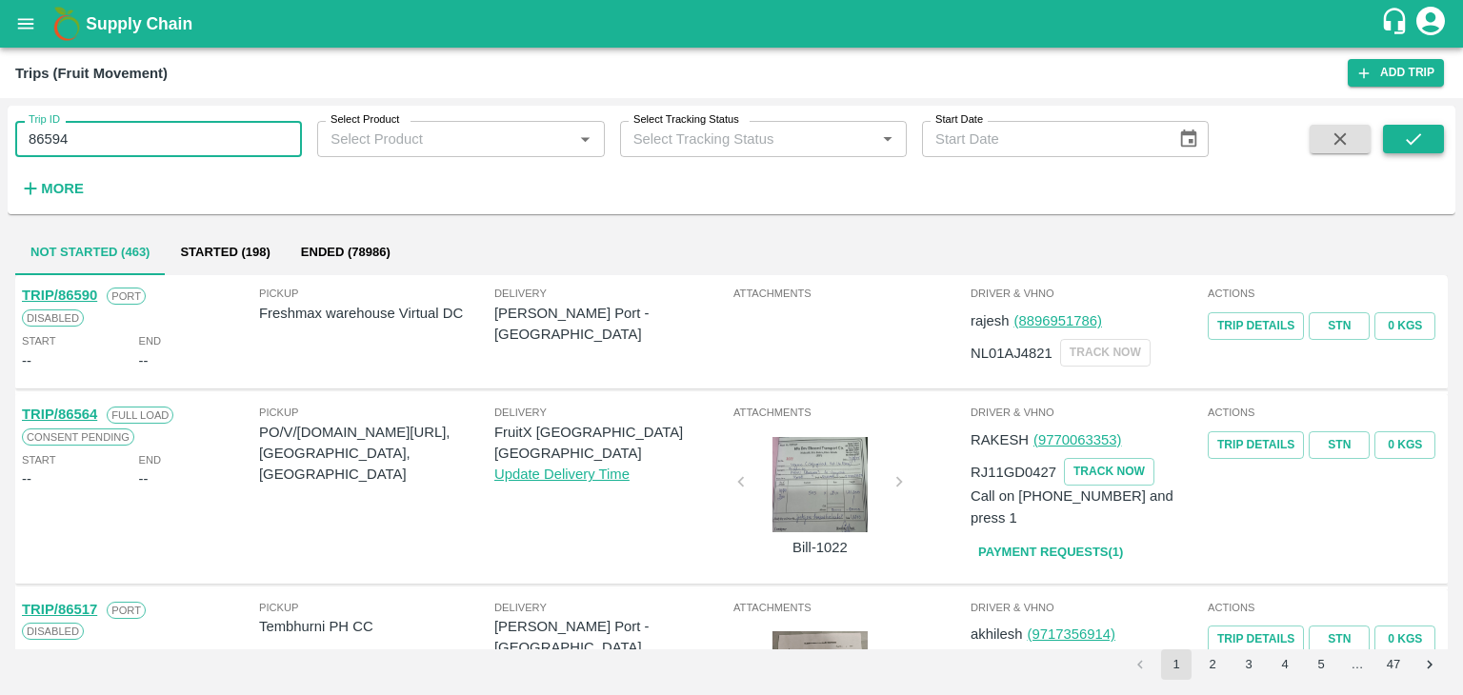
type input "86594"
click at [1442, 139] on button "submit" at bounding box center [1413, 139] width 61 height 29
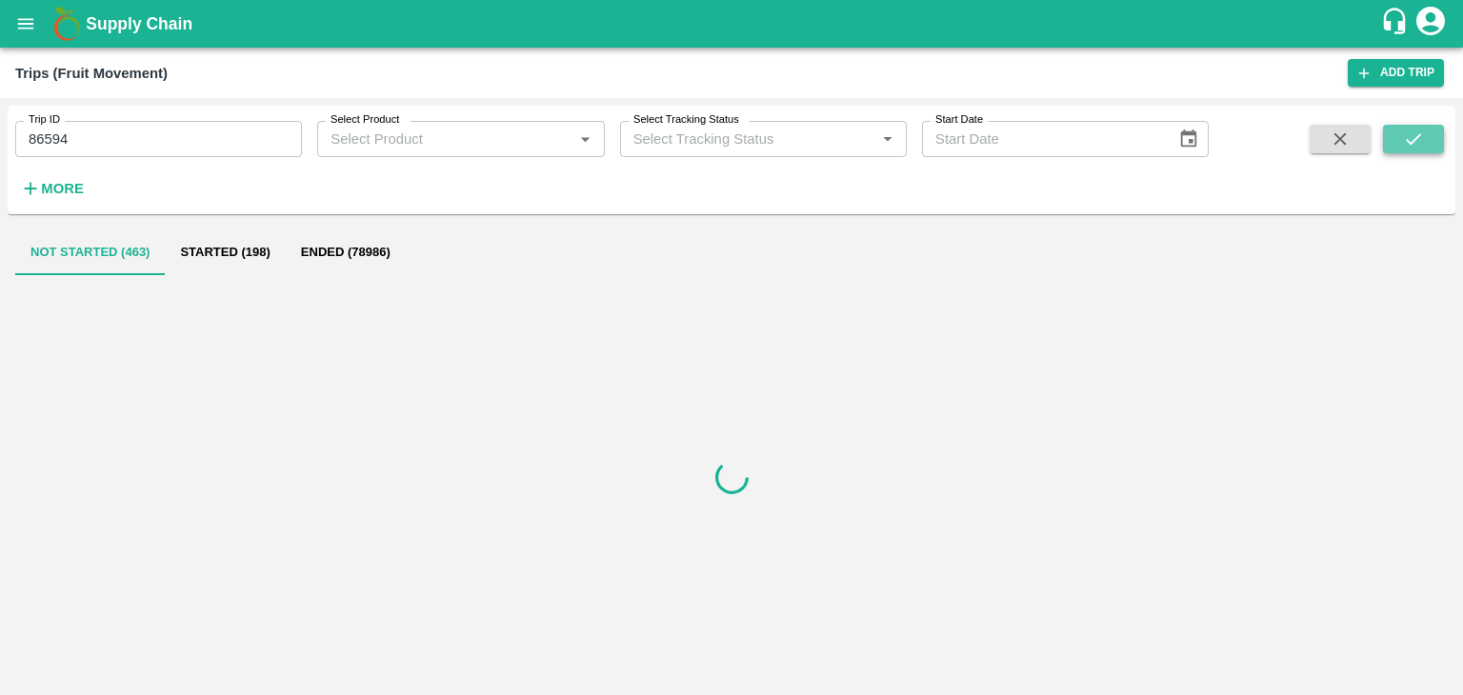
click at [1442, 139] on button "submit" at bounding box center [1413, 139] width 61 height 29
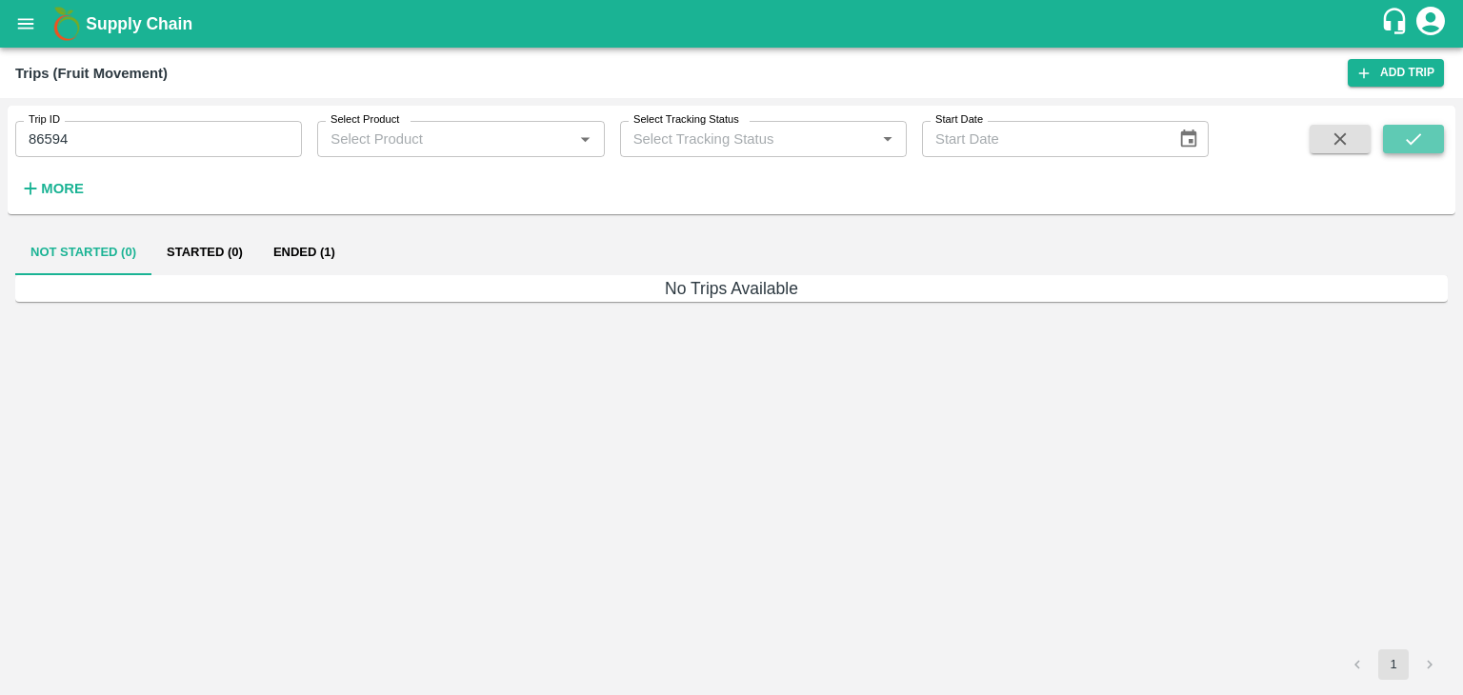
click at [1442, 139] on button "submit" at bounding box center [1413, 139] width 61 height 29
click at [291, 247] on button "Ended (1)" at bounding box center [304, 253] width 92 height 46
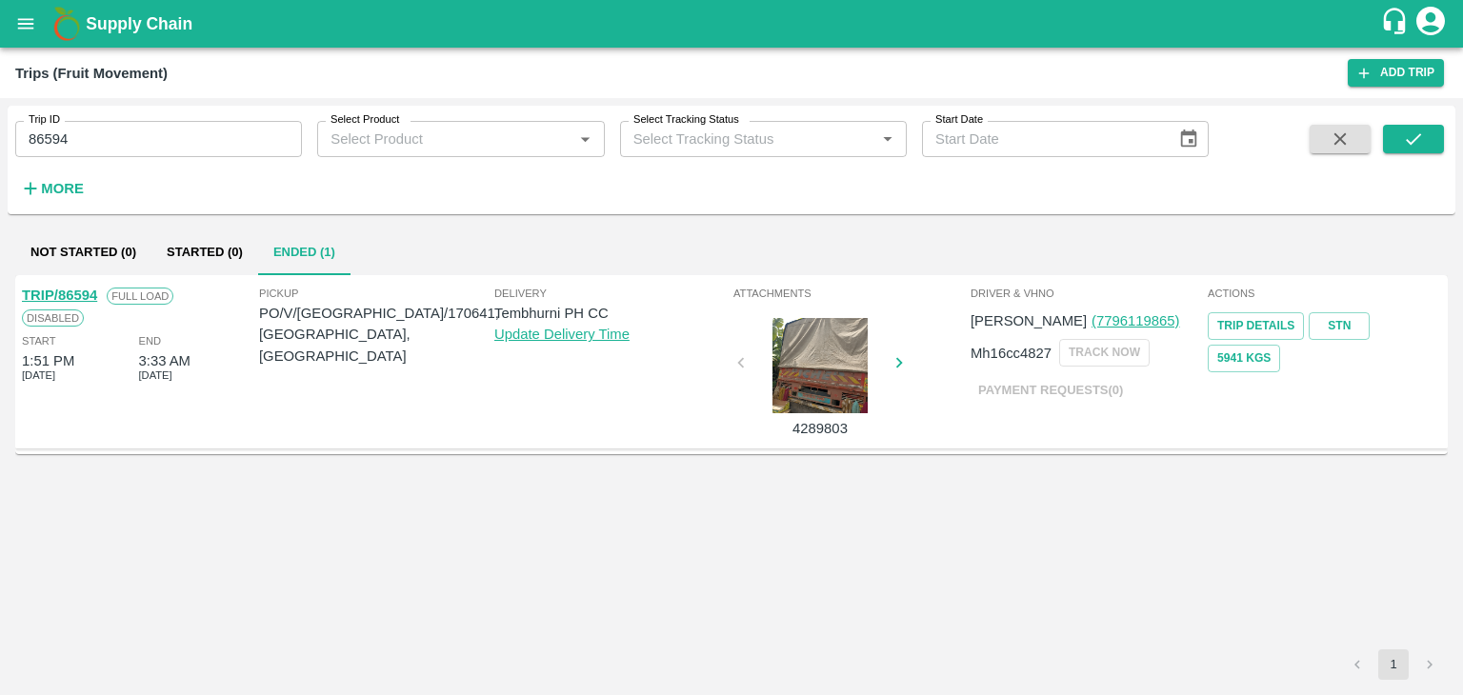
click at [61, 282] on div "TRIP/86594 Full Load Disabled Start 1:51 PM 21 Aug 2025 End 3:33 AM 21 Aug 2025" at bounding box center [138, 362] width 237 height 164
click at [77, 288] on link "TRIP/86594" at bounding box center [59, 295] width 75 height 15
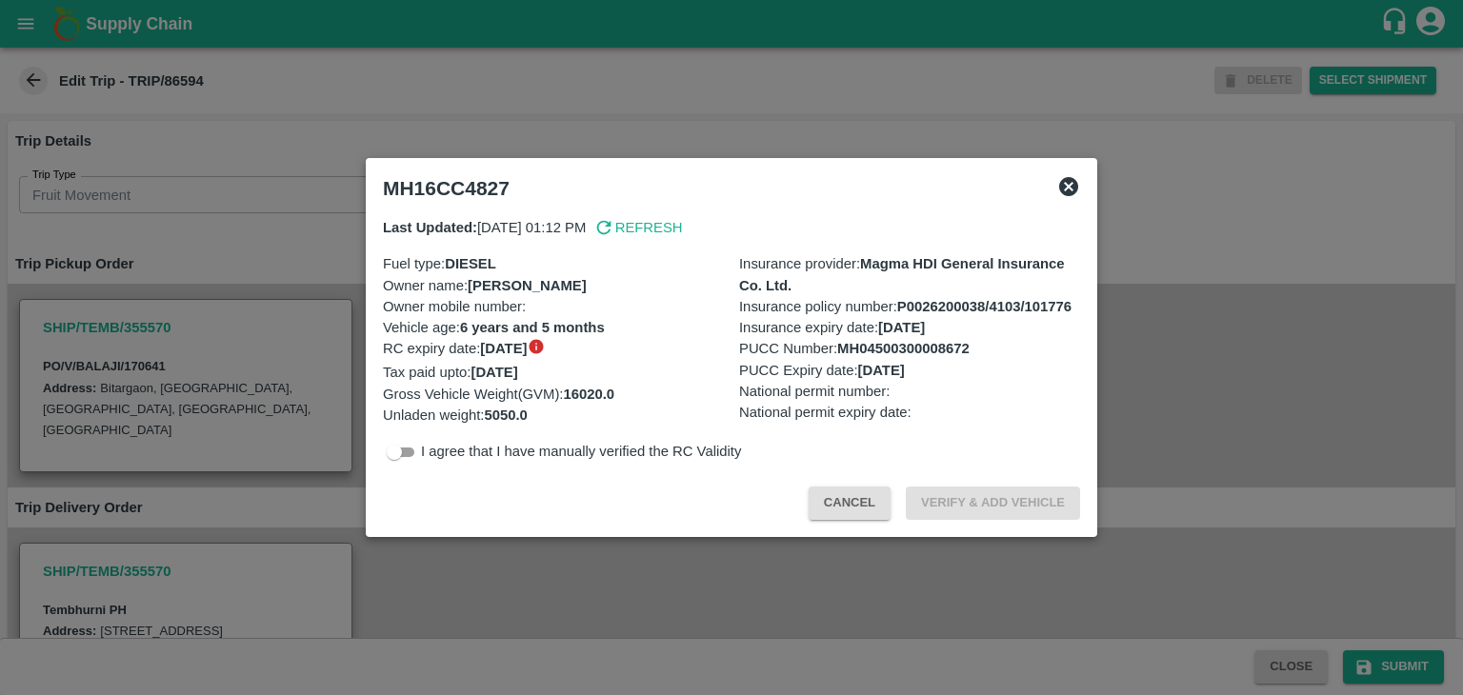
click at [467, 565] on div at bounding box center [731, 347] width 1463 height 695
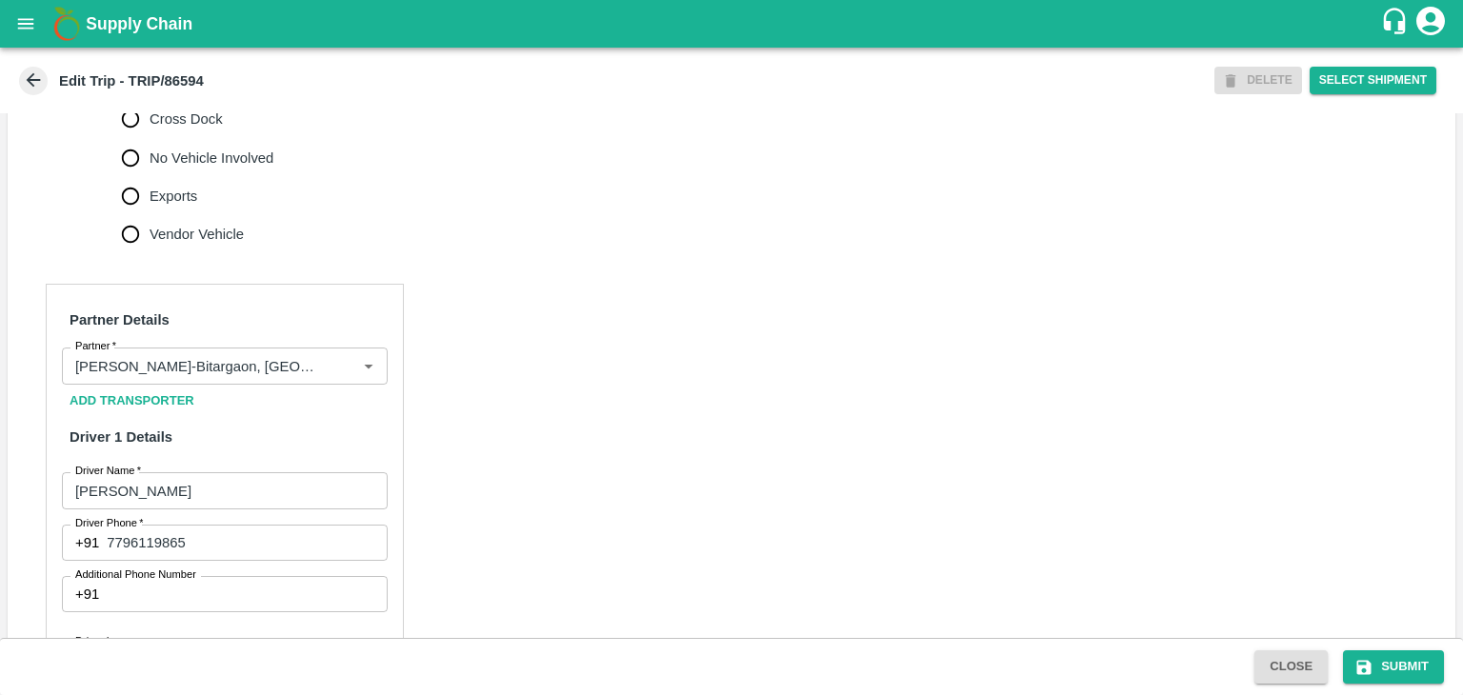
scroll to position [731, 0]
click at [344, 375] on icon "Clear" at bounding box center [345, 366] width 18 height 18
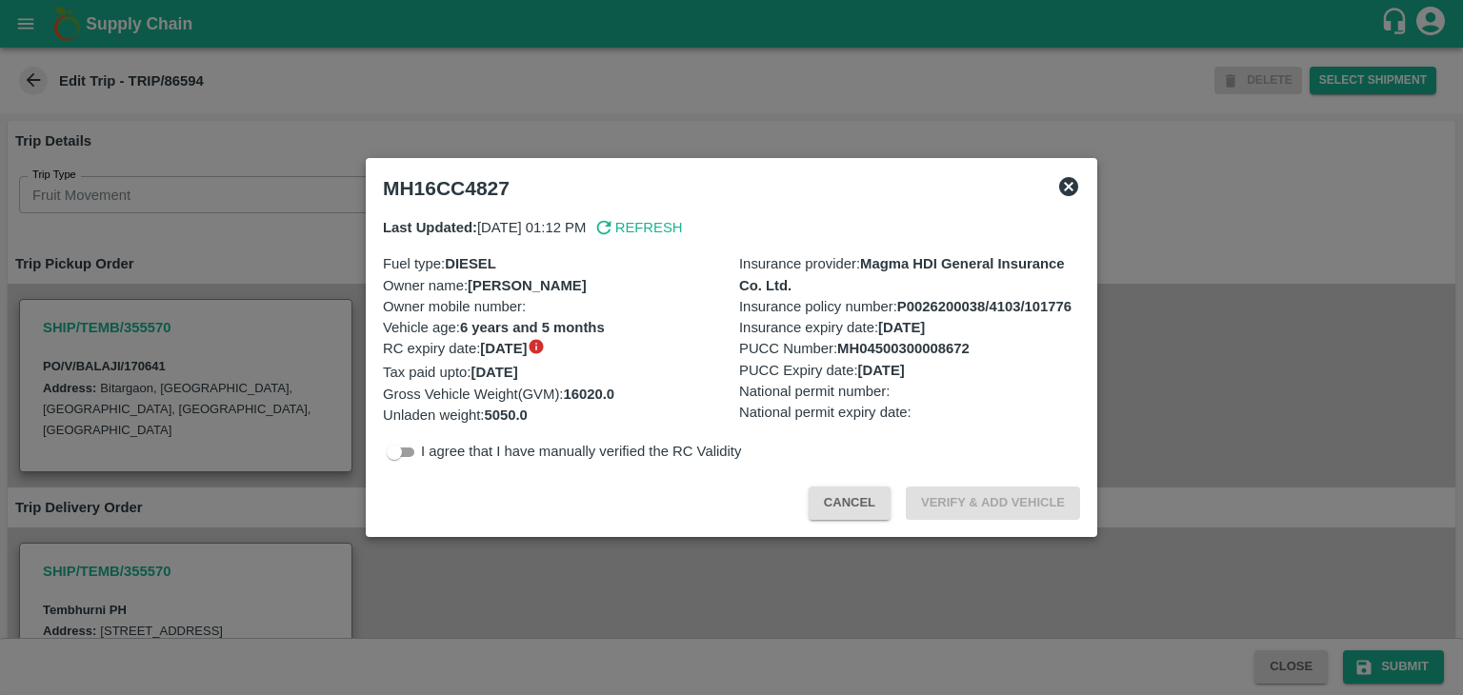
click at [822, 598] on div at bounding box center [731, 347] width 1463 height 695
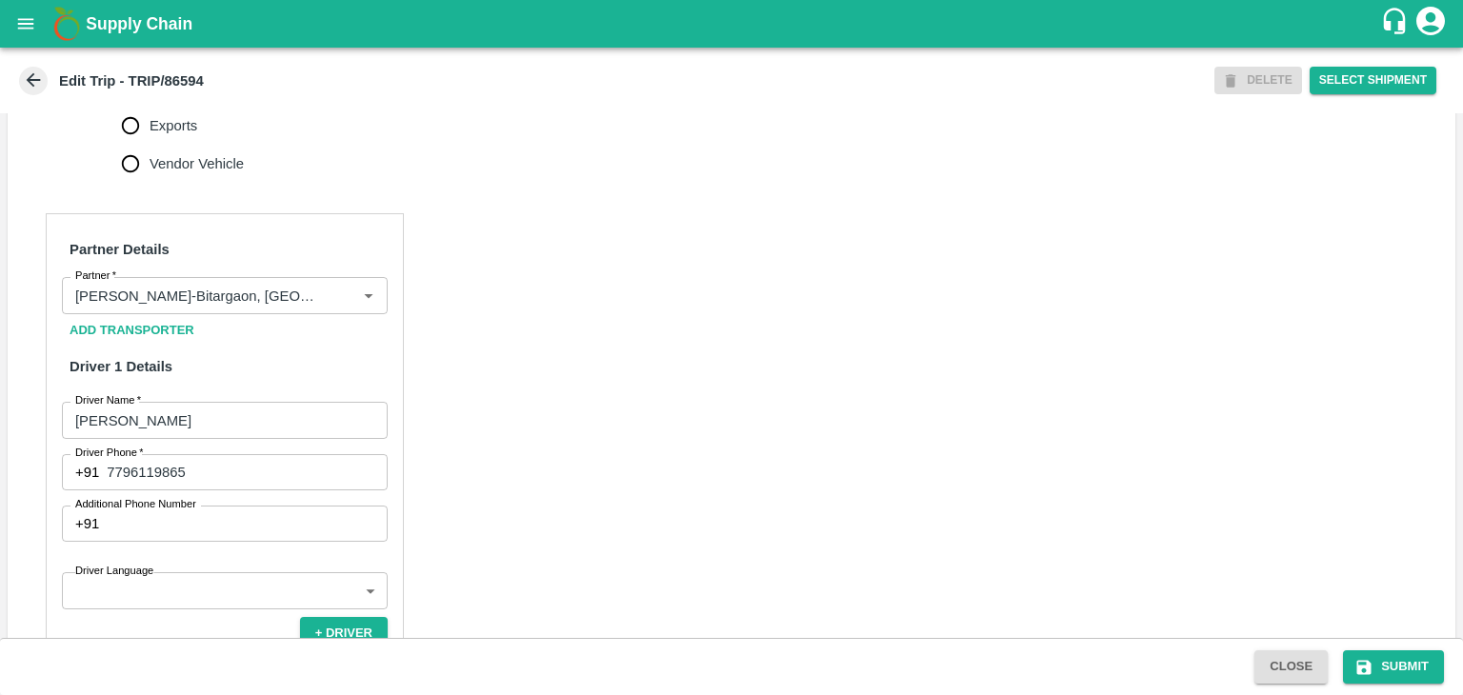
scroll to position [1339, 0]
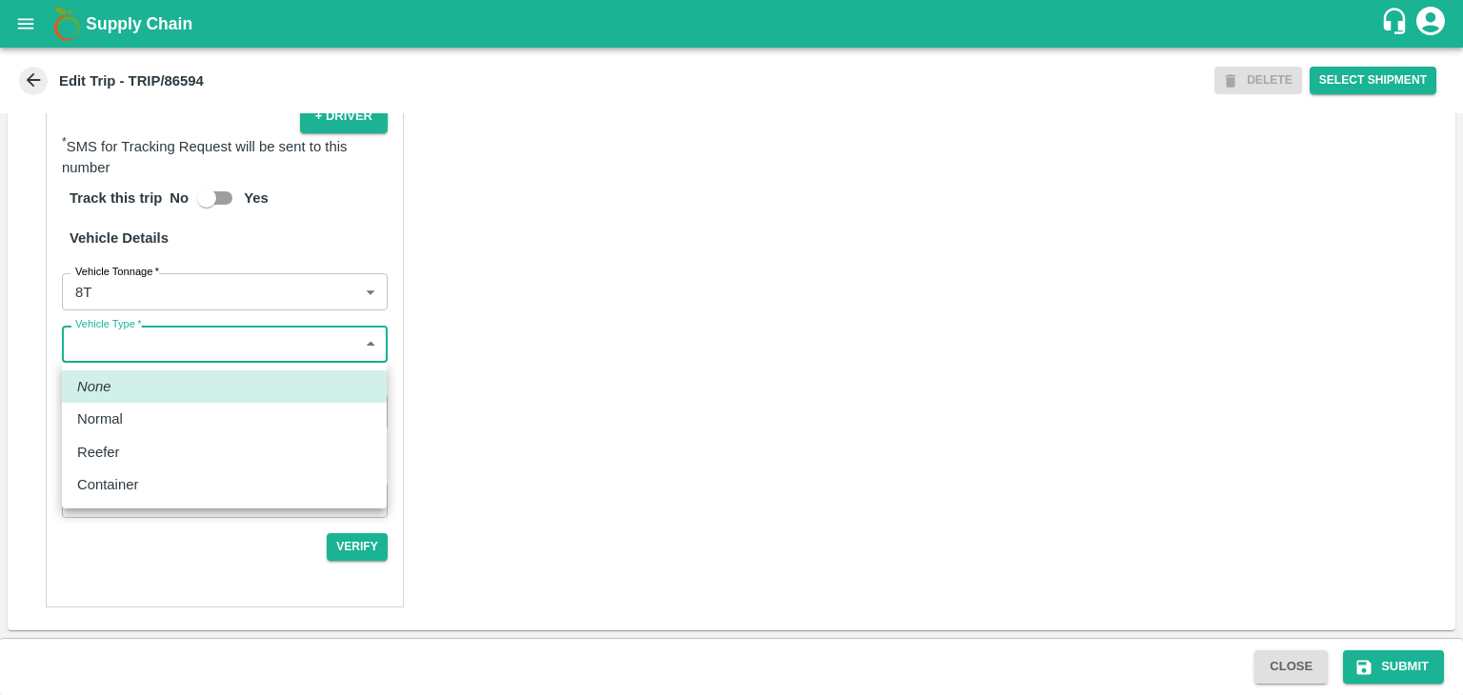
drag, startPoint x: 86, startPoint y: 345, endPoint x: 143, endPoint y: 431, distance: 103.8
click at [143, 431] on body "Supply Chain Edit Trip - TRIP/86594 DELETE Select Shipment Trip Details Trip Ty…" at bounding box center [731, 347] width 1463 height 695
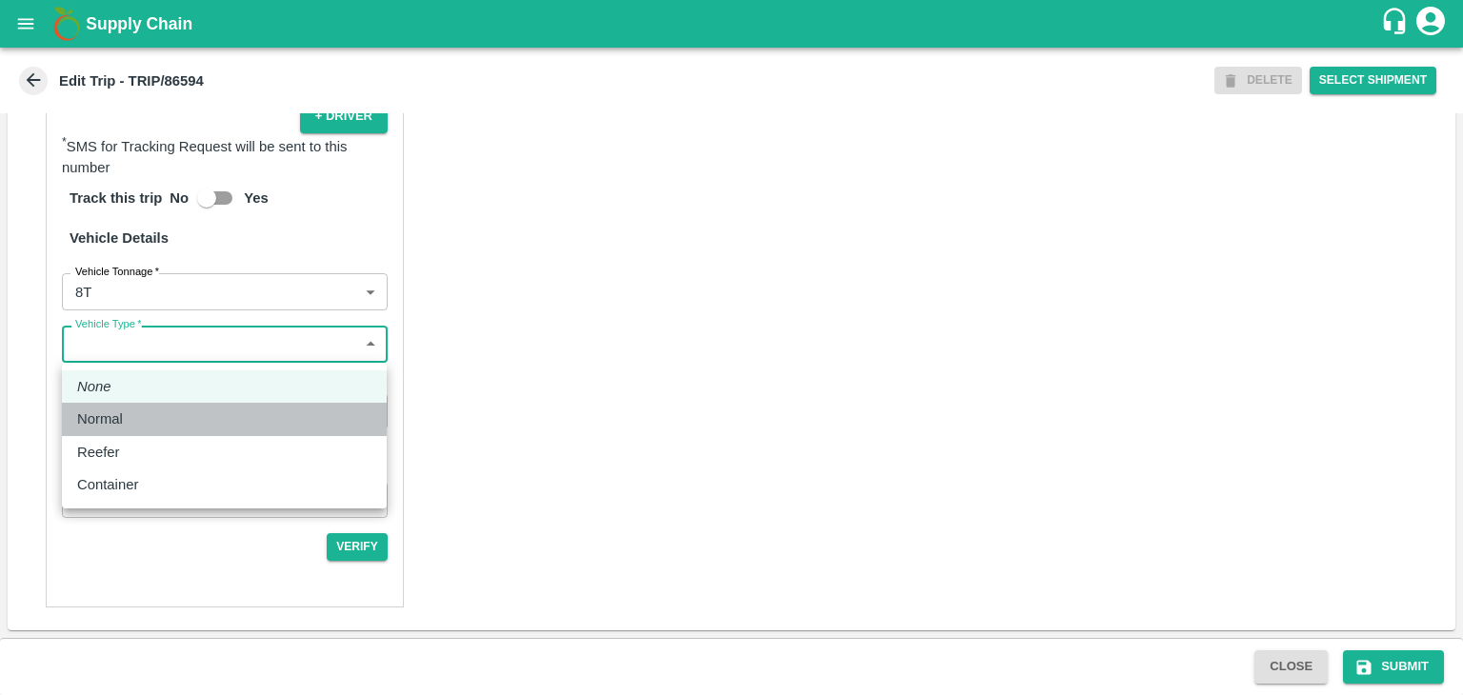
click at [143, 431] on li "Normal" at bounding box center [224, 419] width 325 height 32
type input "Normal"
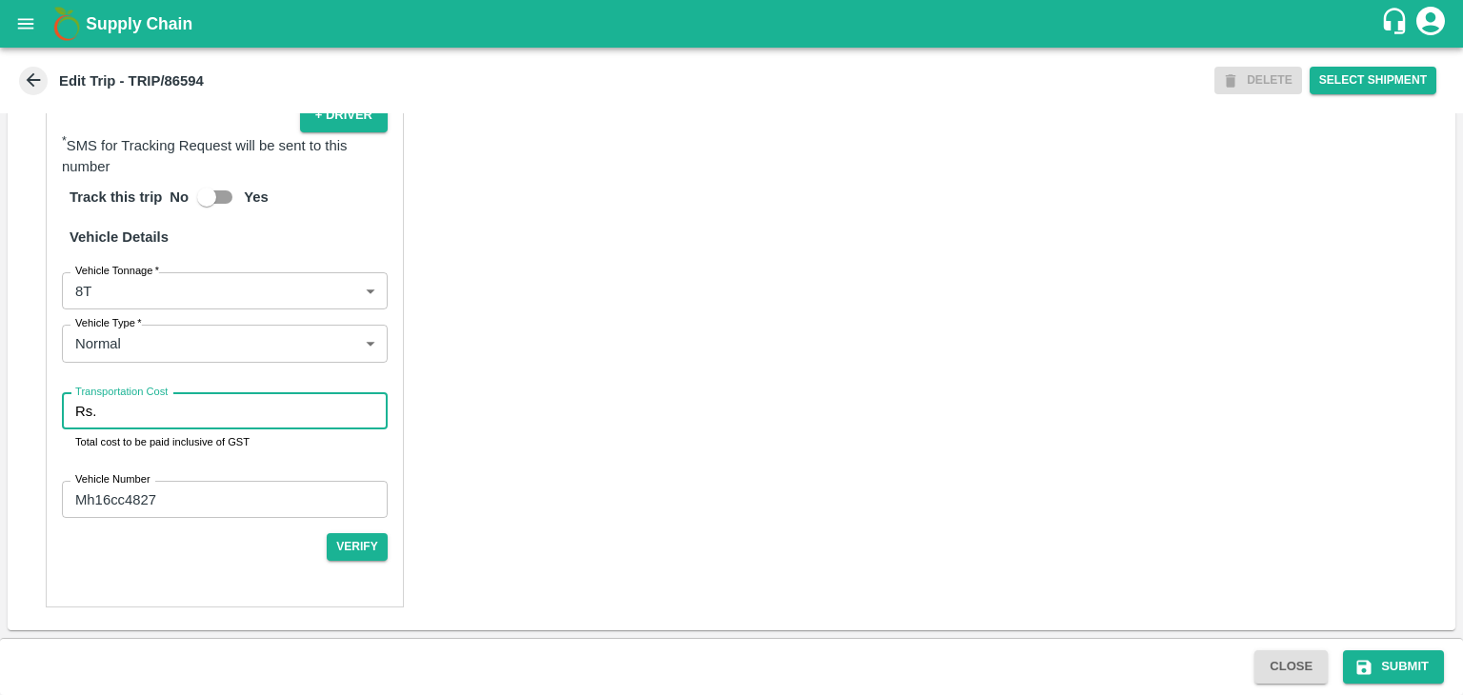
click at [202, 416] on input "Transportation Cost" at bounding box center [246, 411] width 284 height 36
type input "5000"
click at [593, 508] on div "Partner Details Partner   * Partner Add Transporter Driver 1 Details Driver Nam…" at bounding box center [732, 151] width 1448 height 958
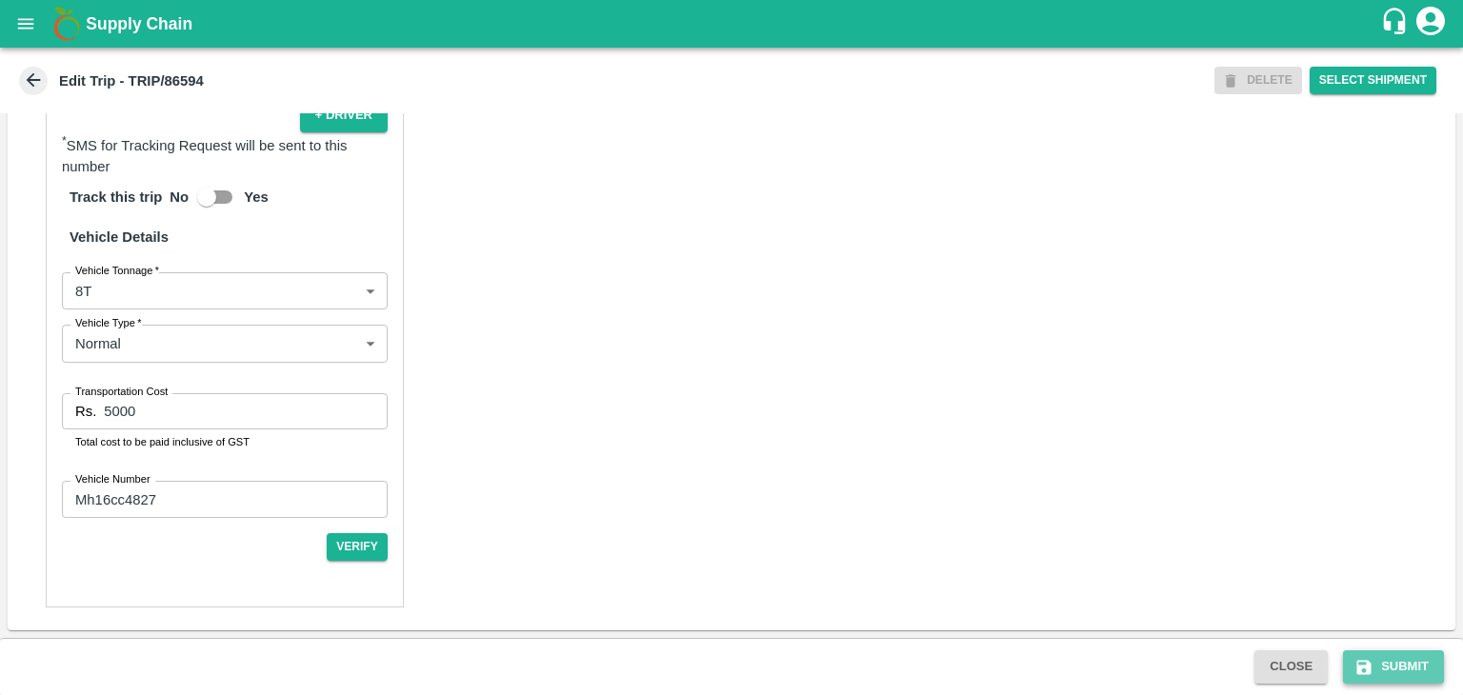
click at [1424, 654] on button "Submit" at bounding box center [1393, 667] width 101 height 33
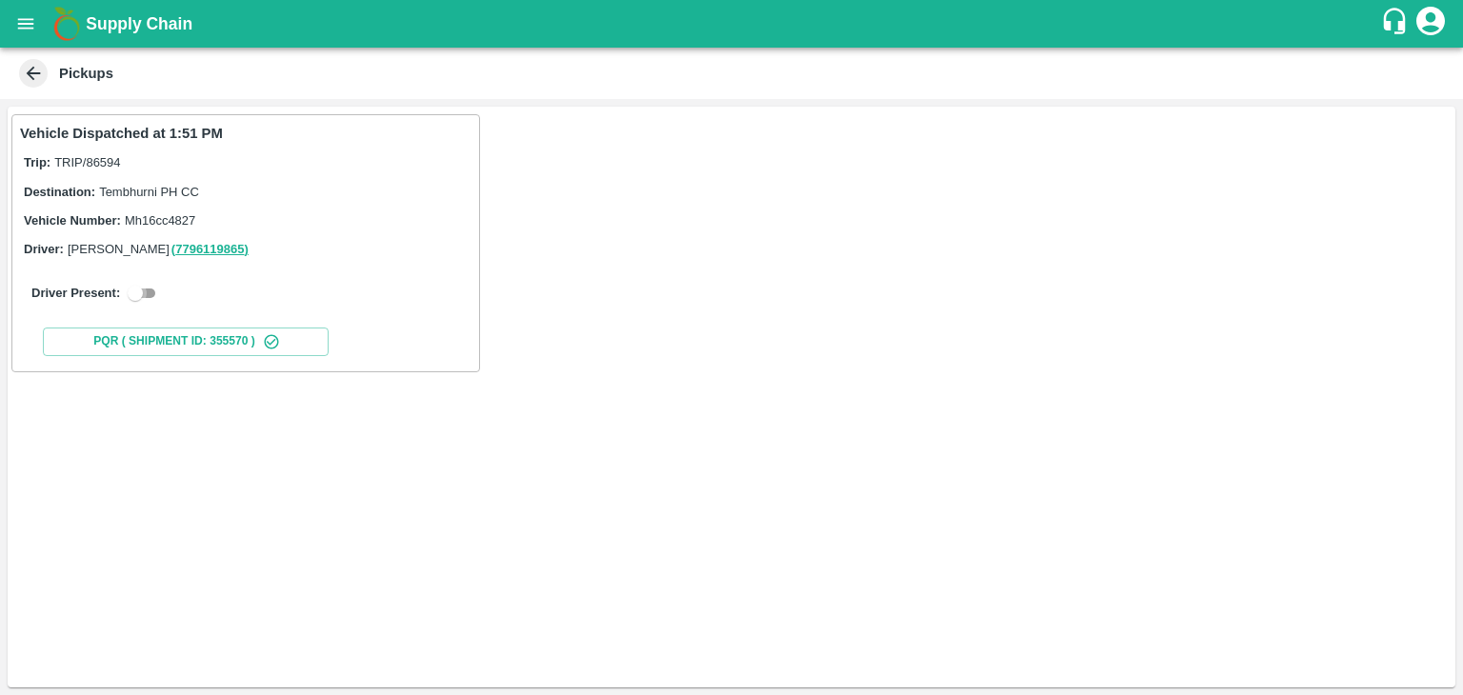
click at [144, 283] on input "checkbox" at bounding box center [135, 293] width 69 height 23
checkbox input "true"
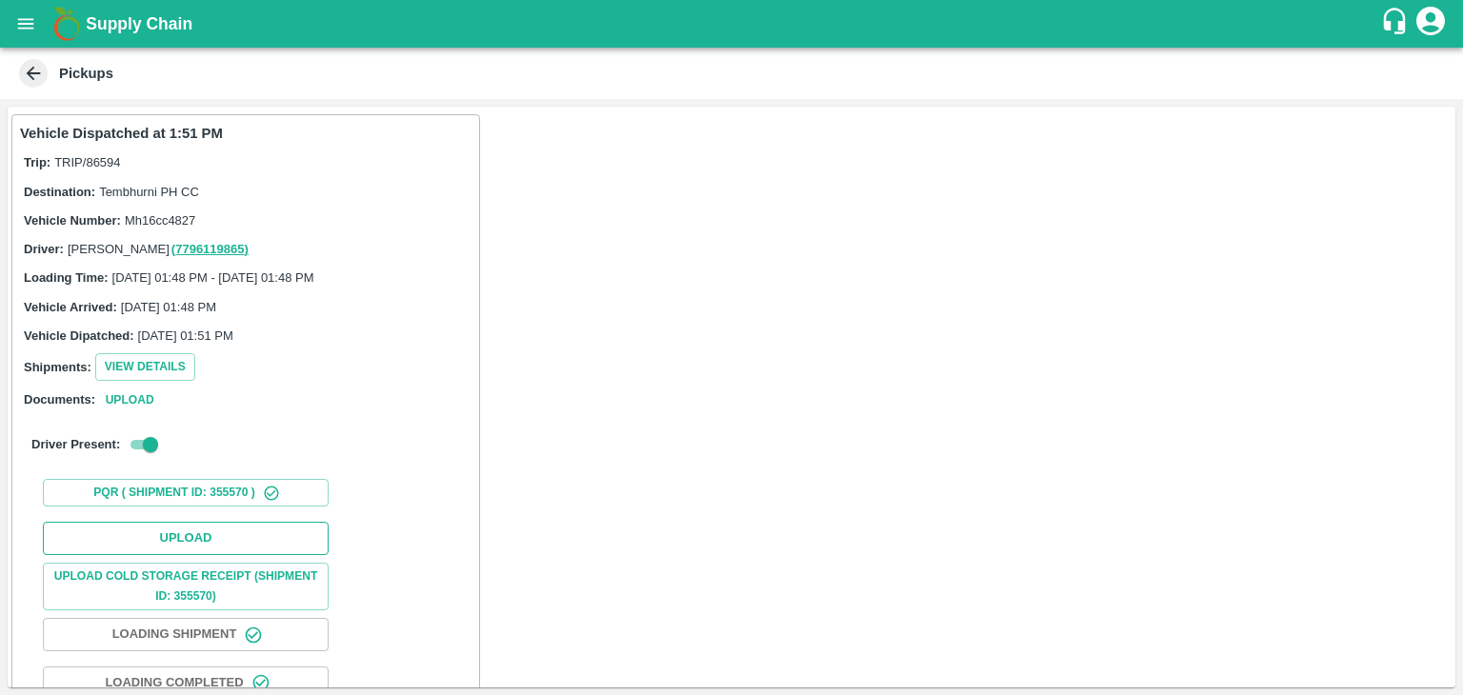
click at [245, 525] on button "Upload" at bounding box center [186, 538] width 286 height 33
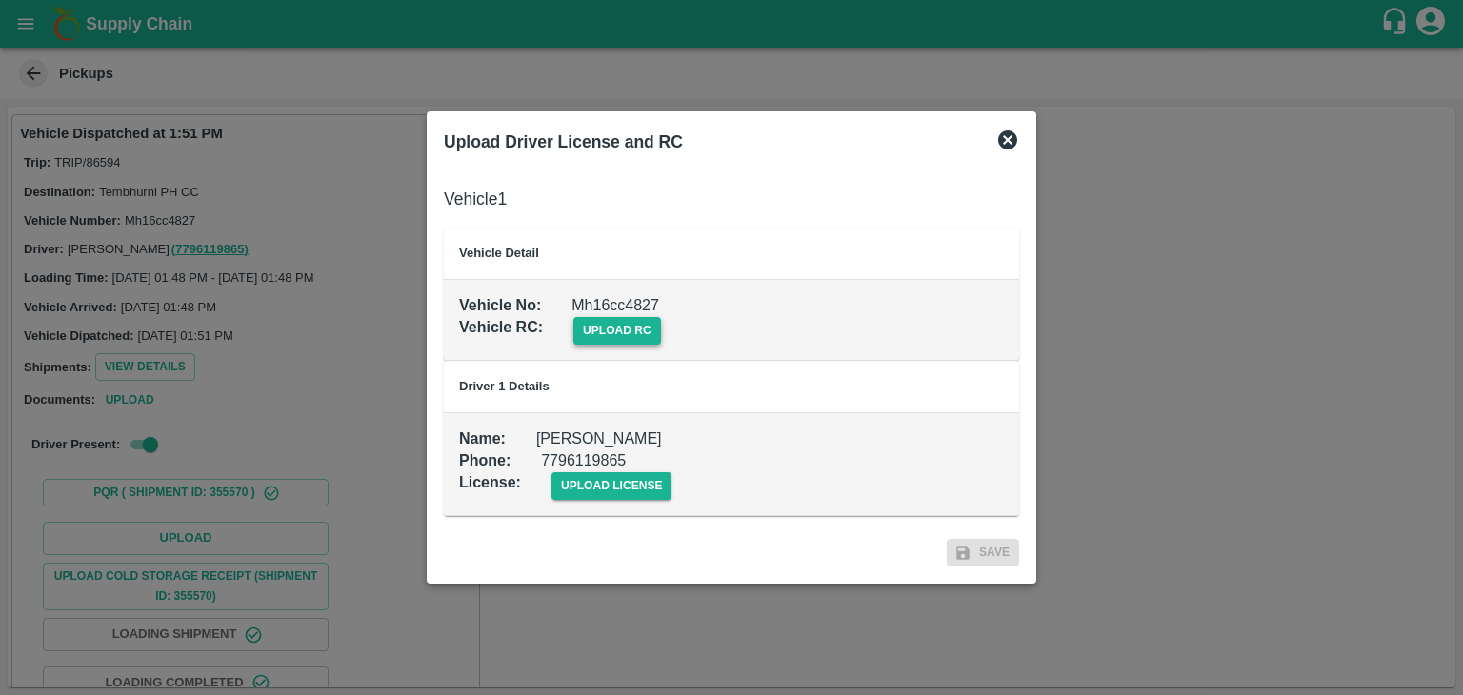
click at [632, 322] on span "upload rc" at bounding box center [617, 331] width 88 height 28
click at [0, 0] on input "upload rc" at bounding box center [0, 0] width 0 height 0
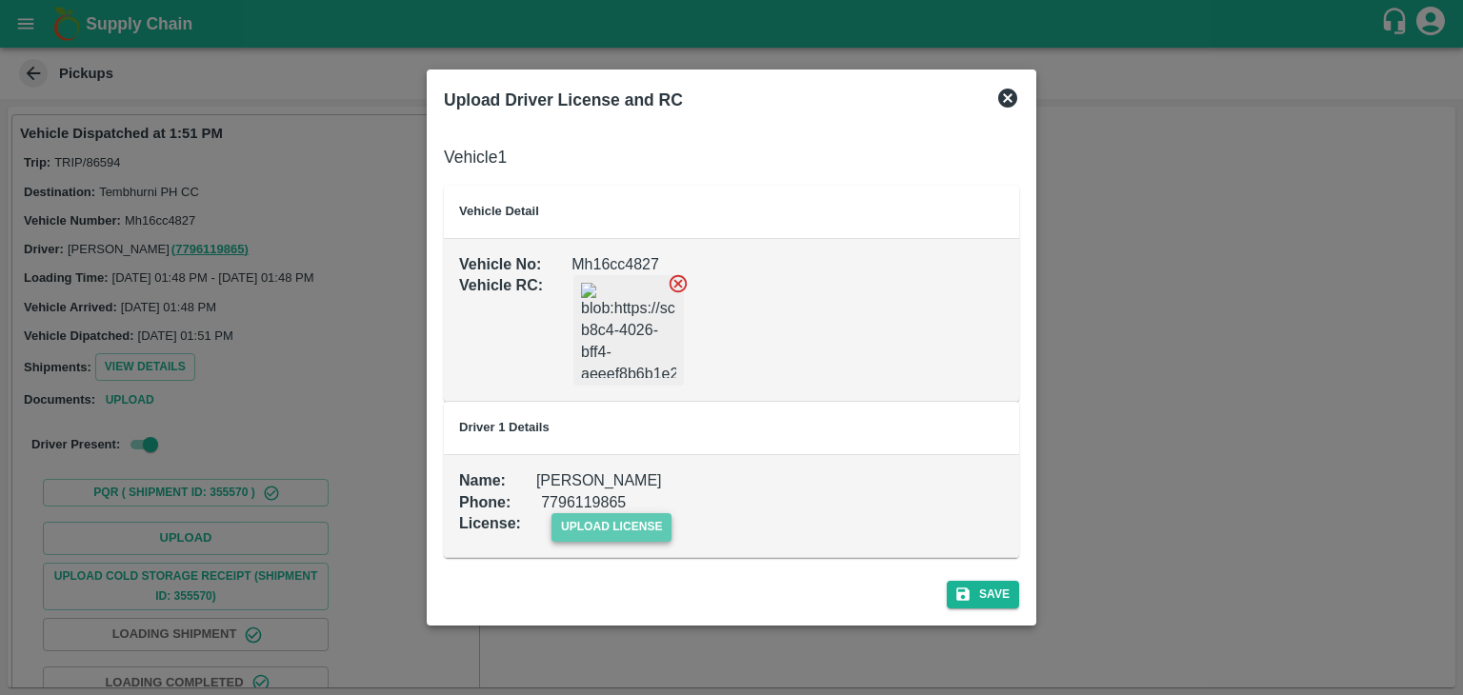
click at [655, 523] on span "upload license" at bounding box center [611, 527] width 121 height 28
click at [0, 0] on input "upload license" at bounding box center [0, 0] width 0 height 0
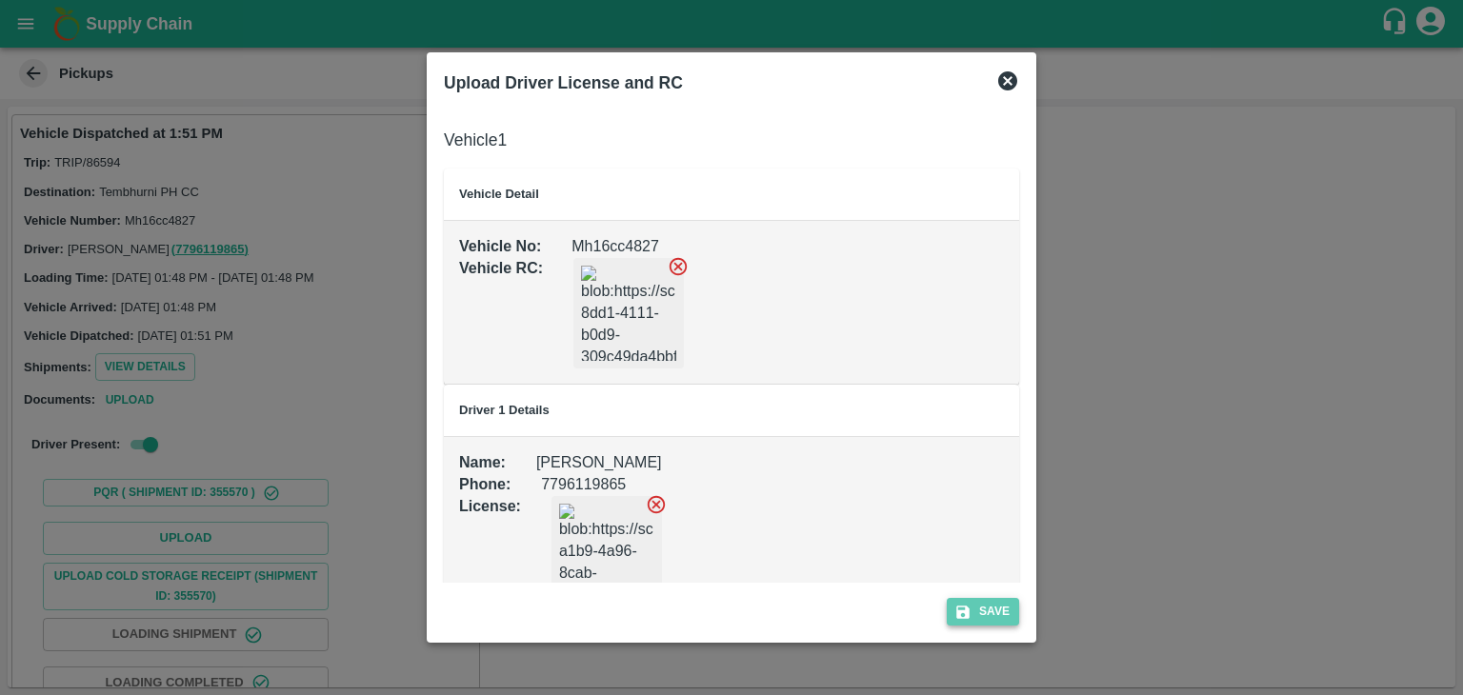
click at [984, 611] on button "Save" at bounding box center [983, 612] width 72 height 28
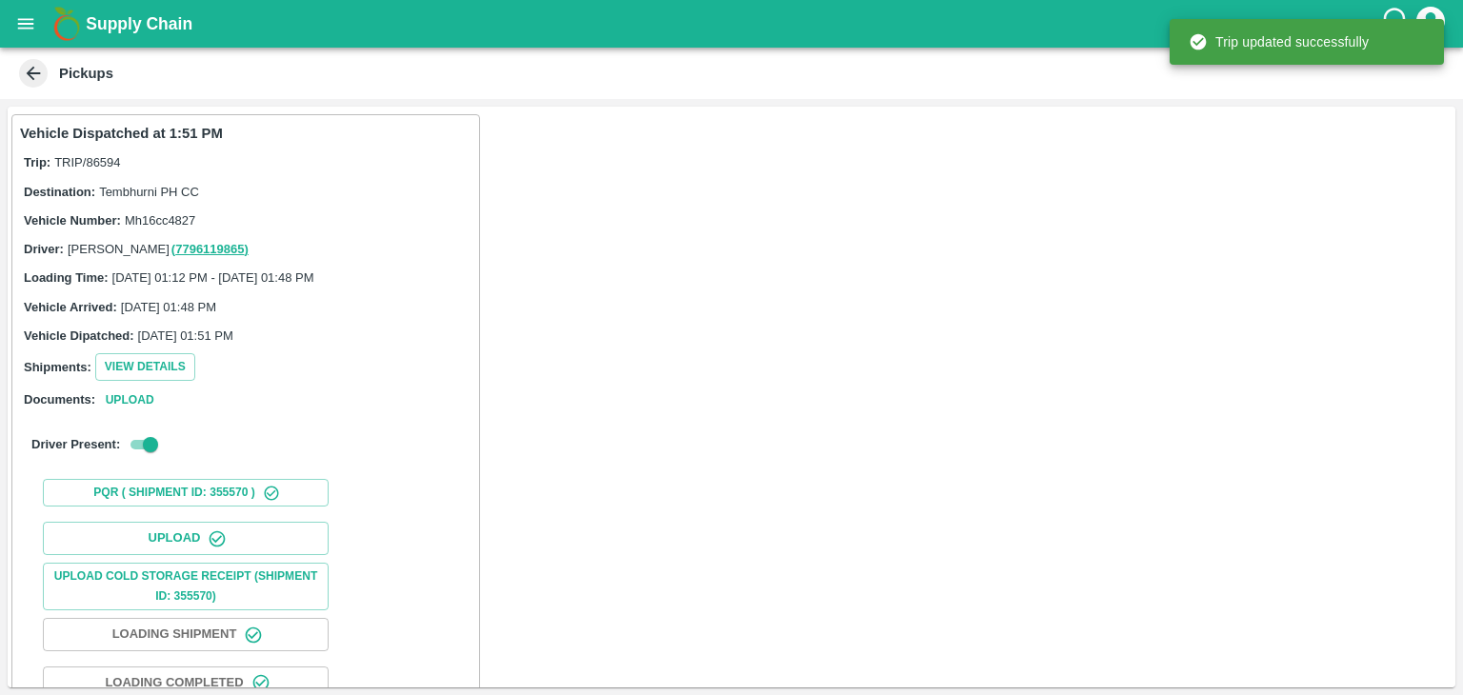
scroll to position [199, 0]
